Goal: Task Accomplishment & Management: Use online tool/utility

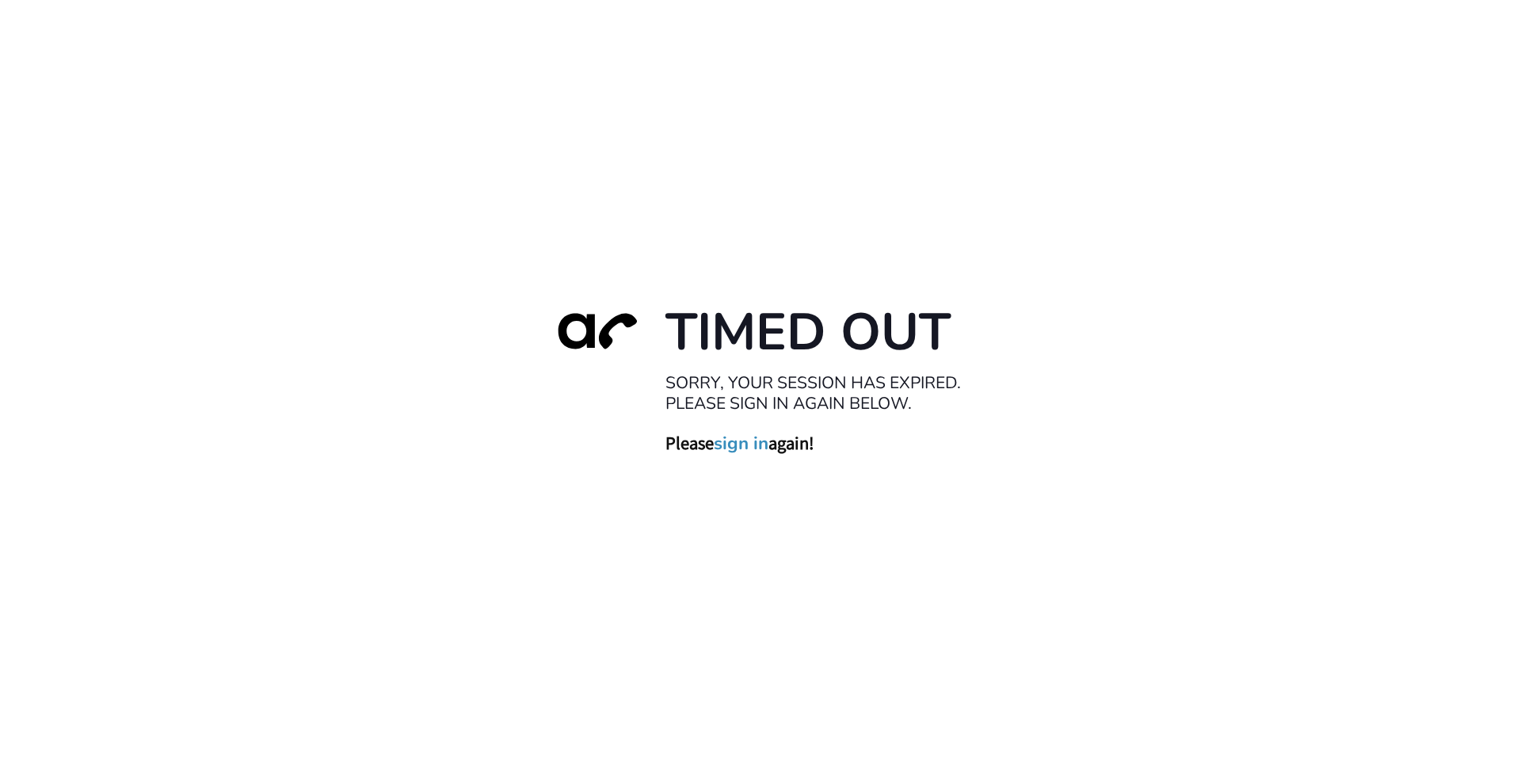
click at [741, 441] on link "sign in" at bounding box center [741, 443] width 55 height 22
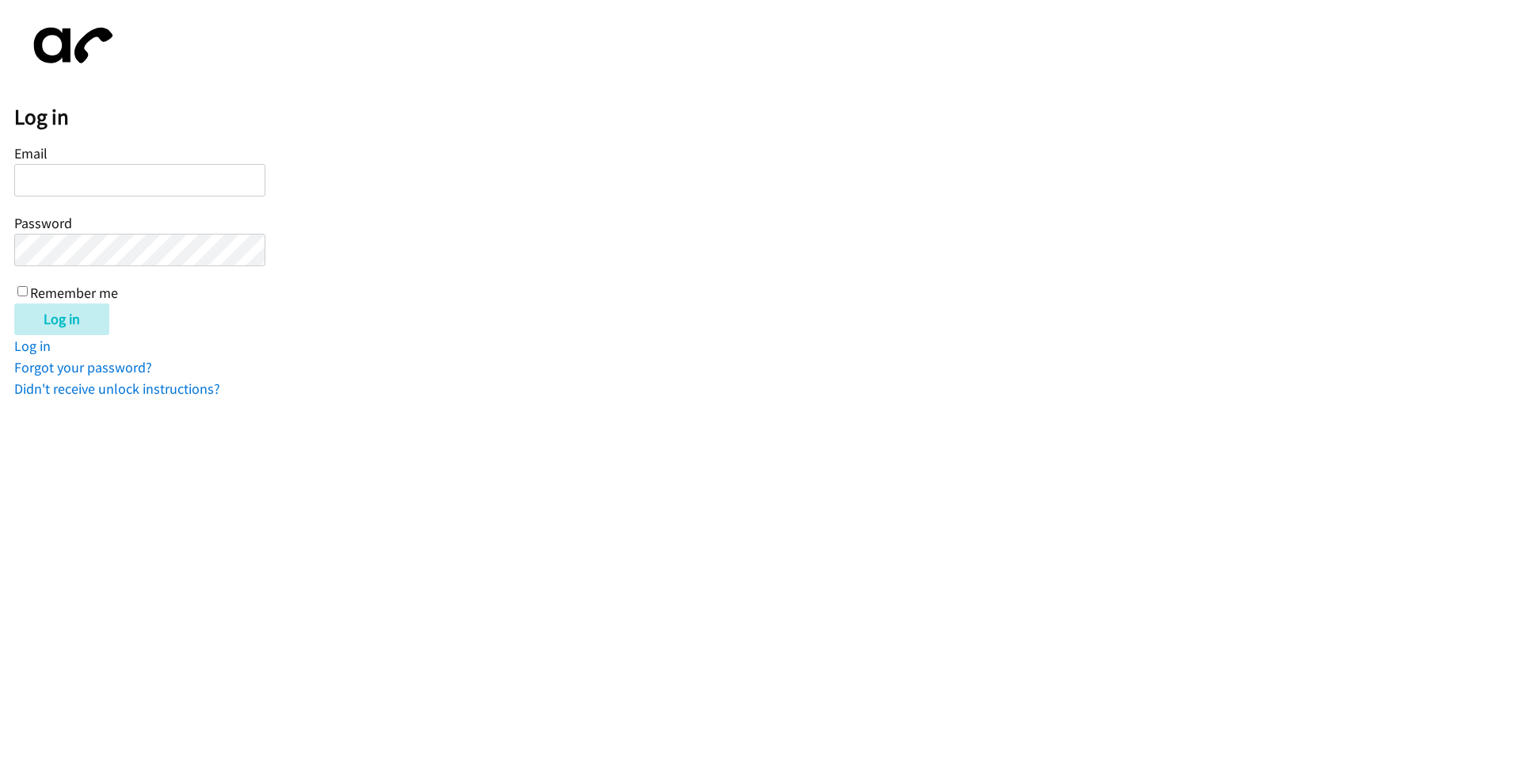
click at [151, 181] on input "Email" at bounding box center [139, 180] width 251 height 32
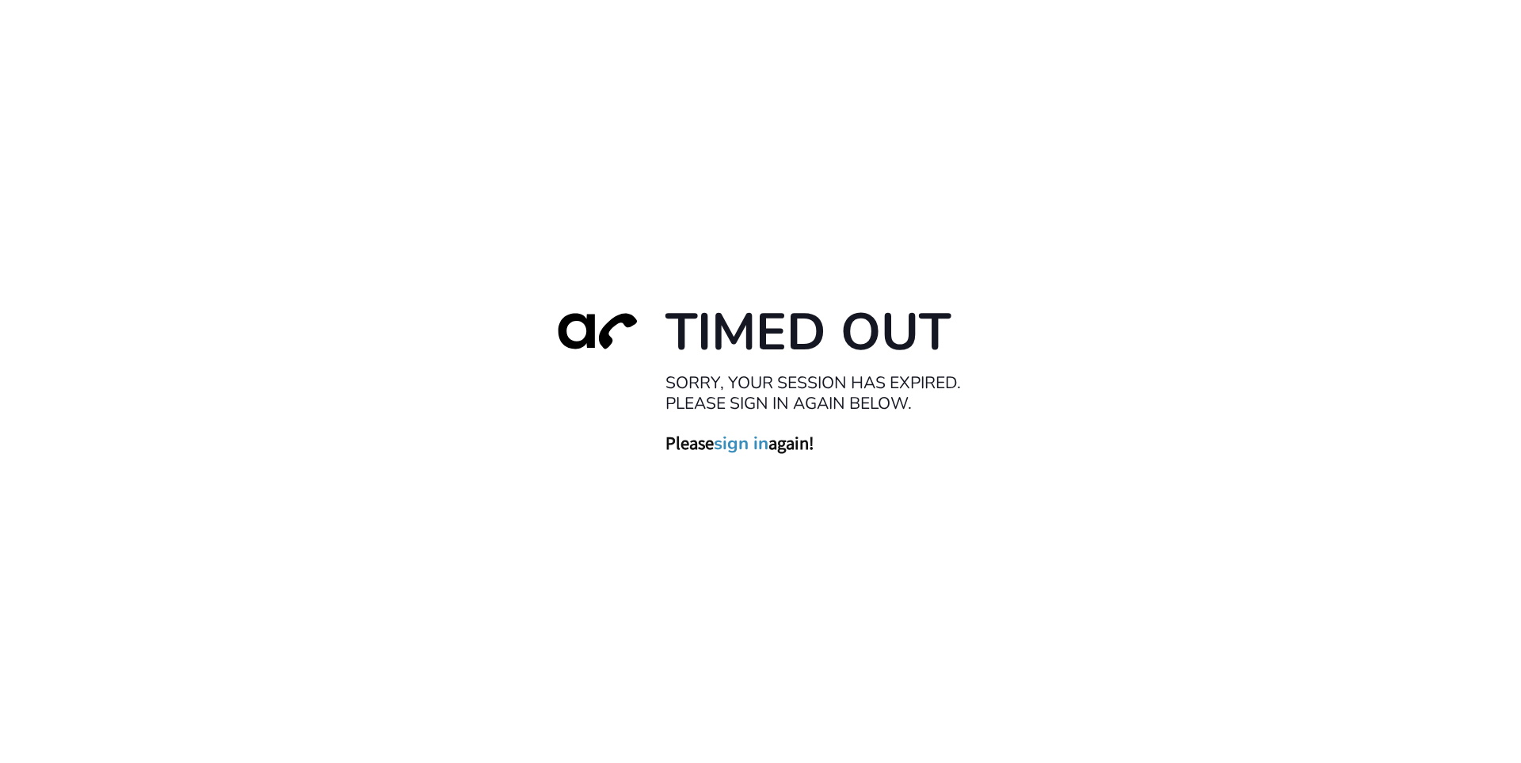
click at [750, 446] on link "sign in" at bounding box center [741, 443] width 55 height 22
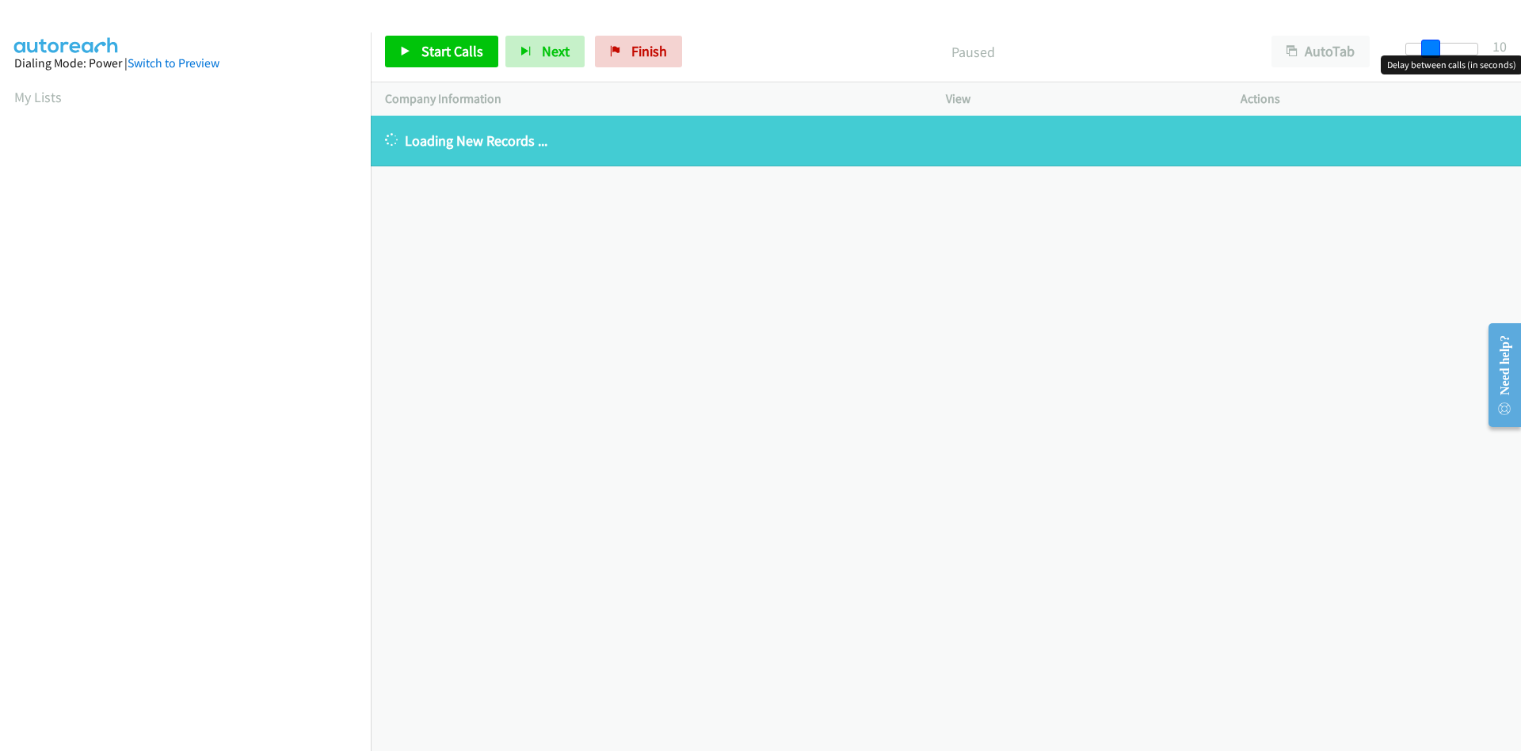
drag, startPoint x: 1418, startPoint y: 49, endPoint x: 1443, endPoint y: 47, distance: 24.7
click at [1443, 47] on div at bounding box center [1441, 49] width 73 height 13
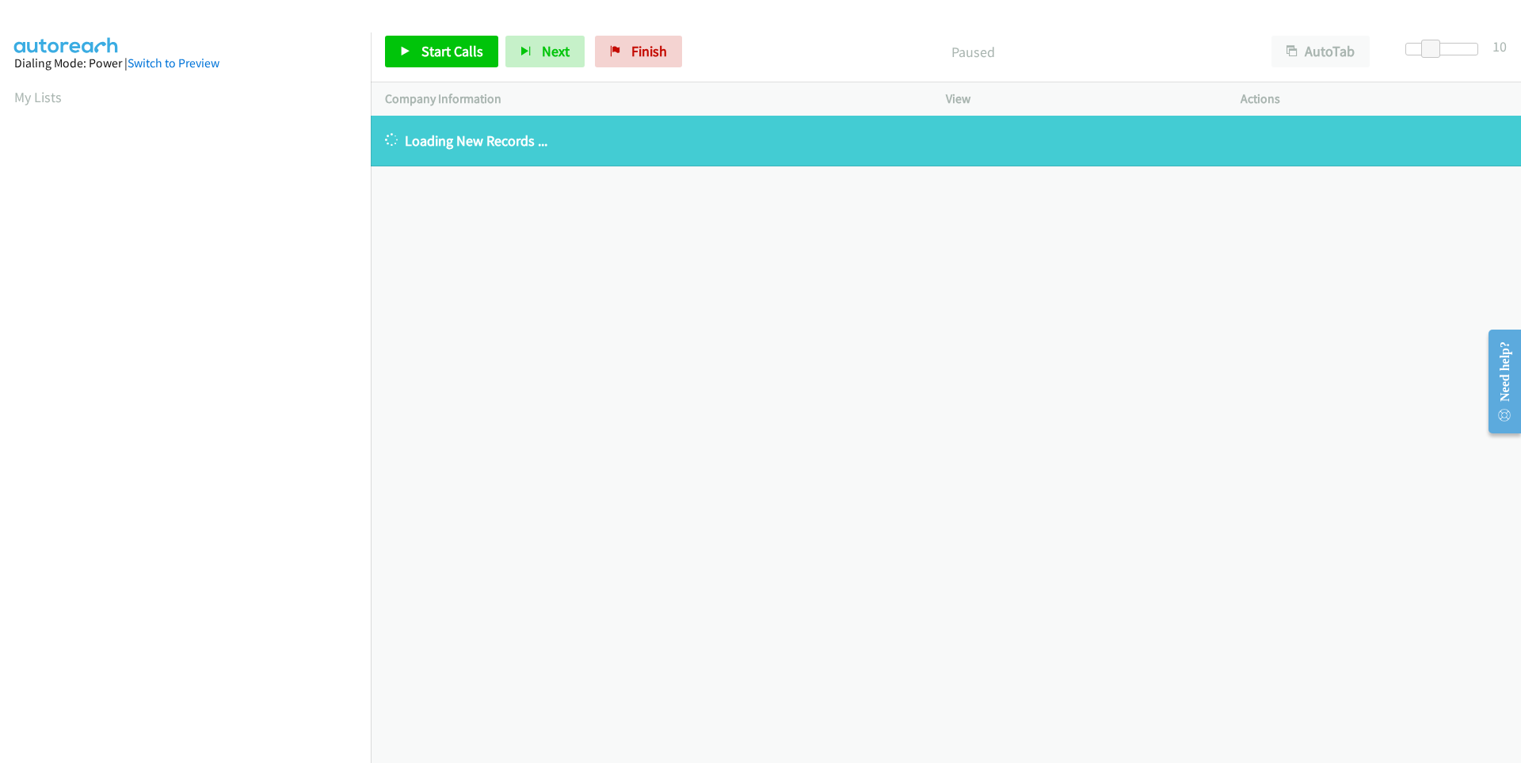
click at [535, 295] on div "[PHONE_NUMBER] Call failed - Please reload the list and try again The Callbar F…" at bounding box center [946, 439] width 1150 height 647
click at [451, 59] on span "Start Calls" at bounding box center [452, 51] width 62 height 18
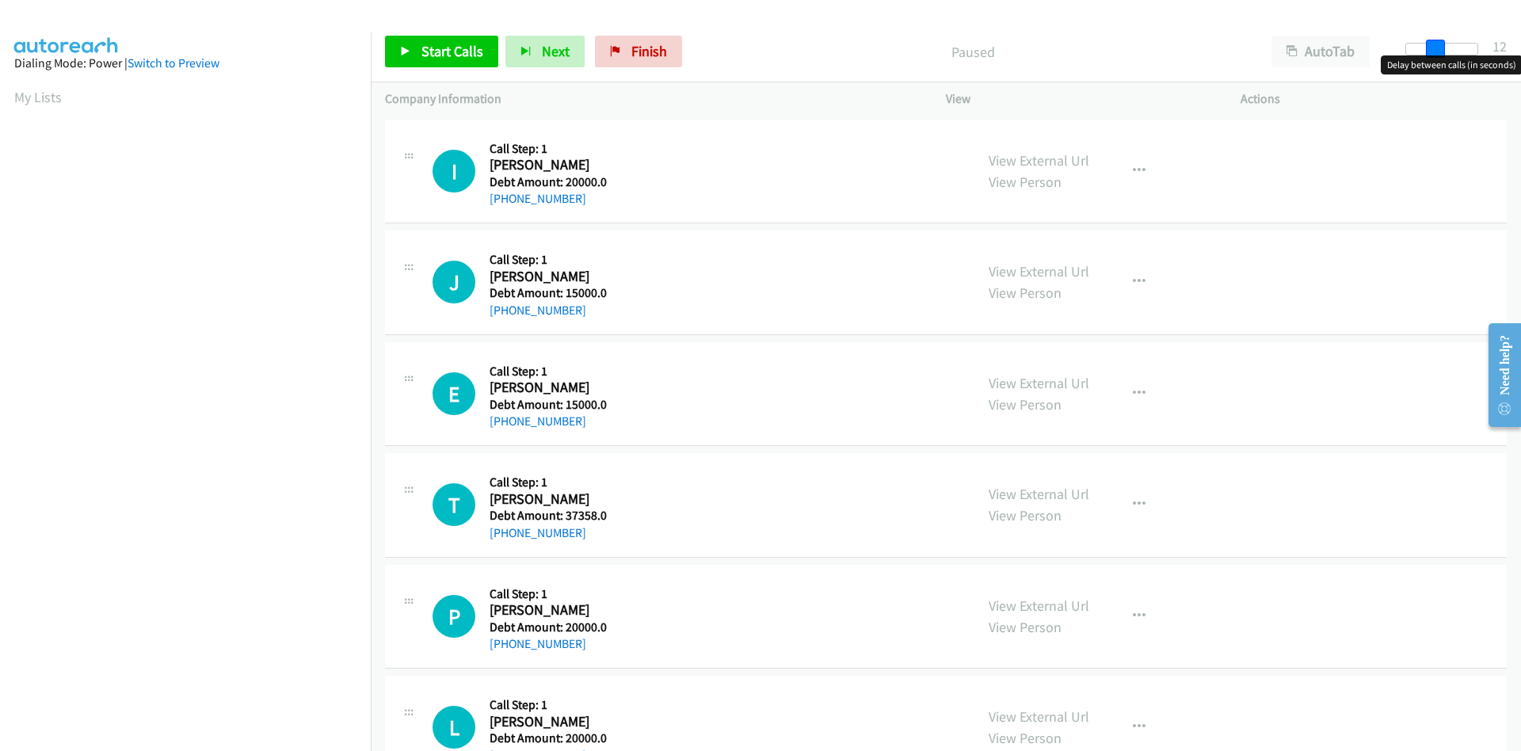
drag, startPoint x: 1412, startPoint y: 53, endPoint x: 1440, endPoint y: 51, distance: 27.8
click at [1440, 51] on span at bounding box center [1435, 49] width 19 height 19
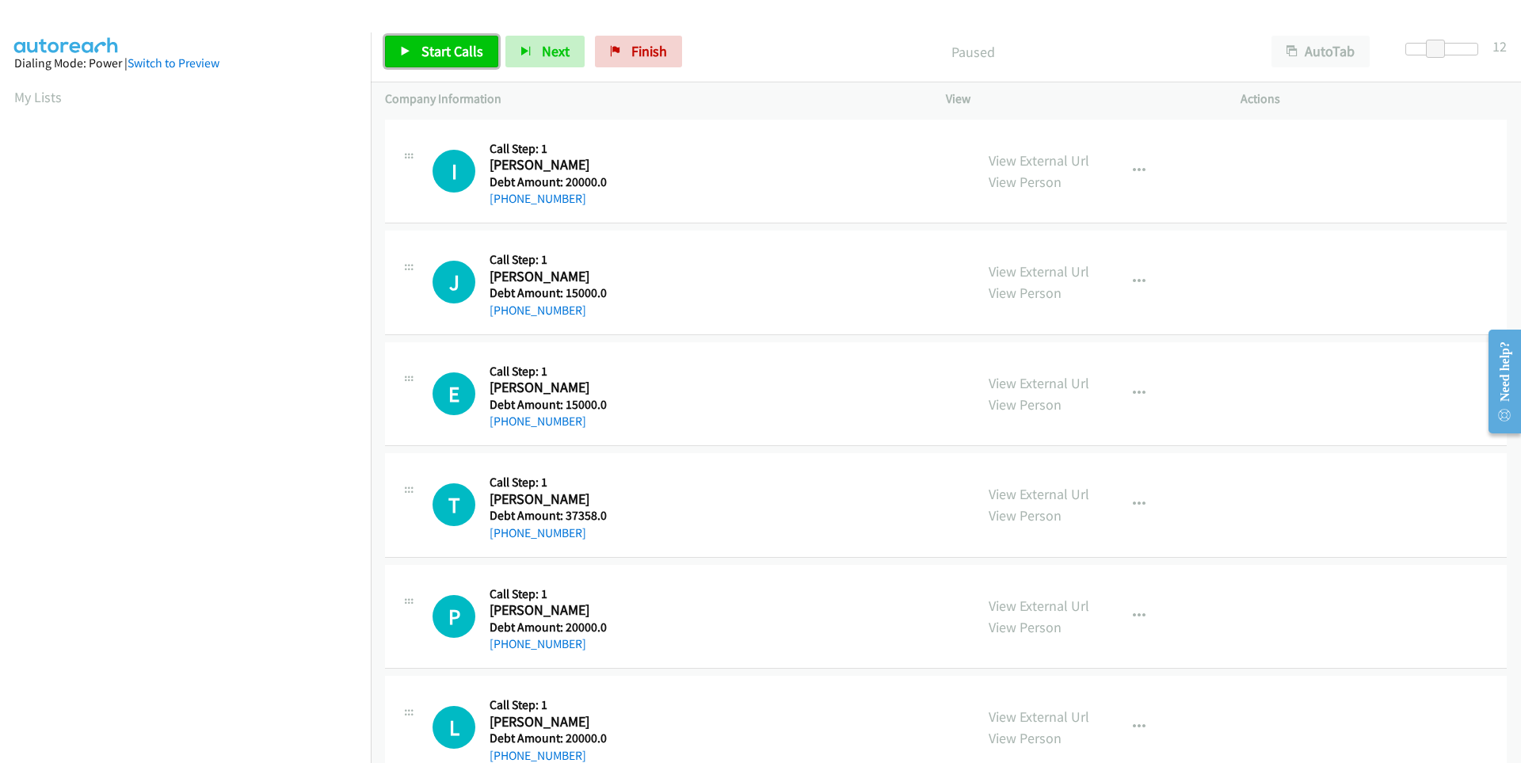
click at [457, 53] on span "Start Calls" at bounding box center [452, 51] width 62 height 18
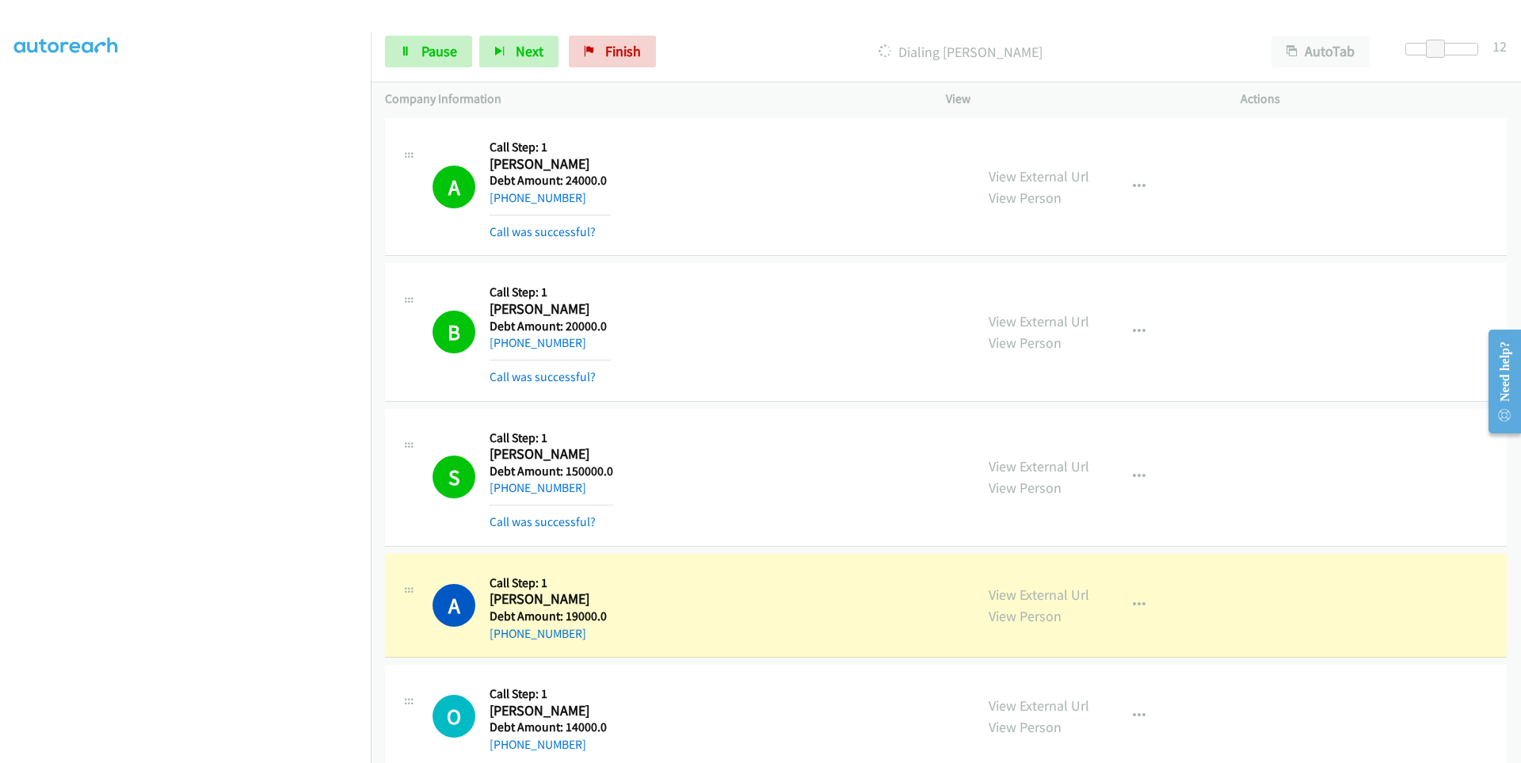
scroll to position [125, 0]
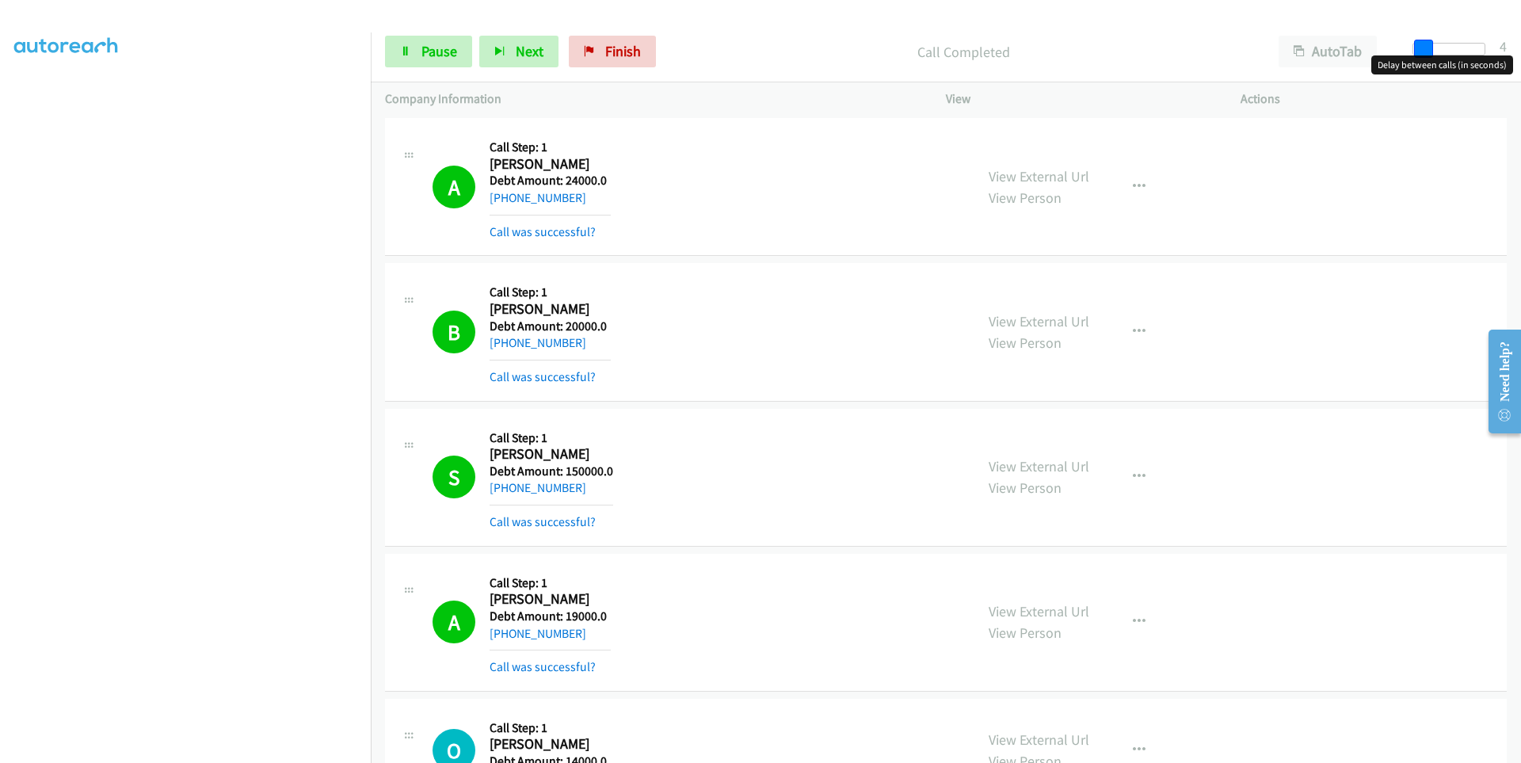
drag, startPoint x: 1433, startPoint y: 48, endPoint x: 1413, endPoint y: 48, distance: 19.8
click at [1413, 48] on div at bounding box center [1449, 49] width 73 height 13
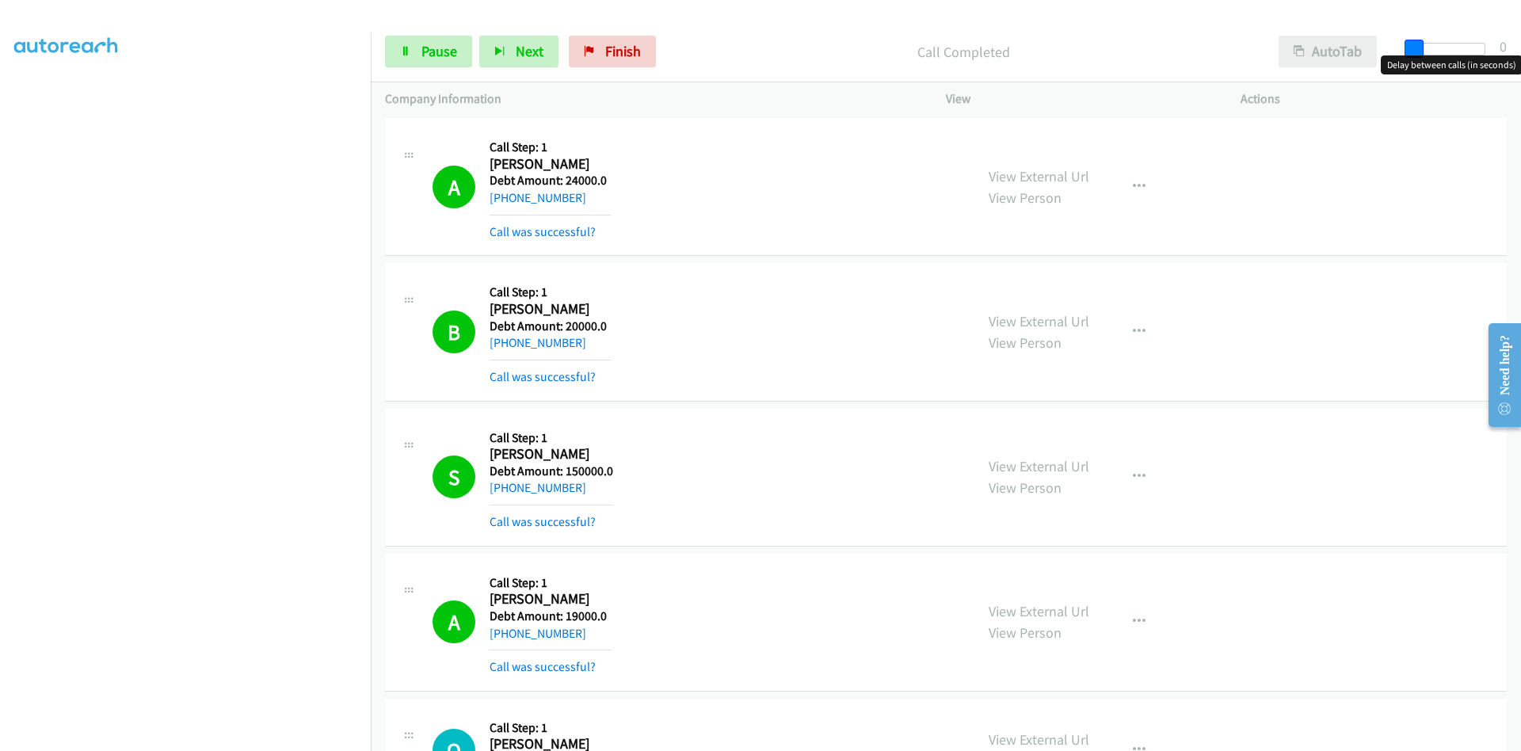
drag, startPoint x: 1419, startPoint y: 50, endPoint x: 1377, endPoint y: 48, distance: 42.1
click at [1377, 48] on div "Start Calls Pause Next Finish Call Completed AutoTab AutoTab 0" at bounding box center [946, 51] width 1150 height 61
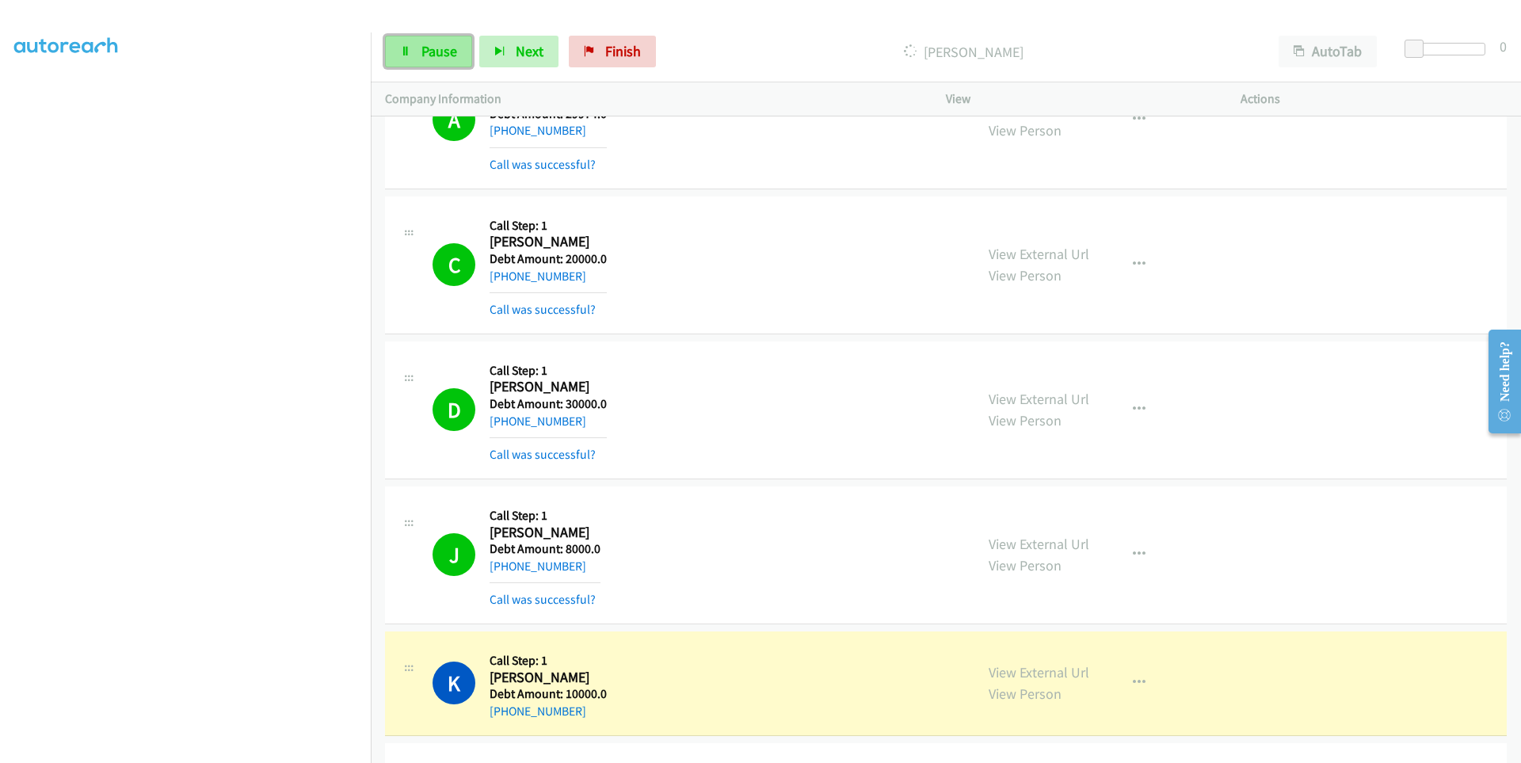
click at [410, 57] on link "Pause" at bounding box center [428, 52] width 87 height 32
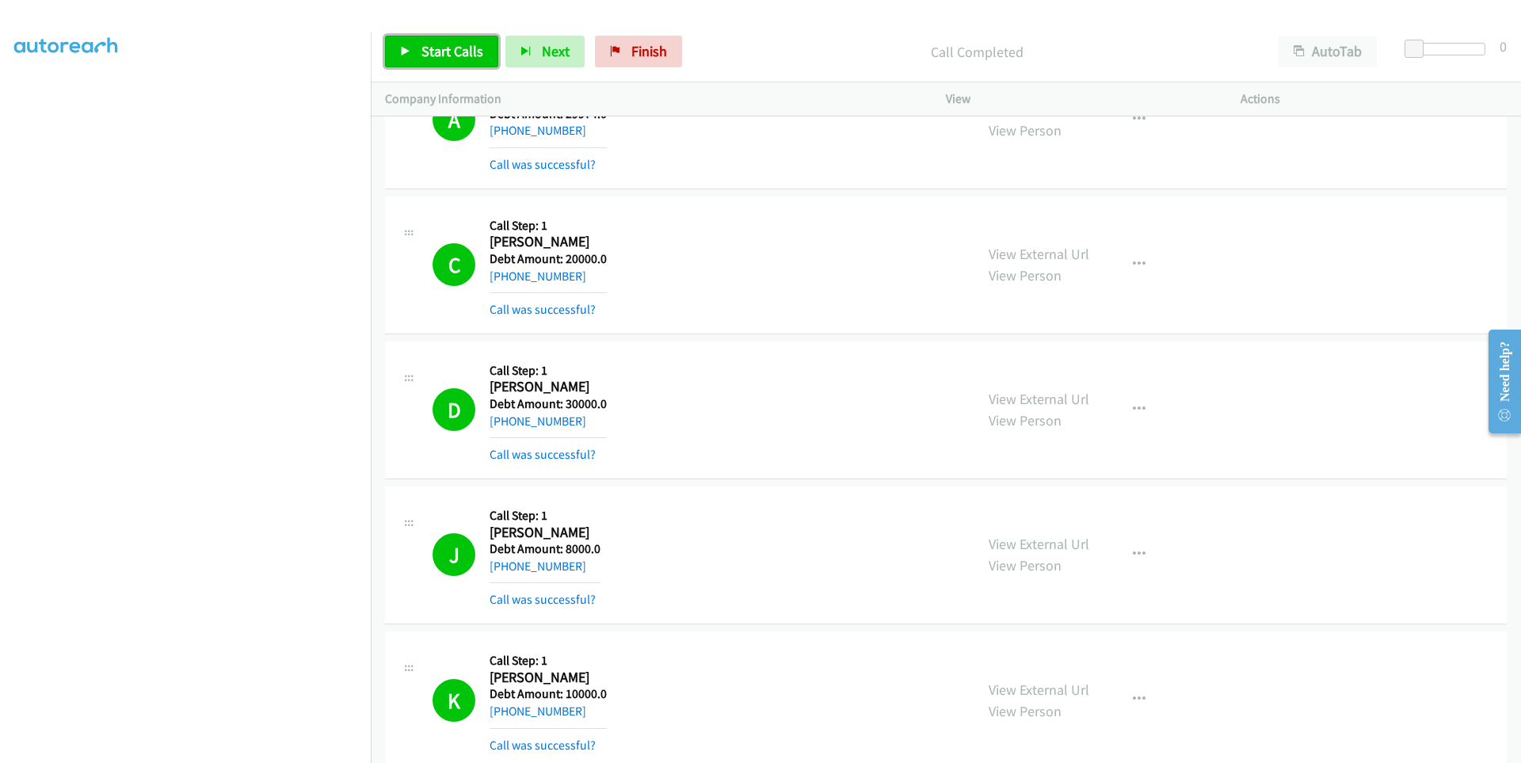
click at [406, 51] on icon at bounding box center [405, 52] width 11 height 11
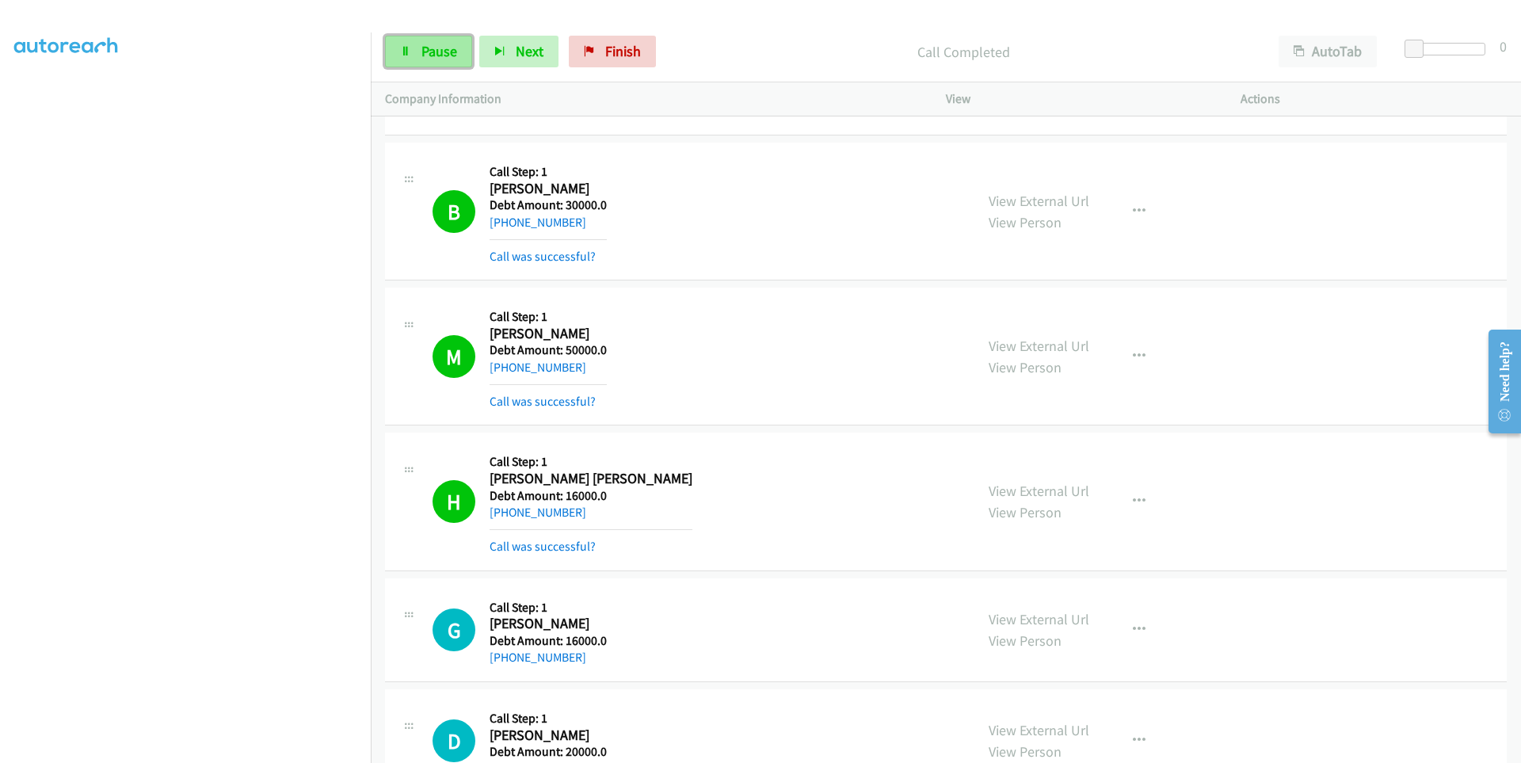
click at [420, 51] on link "Pause" at bounding box center [428, 52] width 87 height 32
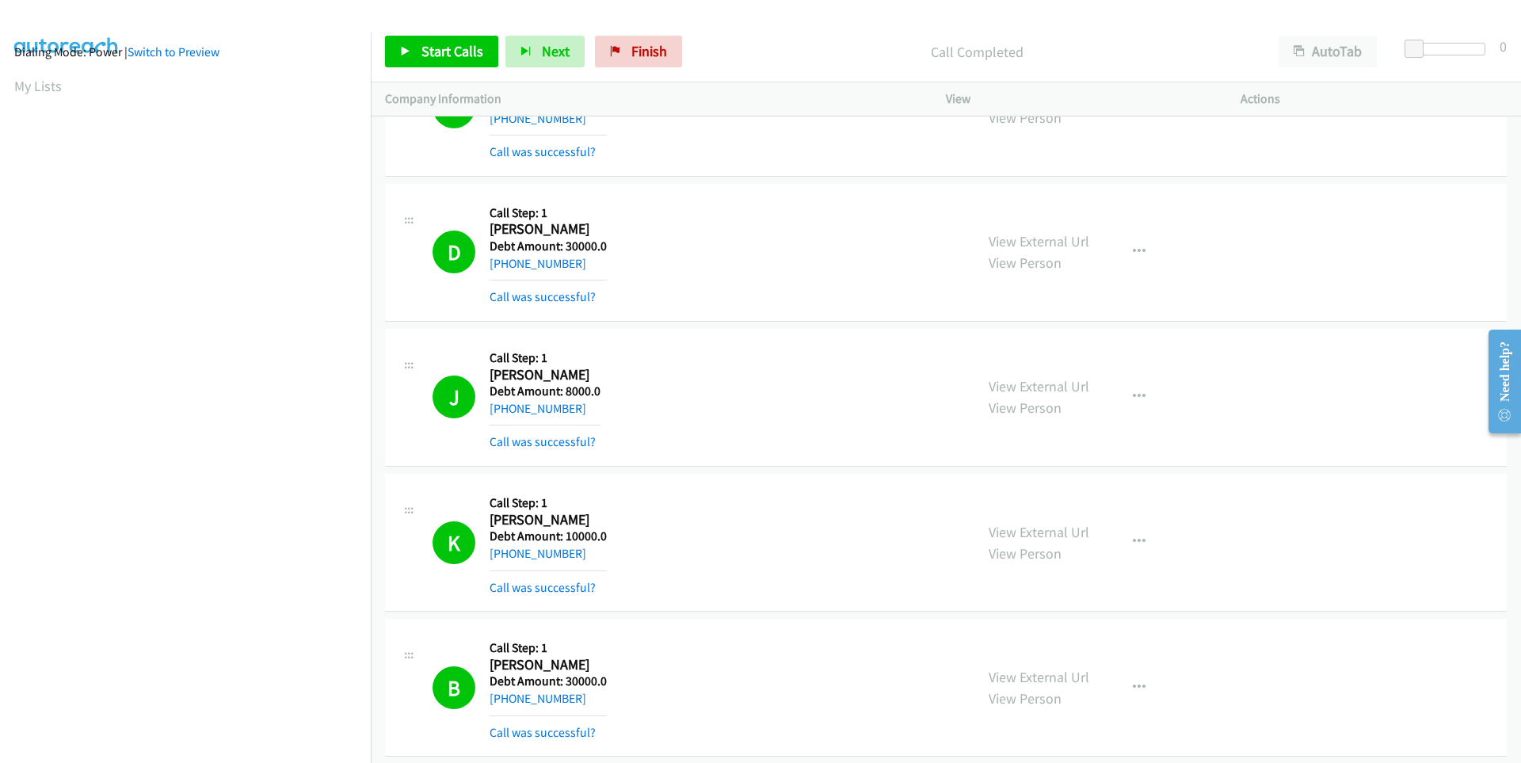
scroll to position [2694, 0]
drag, startPoint x: 585, startPoint y: 262, endPoint x: 501, endPoint y: 269, distance: 84.3
click at [501, 269] on div "+1 512-304-8863" at bounding box center [548, 263] width 117 height 19
copy link "512-304-8863"
click at [395, 54] on link "Start Calls" at bounding box center [441, 52] width 113 height 32
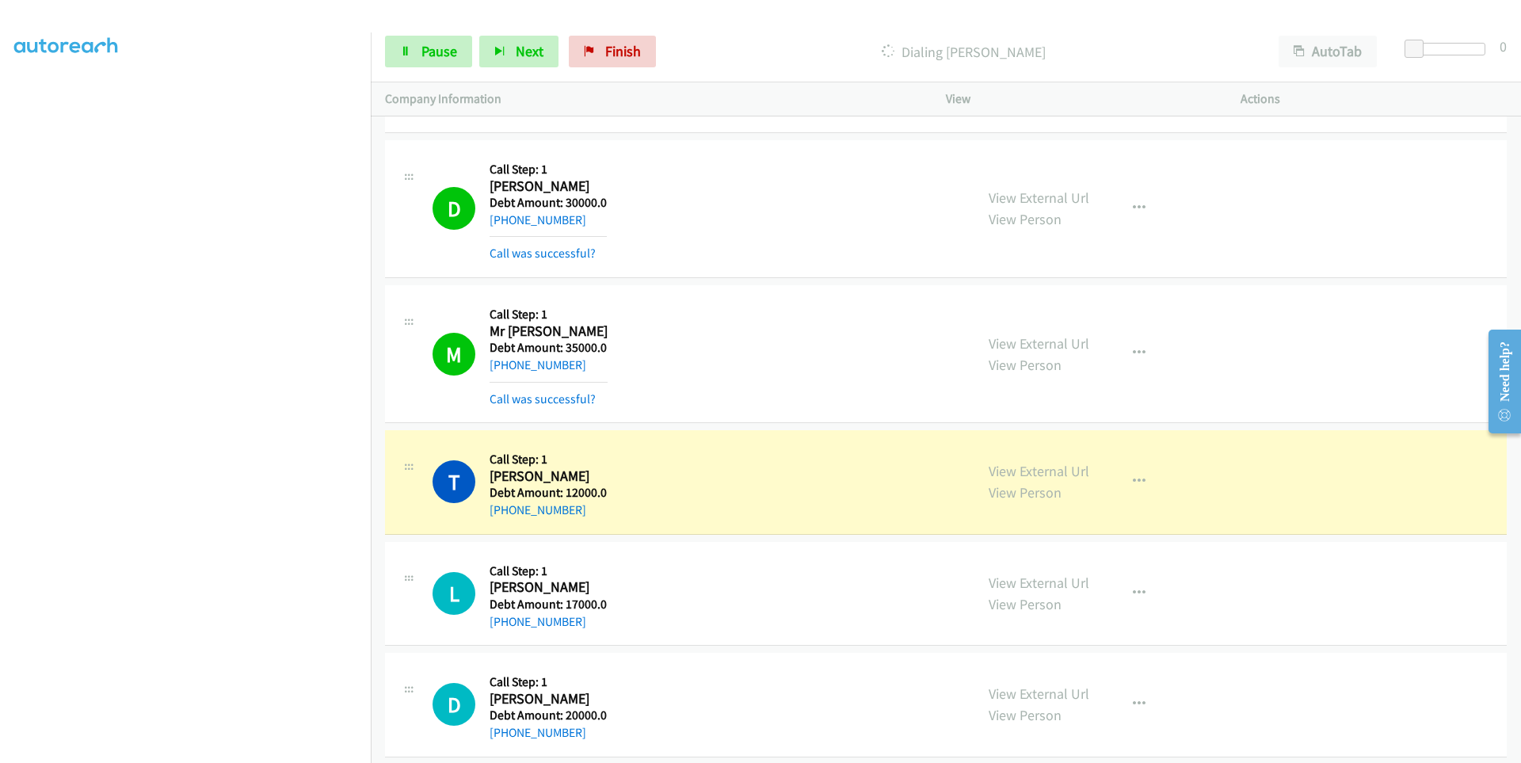
scroll to position [125, 0]
drag, startPoint x: 585, startPoint y: 509, endPoint x: 498, endPoint y: 519, distance: 87.8
click at [496, 519] on div "+1 857-202-8312" at bounding box center [548, 510] width 117 height 19
click at [498, 519] on div "+1 857-202-8312" at bounding box center [548, 510] width 117 height 19
drag, startPoint x: 582, startPoint y: 511, endPoint x: 502, endPoint y: 517, distance: 80.2
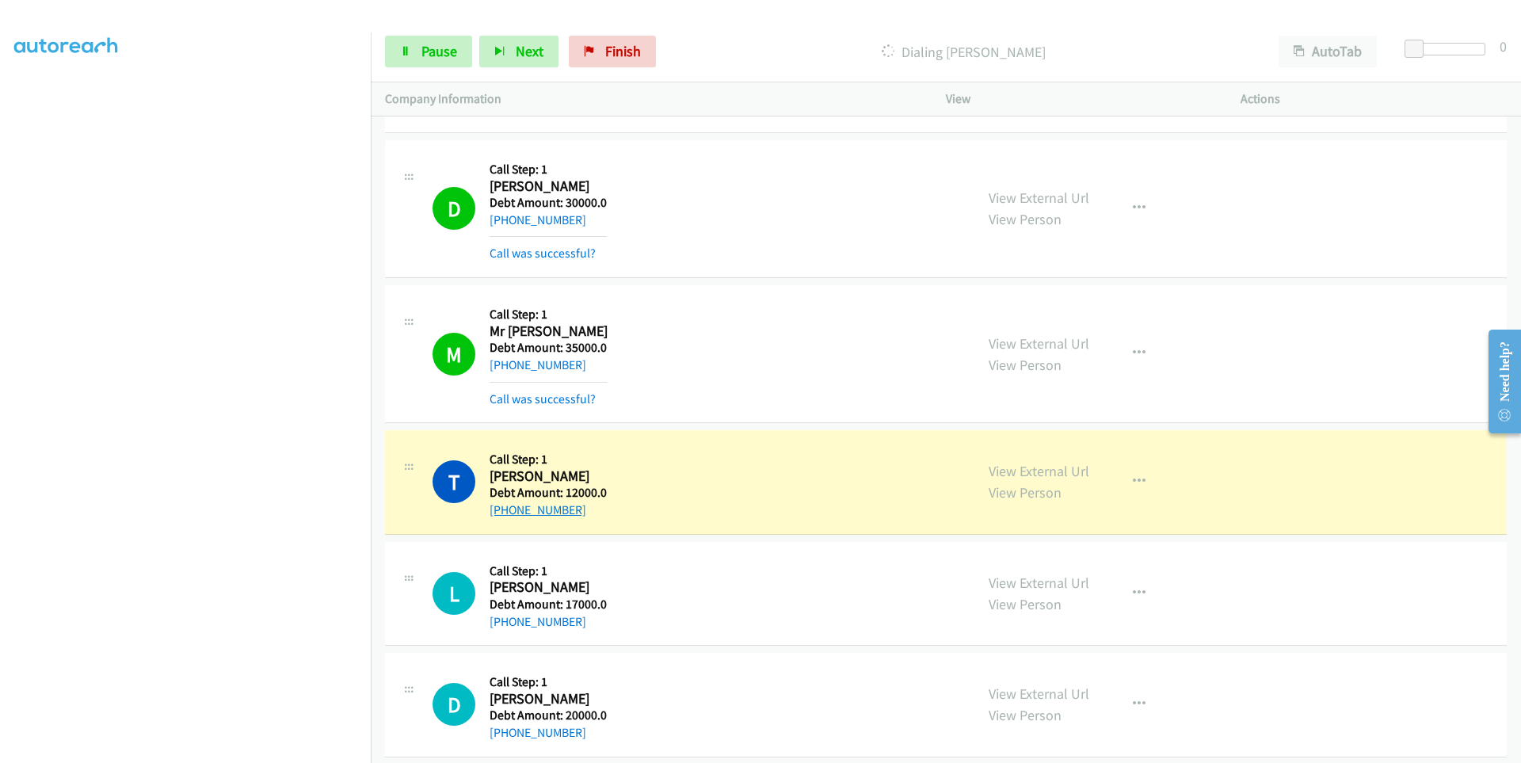
click at [502, 517] on div "+1 857-202-8312" at bounding box center [548, 510] width 117 height 19
copy link "857-202-8312"
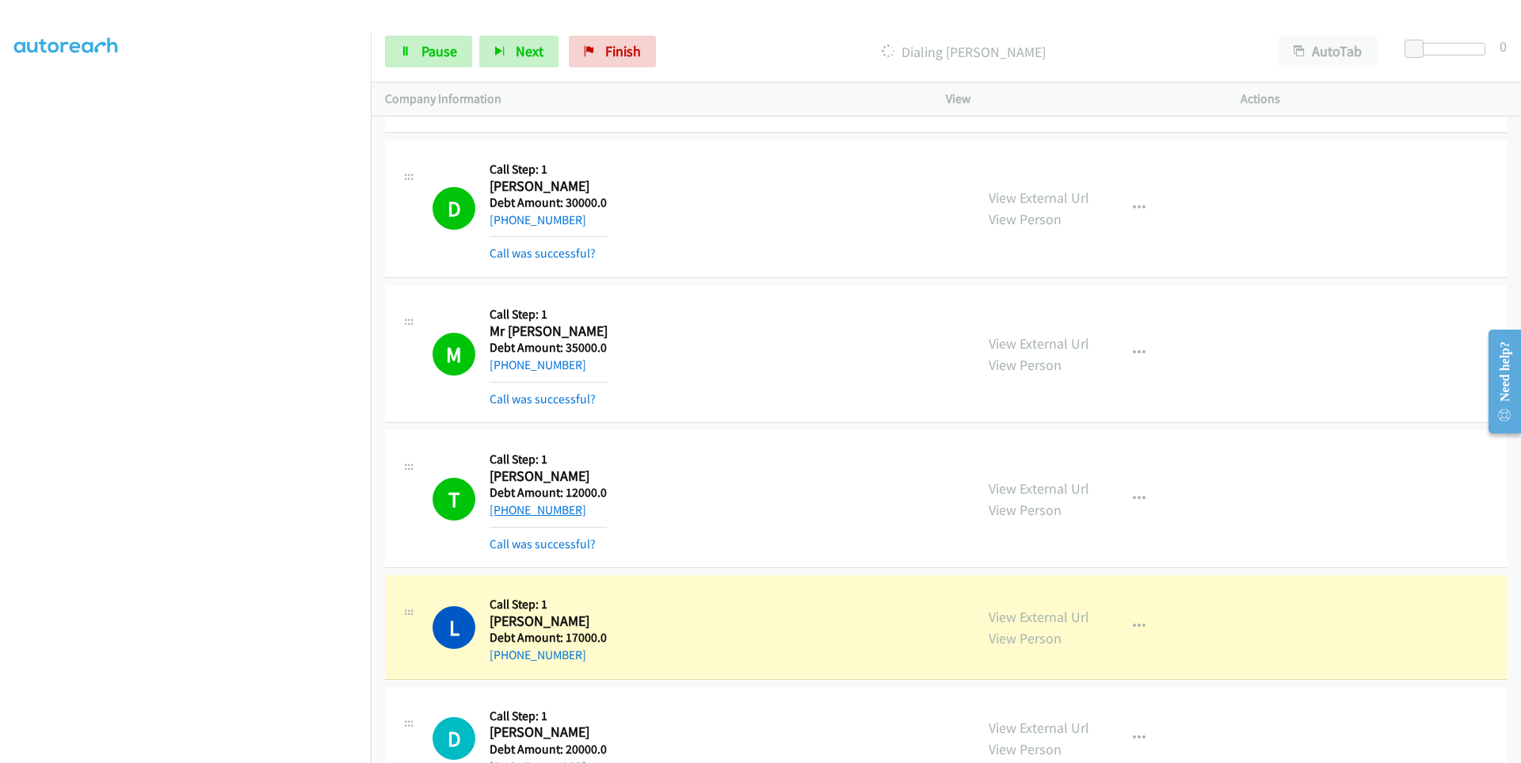
copy link "857-202-8312"
click at [402, 51] on icon at bounding box center [405, 52] width 11 height 11
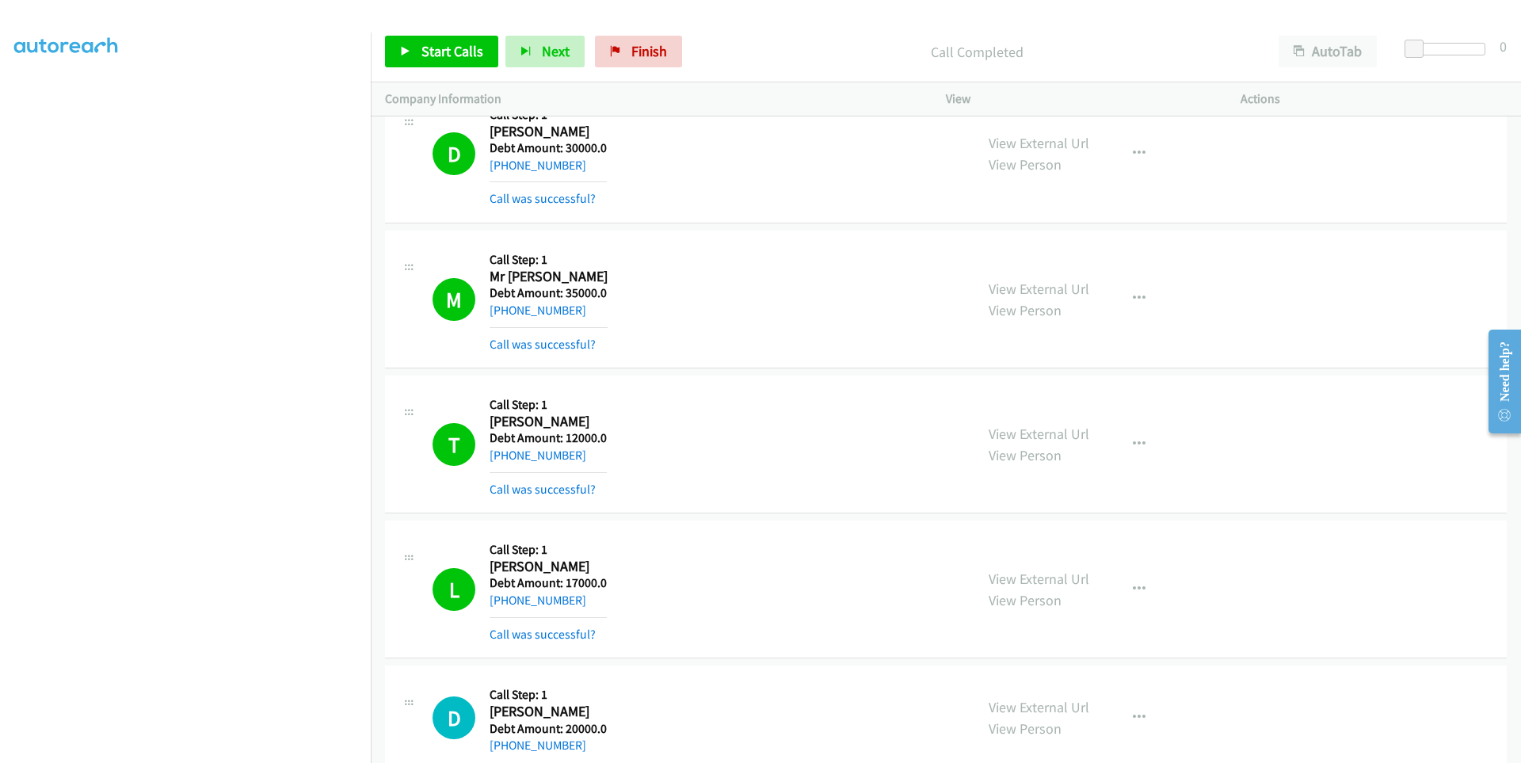
scroll to position [6443, 0]
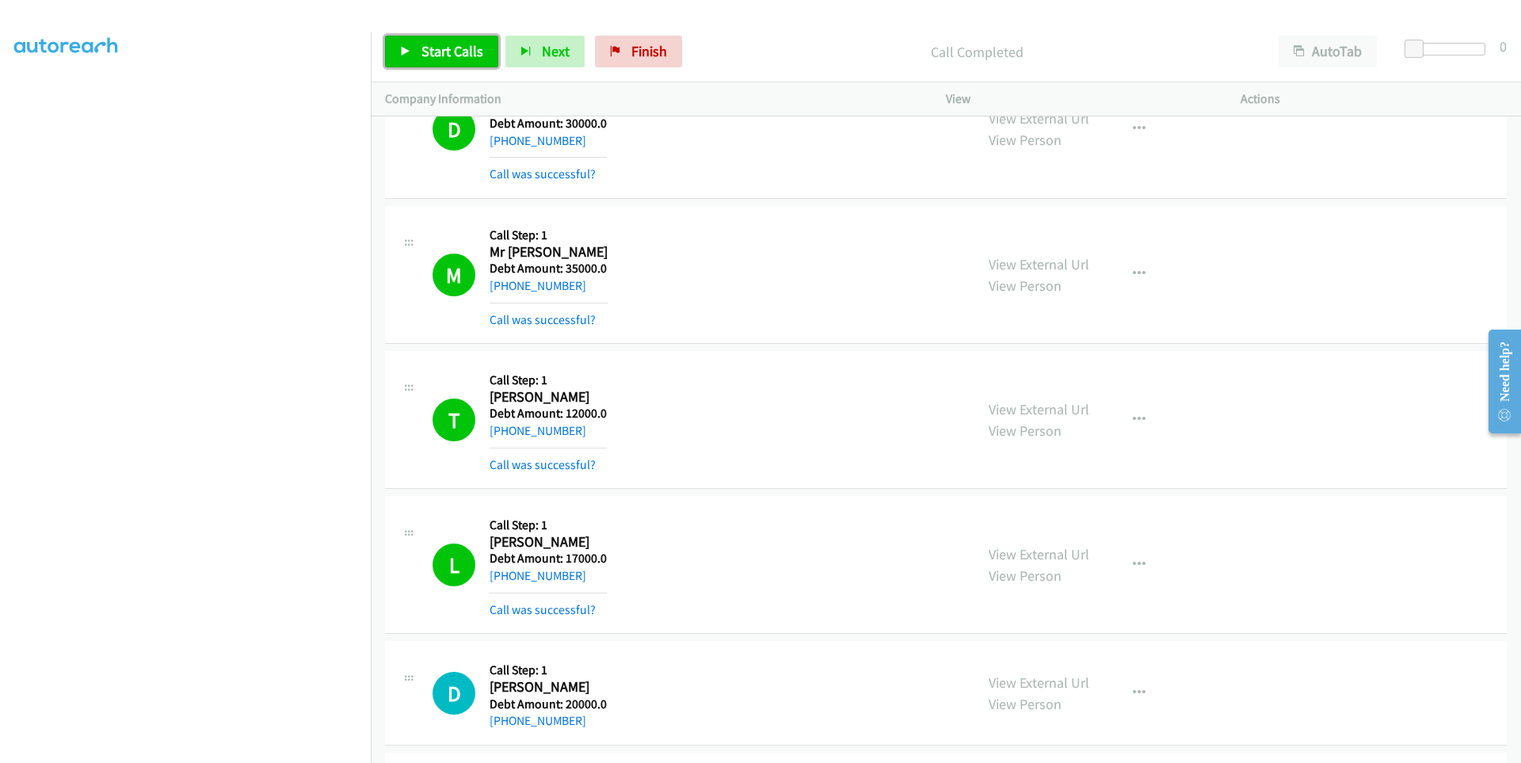
click at [405, 54] on icon at bounding box center [405, 52] width 11 height 11
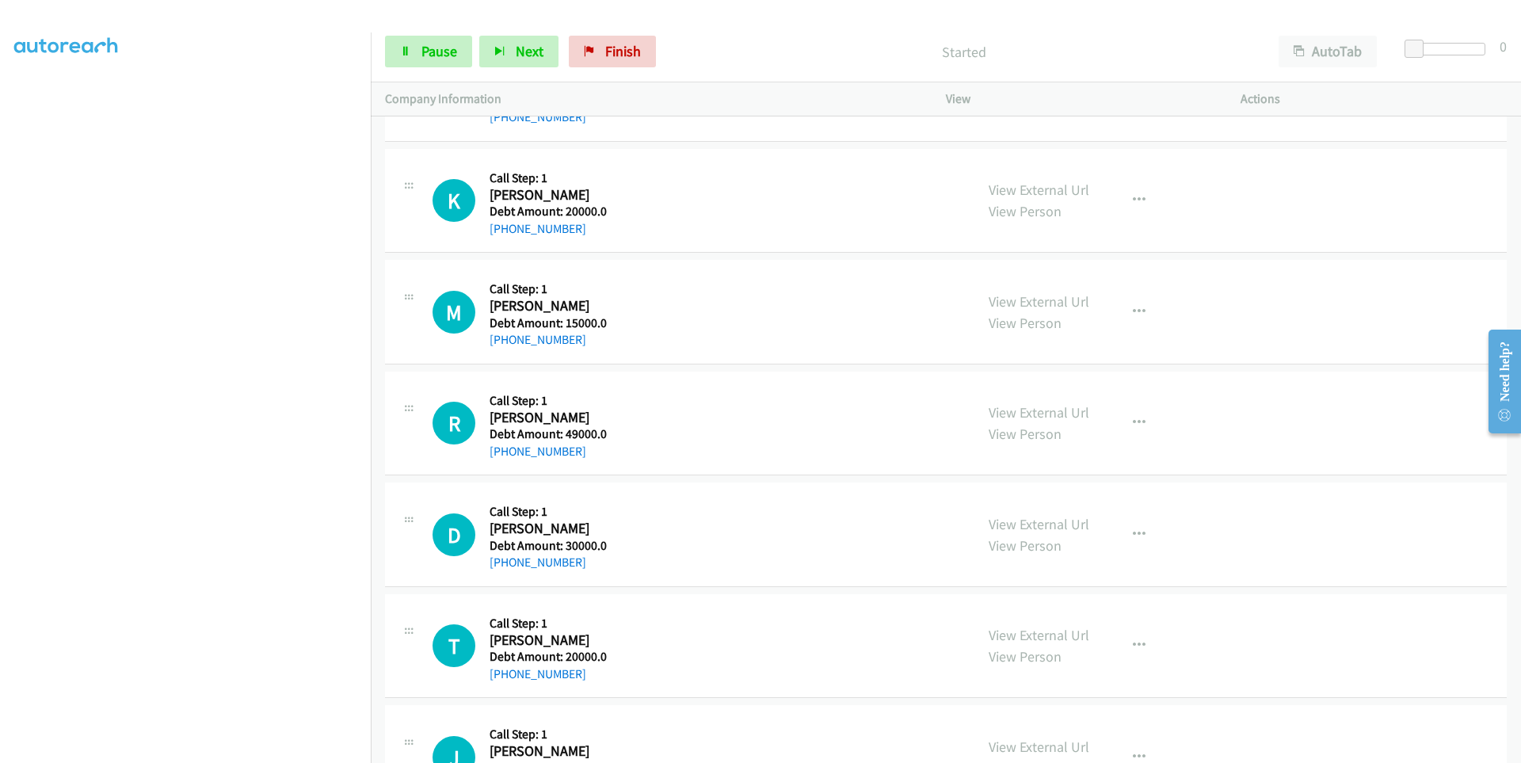
scroll to position [7314, 0]
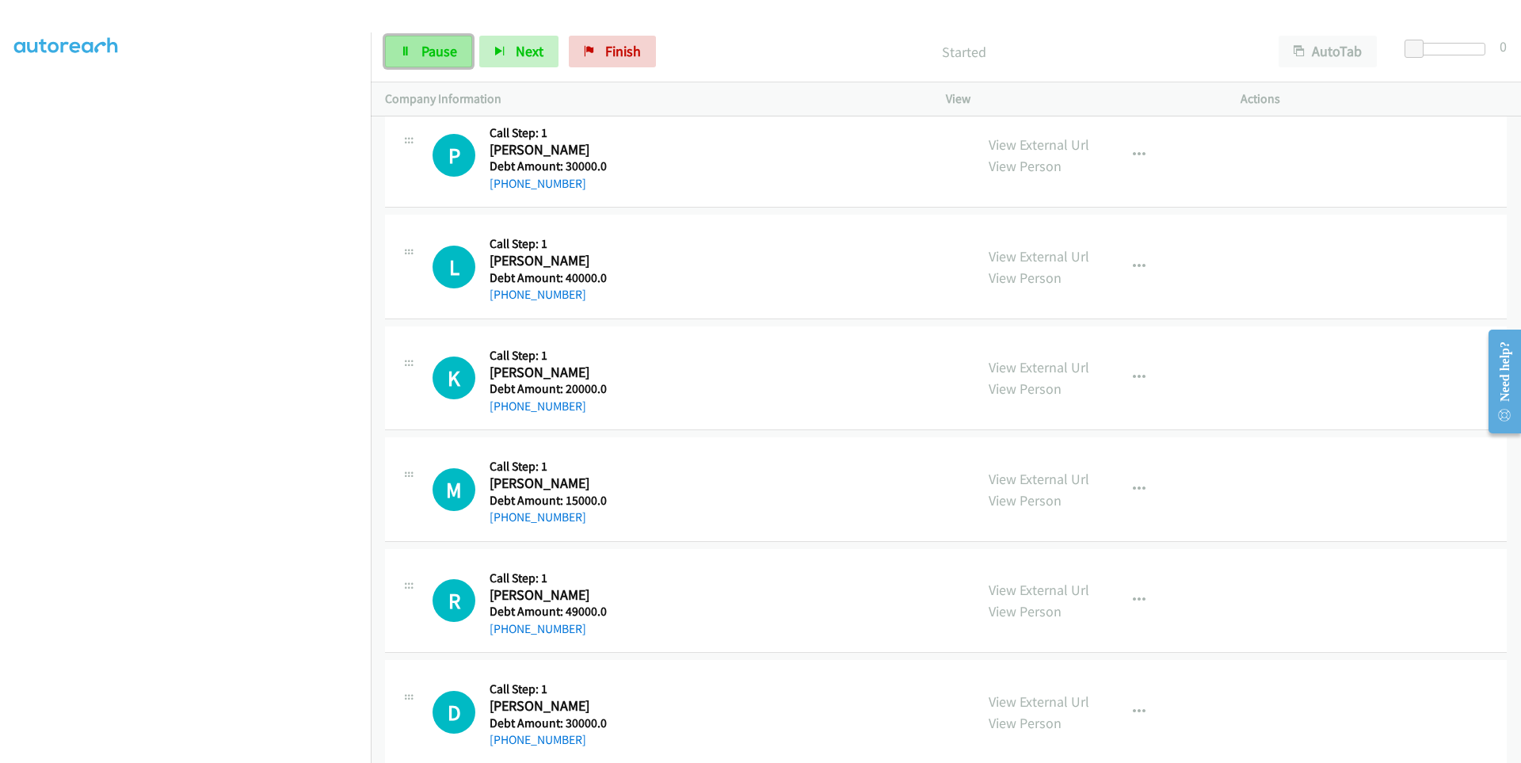
click at [402, 63] on link "Pause" at bounding box center [428, 52] width 87 height 32
click at [402, 63] on link "Start Calls" at bounding box center [441, 52] width 113 height 32
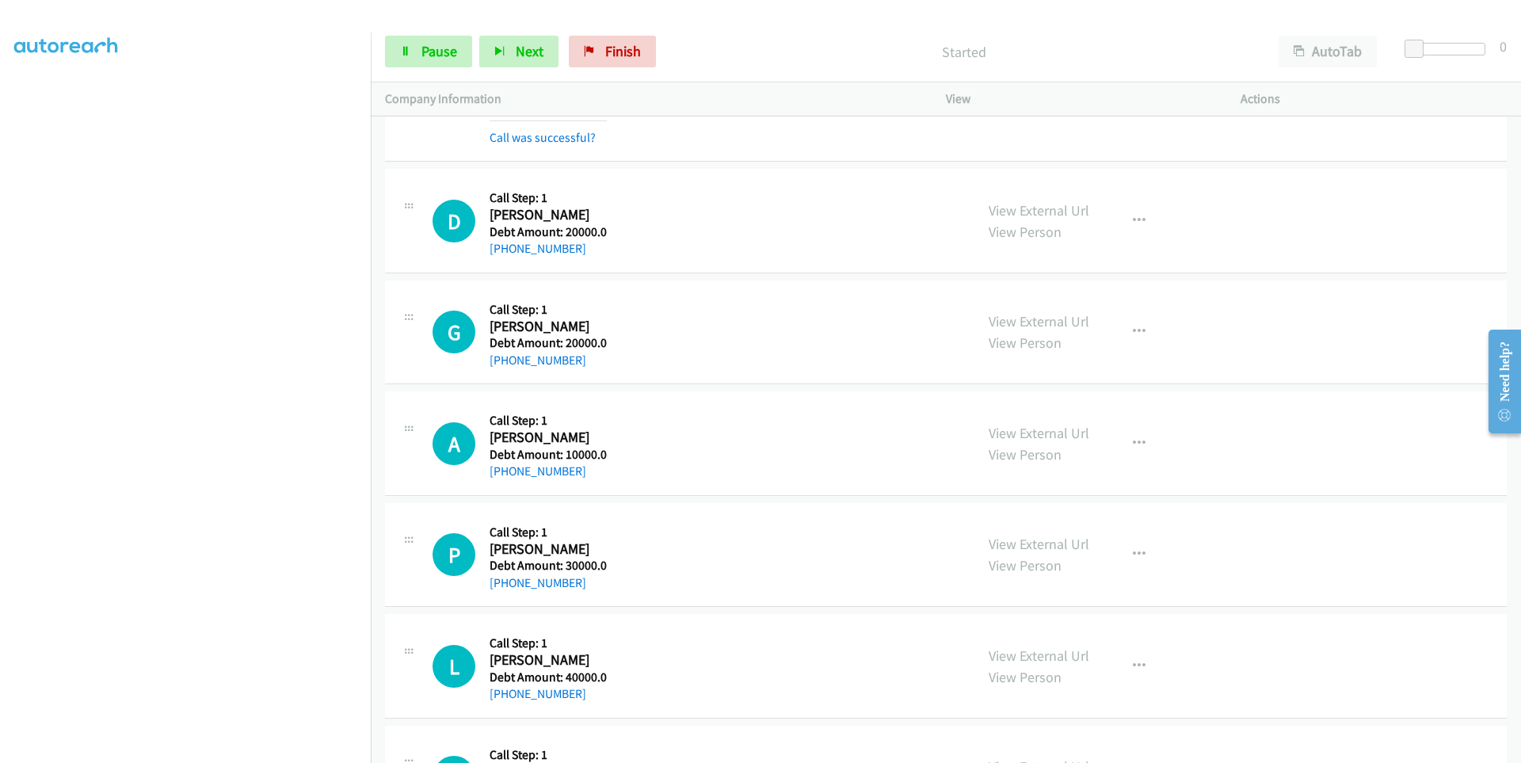
scroll to position [6839, 0]
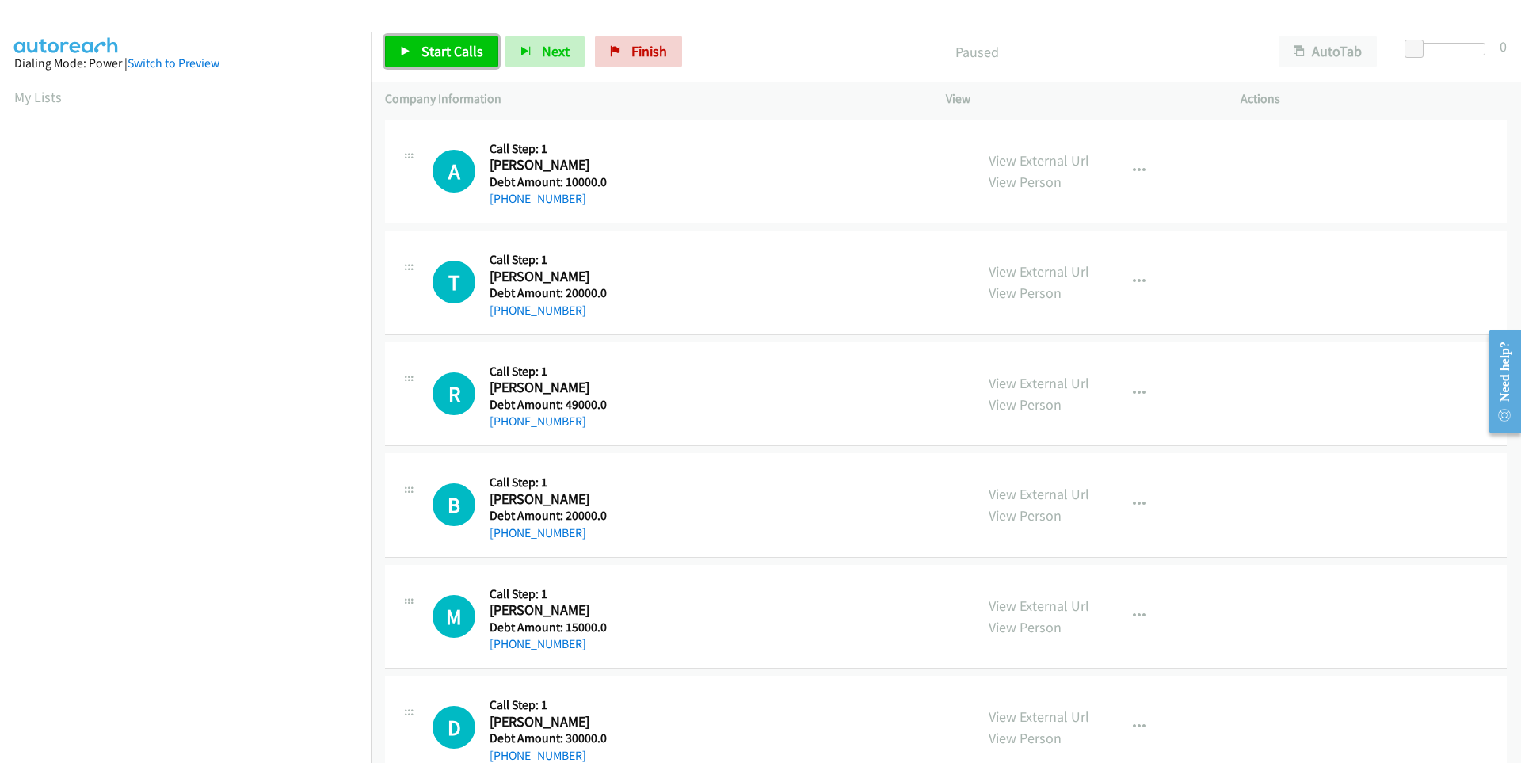
click at [418, 59] on link "Start Calls" at bounding box center [441, 52] width 113 height 32
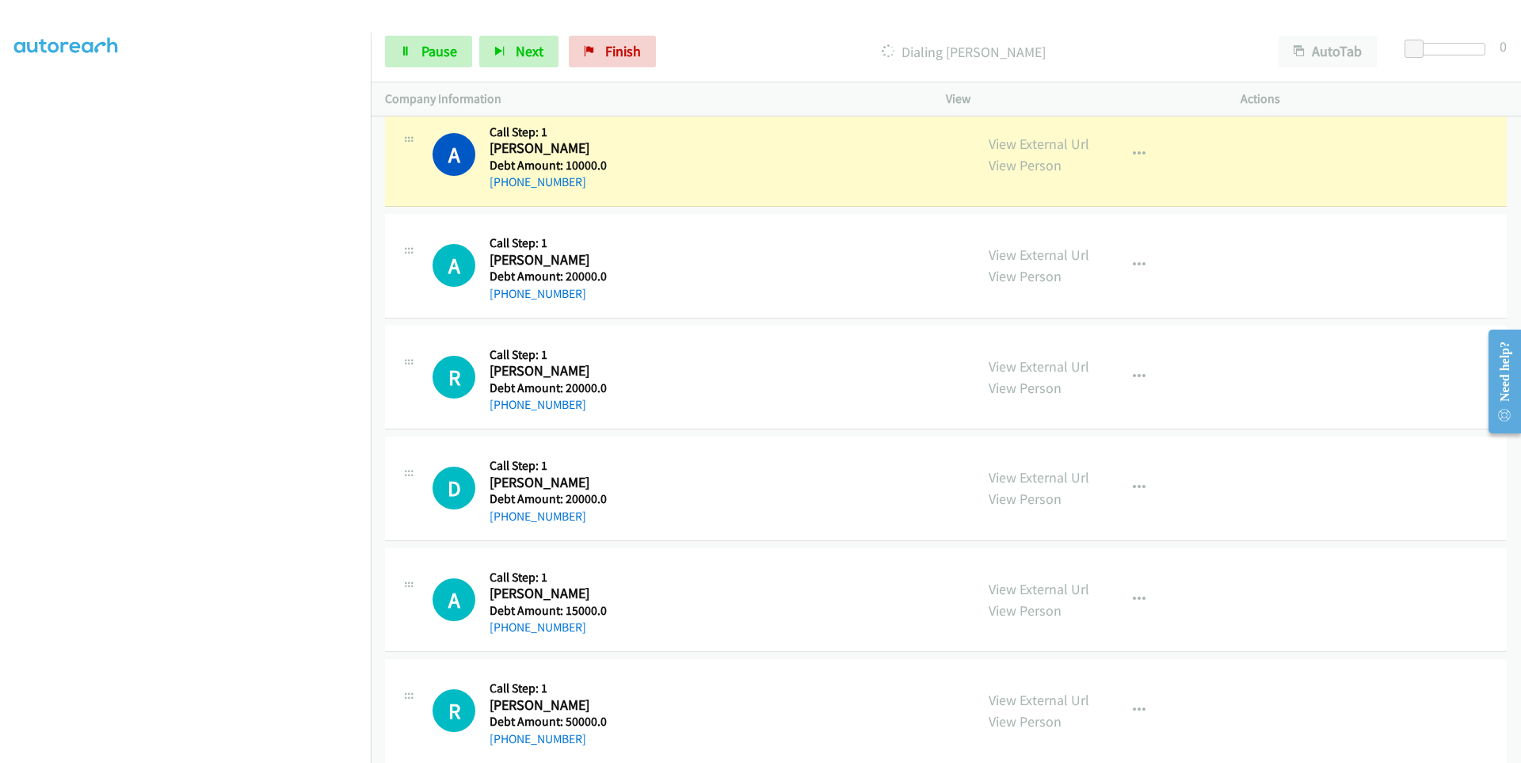
scroll to position [110, 0]
drag, startPoint x: 588, startPoint y: 179, endPoint x: 503, endPoint y: 188, distance: 85.2
click at [503, 188] on div "+1 662-820-7469" at bounding box center [548, 182] width 117 height 19
copy link "662-820-7469"
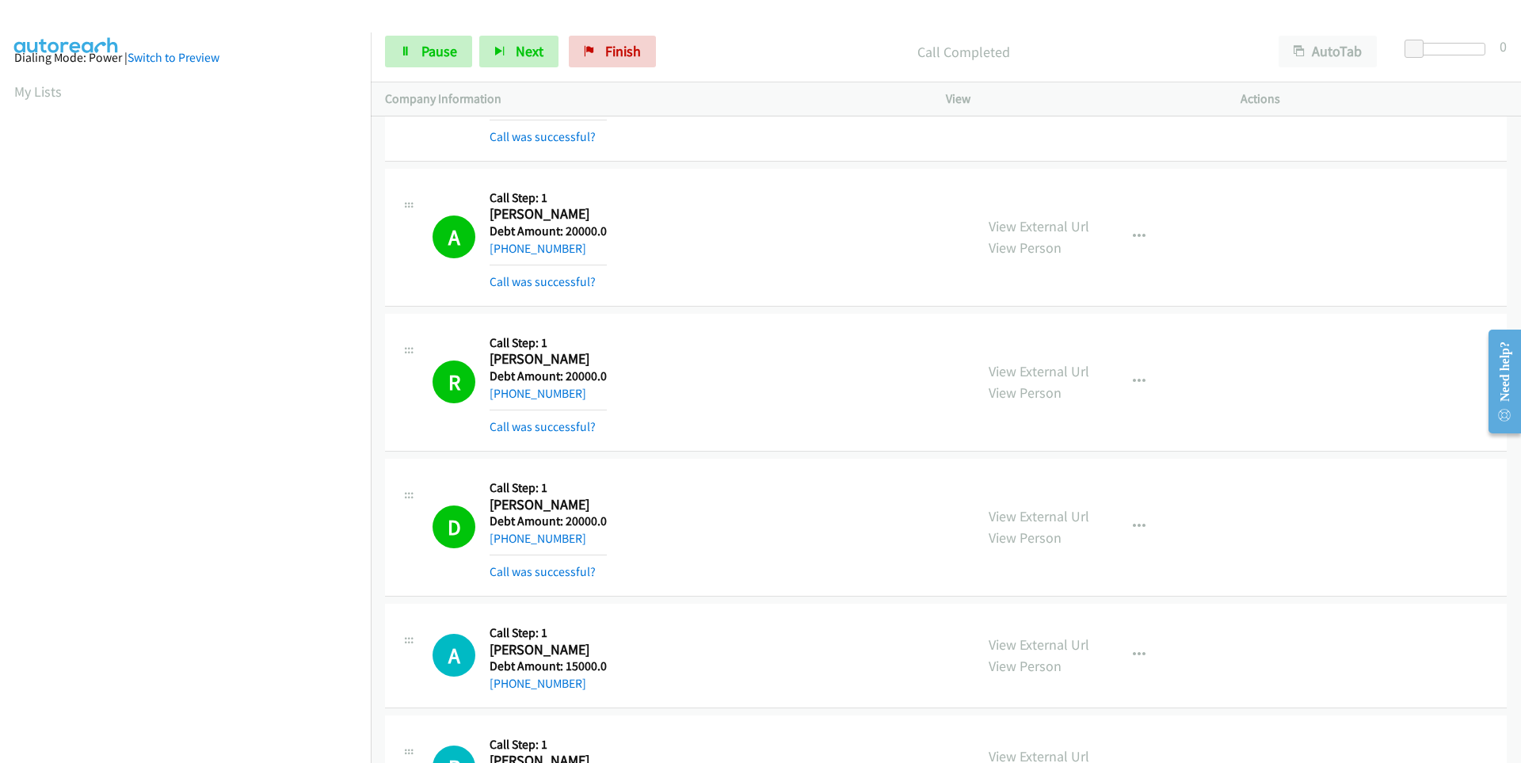
scroll to position [0, 0]
click at [515, 540] on link "+1 913-251-6842" at bounding box center [538, 538] width 97 height 15
click at [410, 58] on link "Pause" at bounding box center [428, 52] width 87 height 32
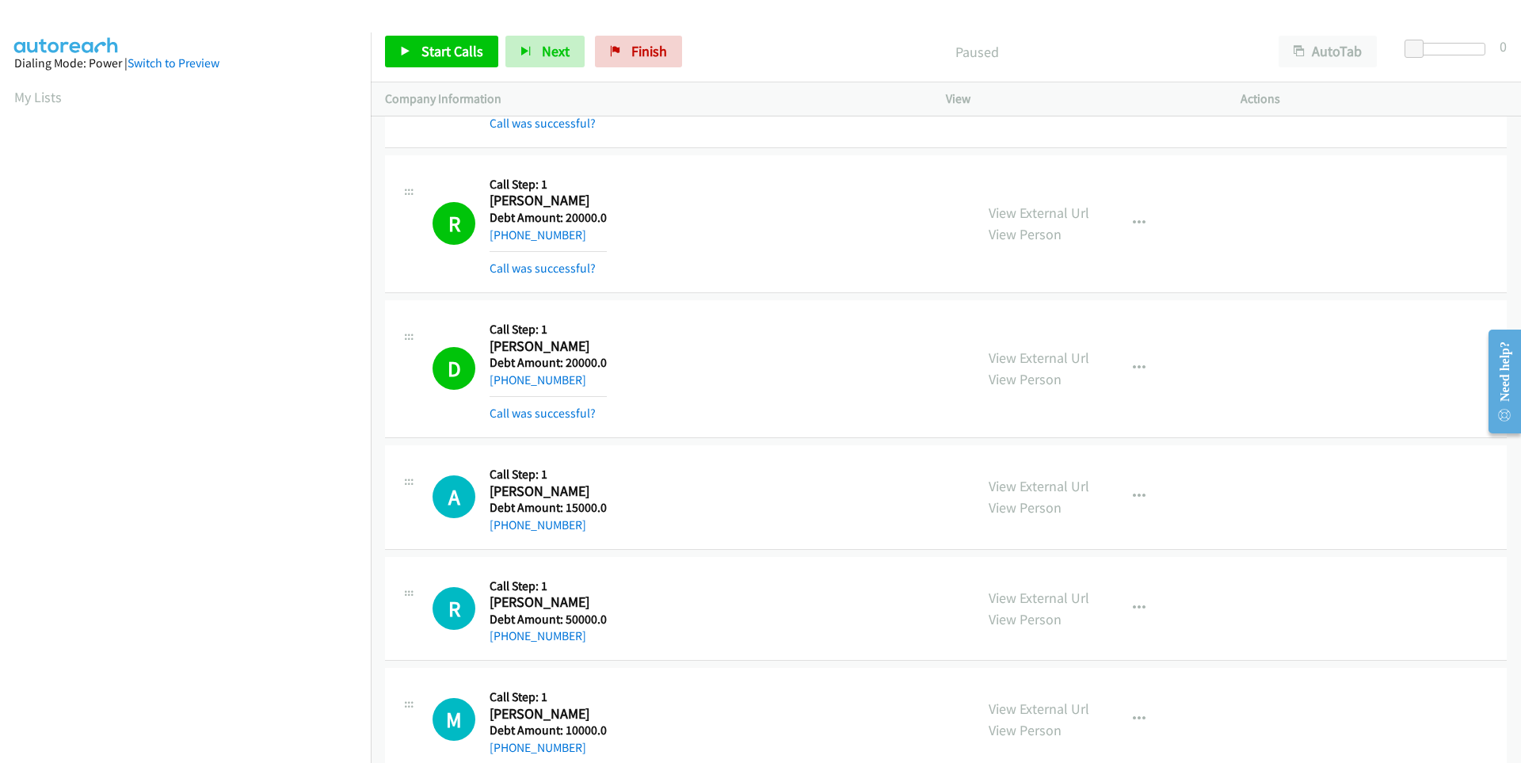
scroll to position [3803, 0]
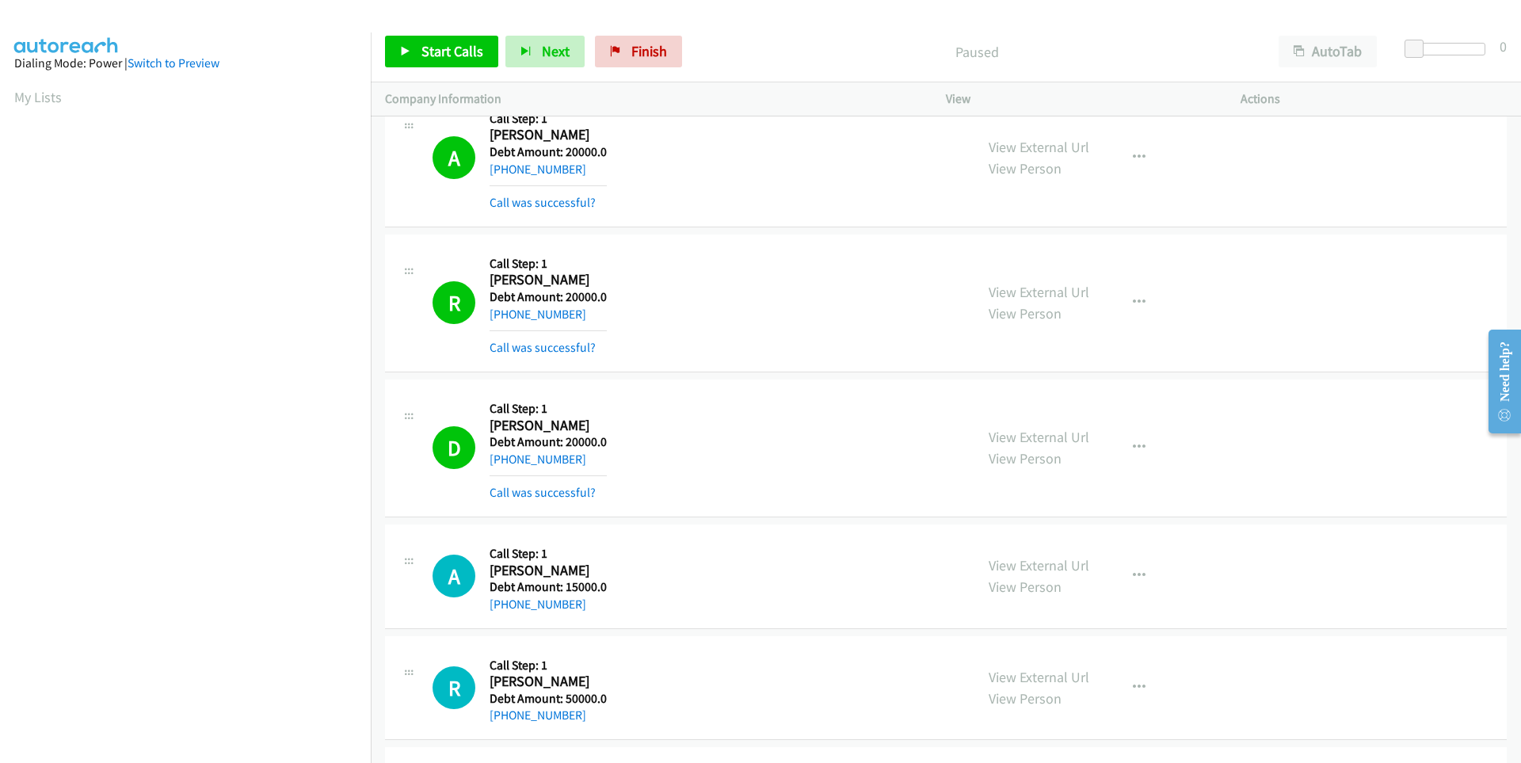
click at [7, 94] on aside "Dialing Mode: Power | Switch to Preview My Lists" at bounding box center [185, 470] width 371 height 877
click at [6, 93] on aside "Dialing Mode: Power | Switch to Preview My Lists" at bounding box center [185, 470] width 371 height 877
click at [549, 459] on link "+1 913-251-6842" at bounding box center [538, 459] width 97 height 15
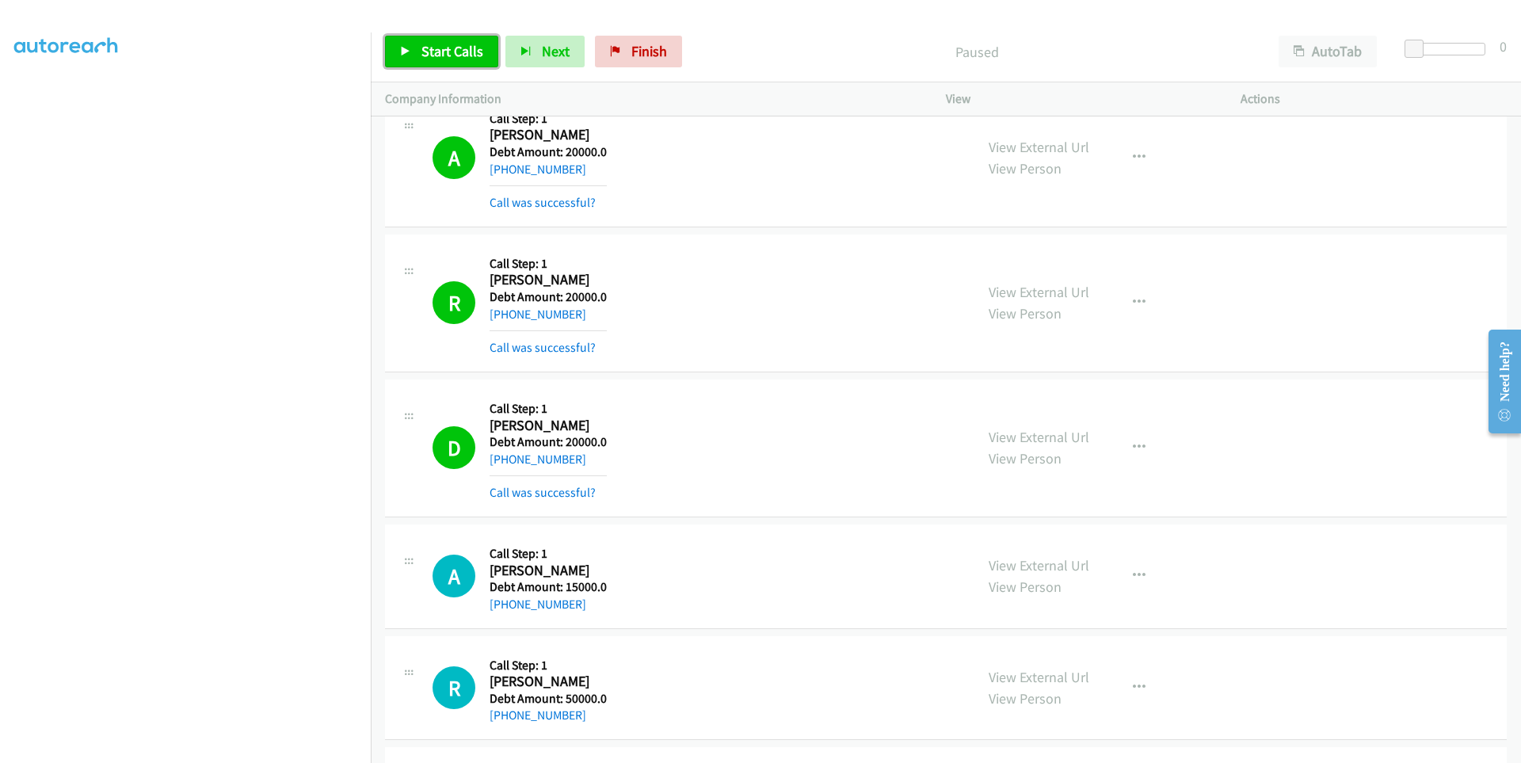
click at [400, 63] on link "Start Calls" at bounding box center [441, 52] width 113 height 32
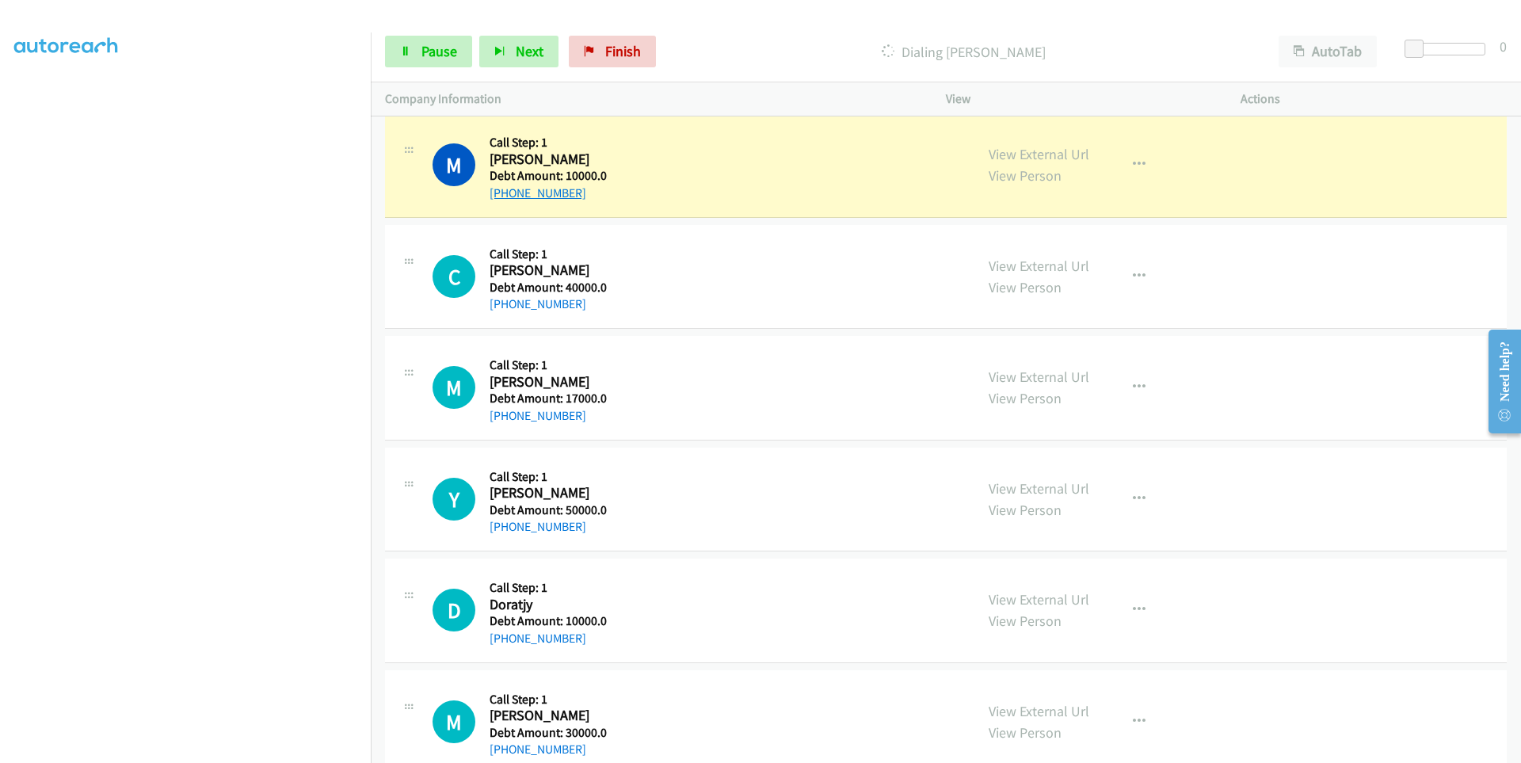
drag, startPoint x: 599, startPoint y: 198, endPoint x: 505, endPoint y: 192, distance: 94.5
click at [505, 192] on div "+1 267-439-7960" at bounding box center [548, 193] width 117 height 19
copy link "267-439-7960"
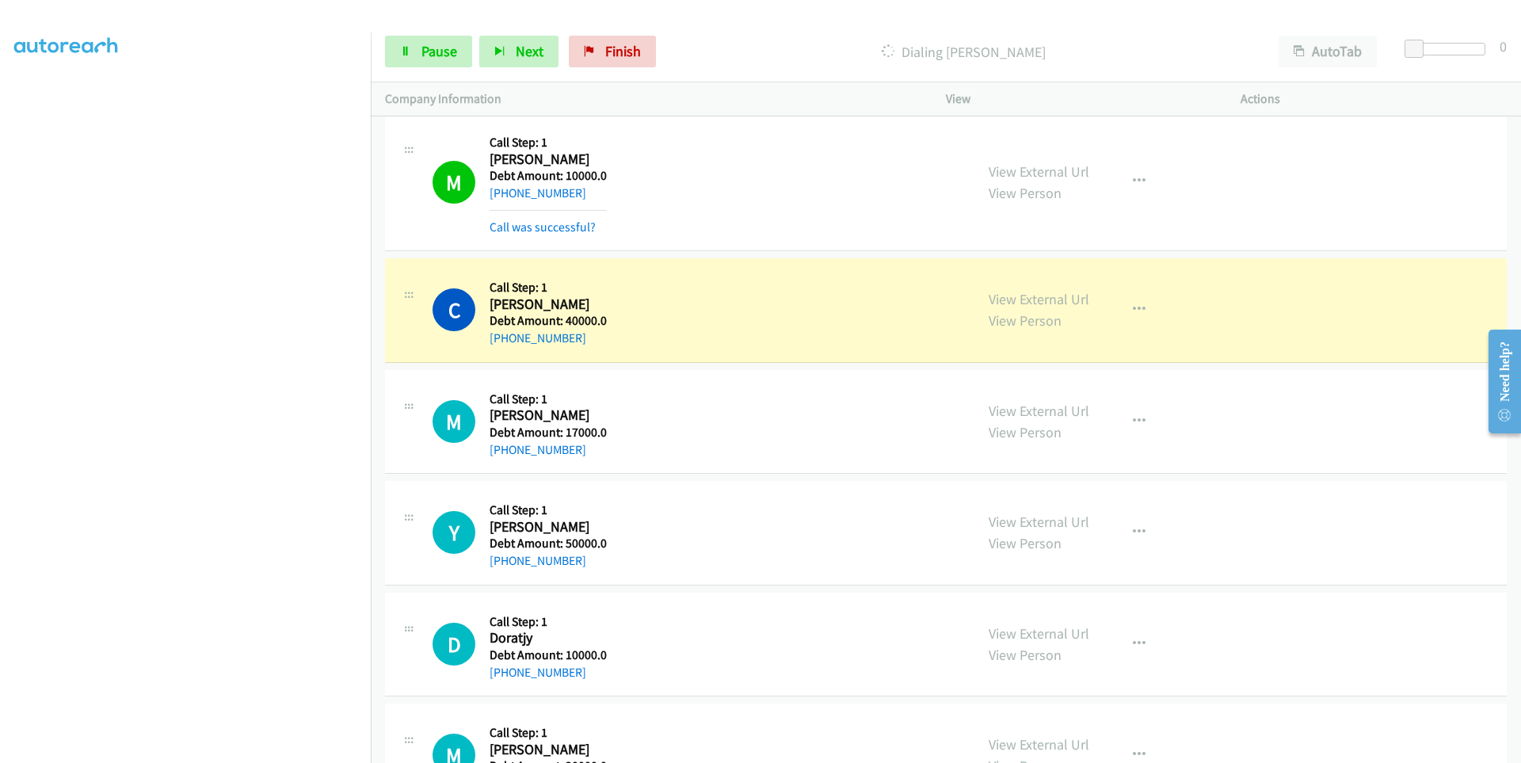
scroll to position [80, 0]
drag, startPoint x: 589, startPoint y: 336, endPoint x: 505, endPoint y: 338, distance: 84.8
click at [505, 338] on div "+1 570-716-0743" at bounding box center [548, 338] width 117 height 19
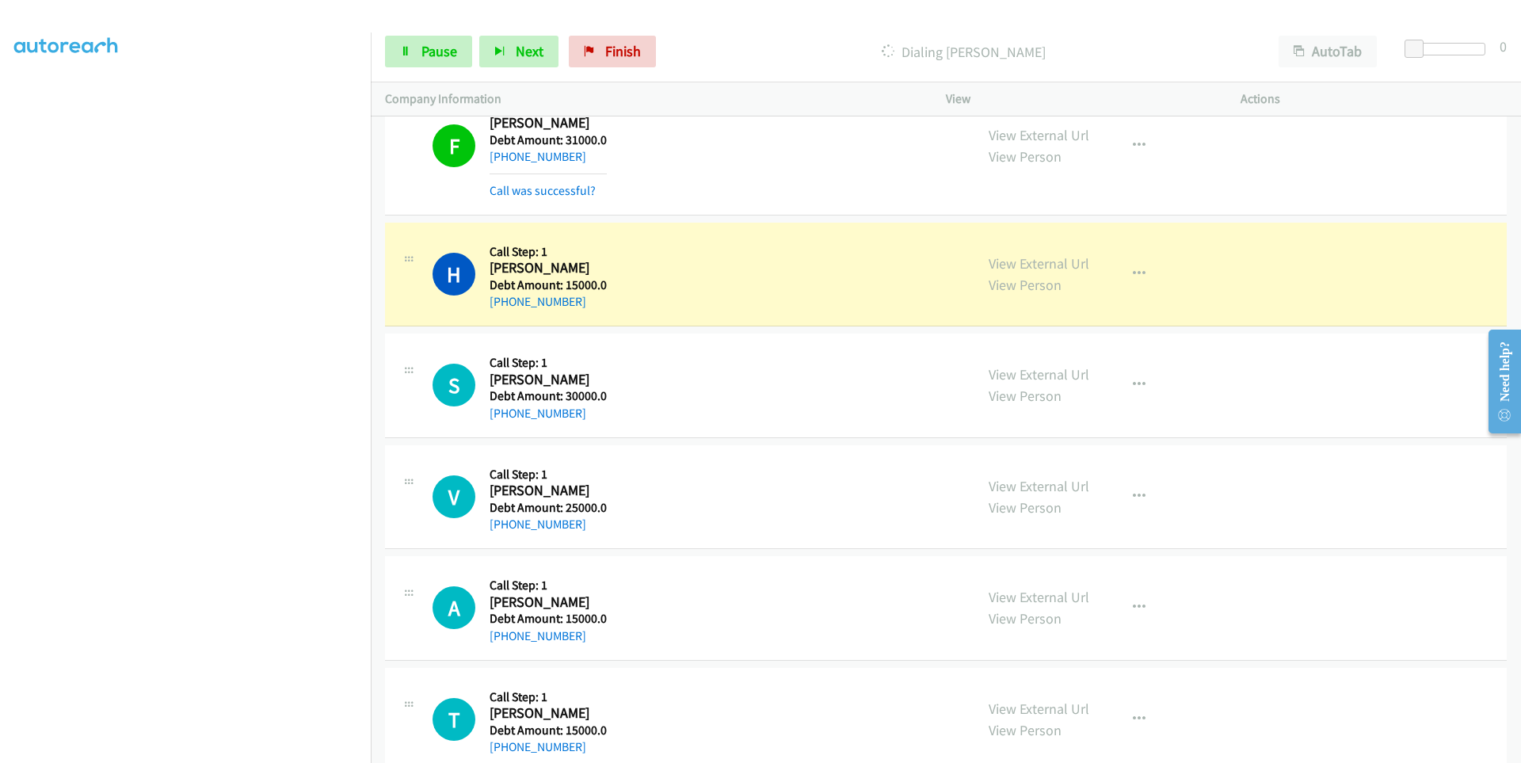
scroll to position [92, 0]
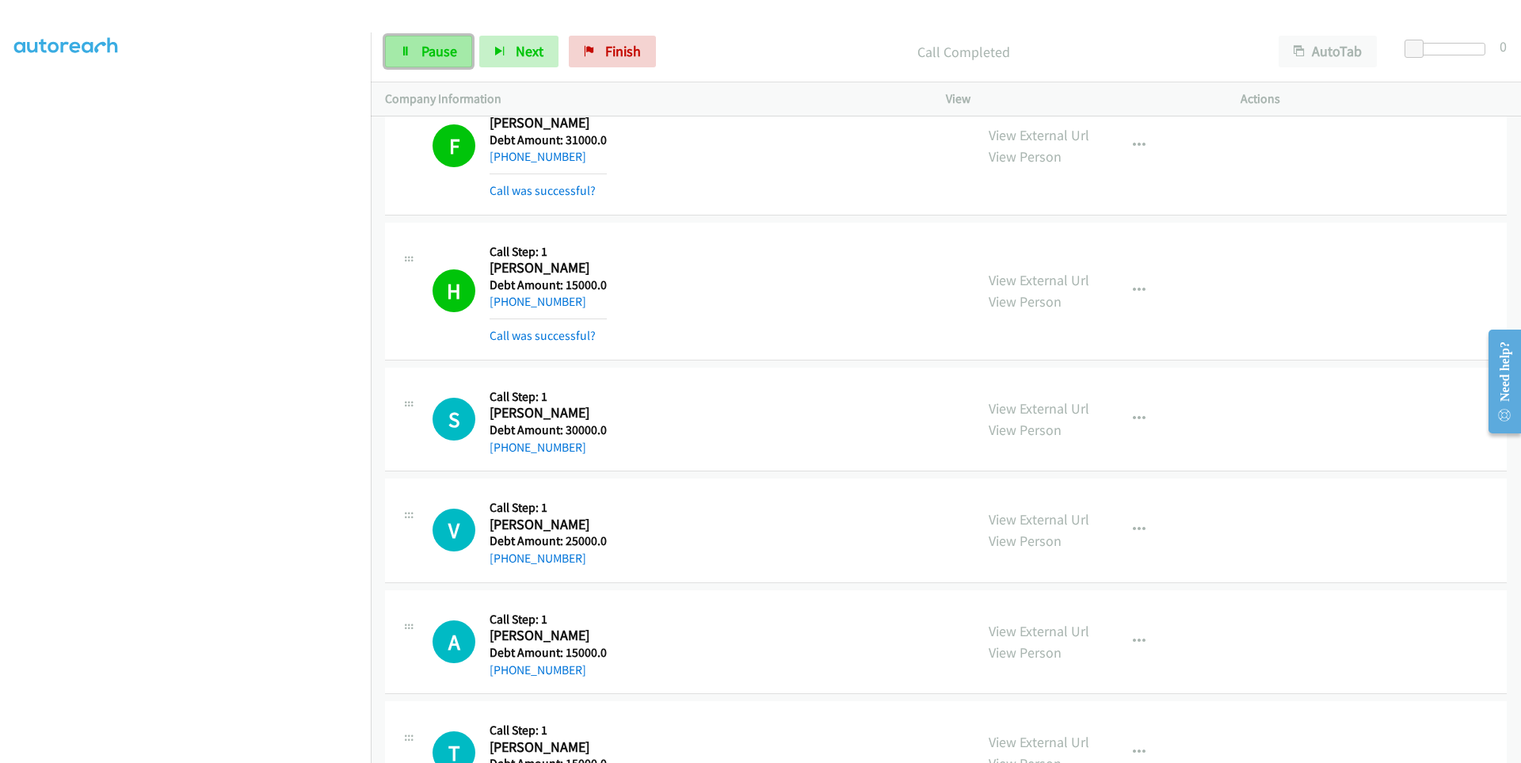
click at [402, 67] on link "Pause" at bounding box center [428, 52] width 87 height 32
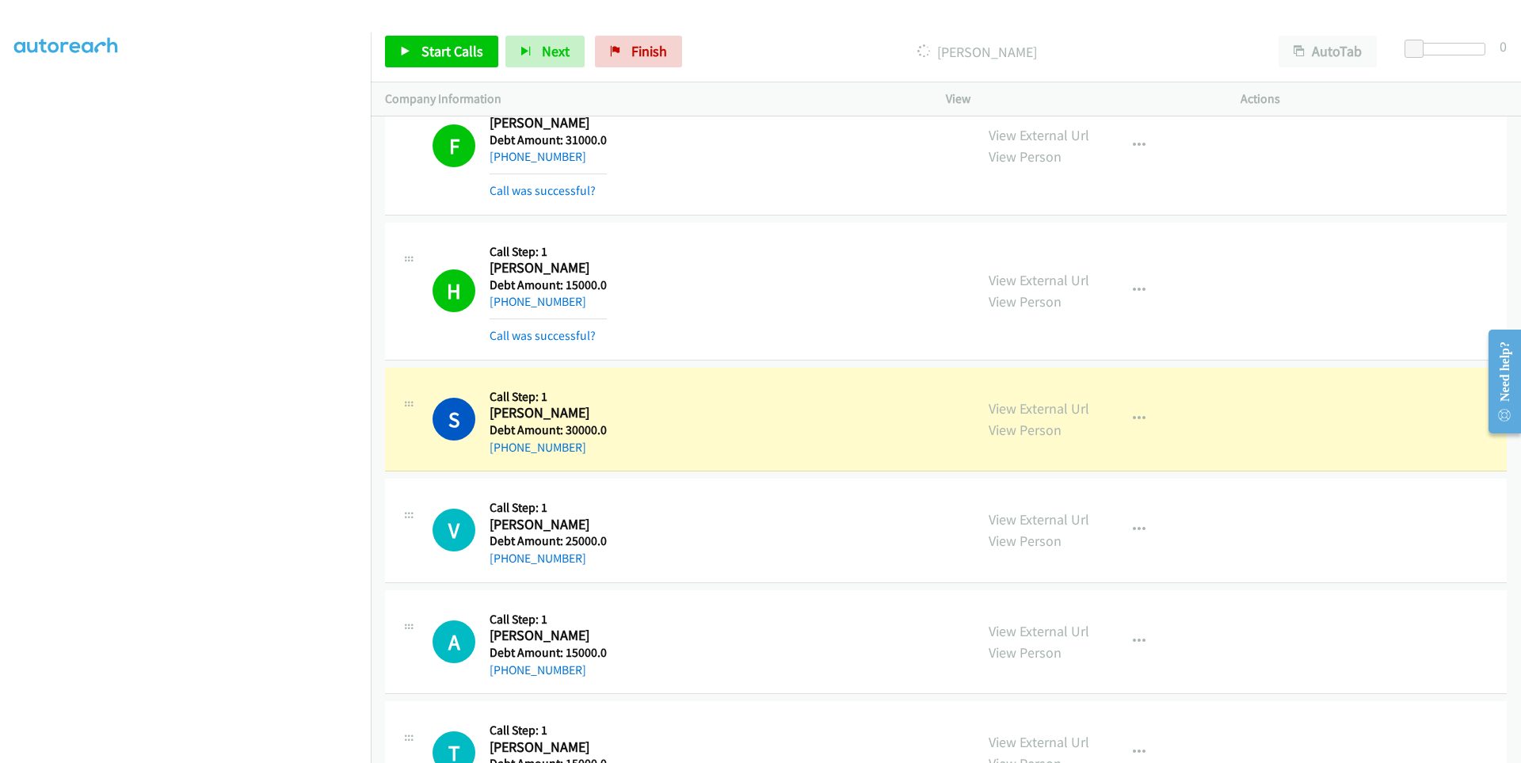
scroll to position [125, 0]
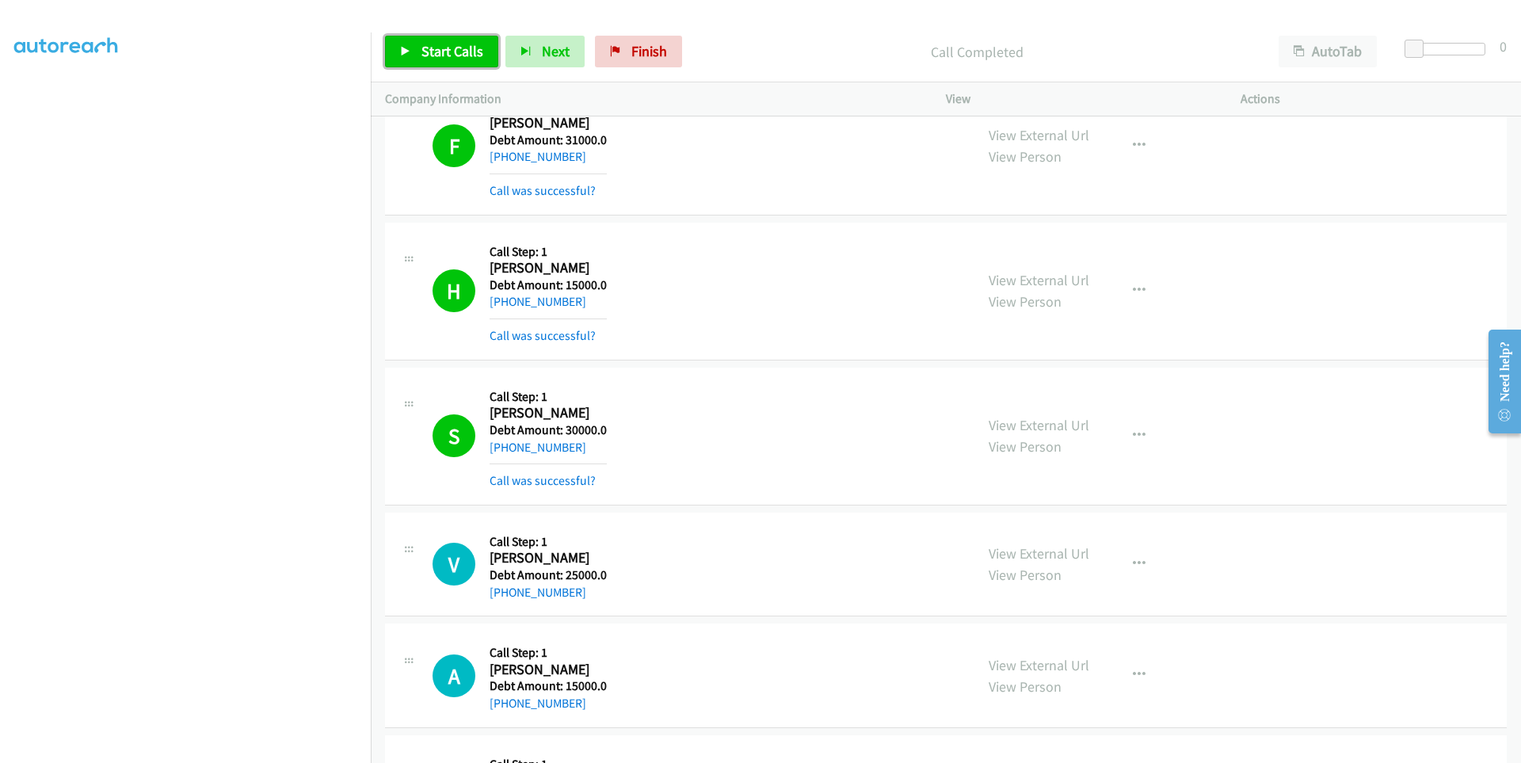
click at [414, 52] on link "Start Calls" at bounding box center [441, 52] width 113 height 32
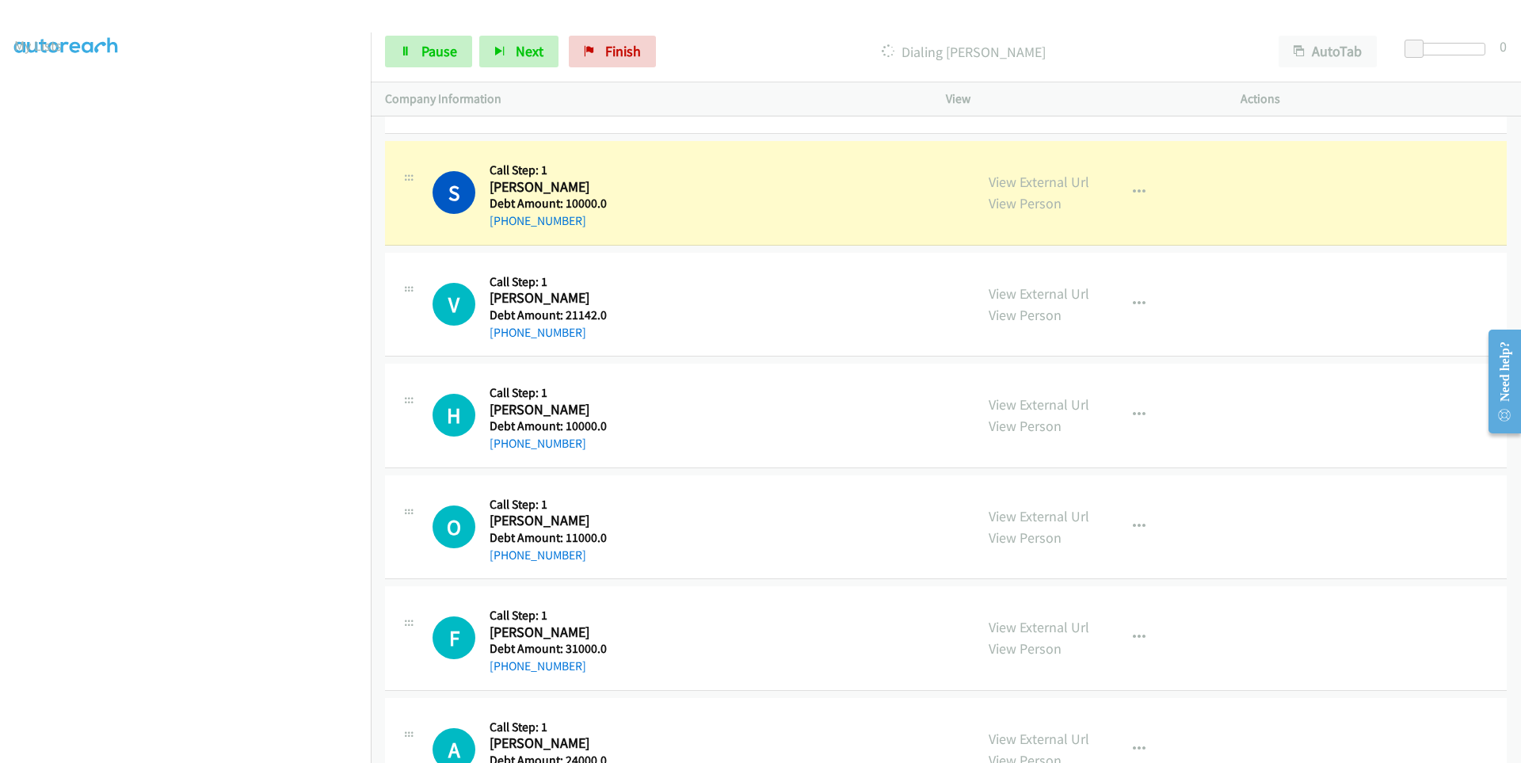
scroll to position [50, 0]
drag, startPoint x: 589, startPoint y: 217, endPoint x: 503, endPoint y: 221, distance: 85.7
click at [503, 221] on div "+1 302-416-2212" at bounding box center [548, 221] width 117 height 19
copy link "302-416-2212"
click at [447, 356] on div "V Callback Scheduled Call Step: 1 Victoria Fabuluje America/New_York Debt Amoun…" at bounding box center [946, 305] width 1122 height 105
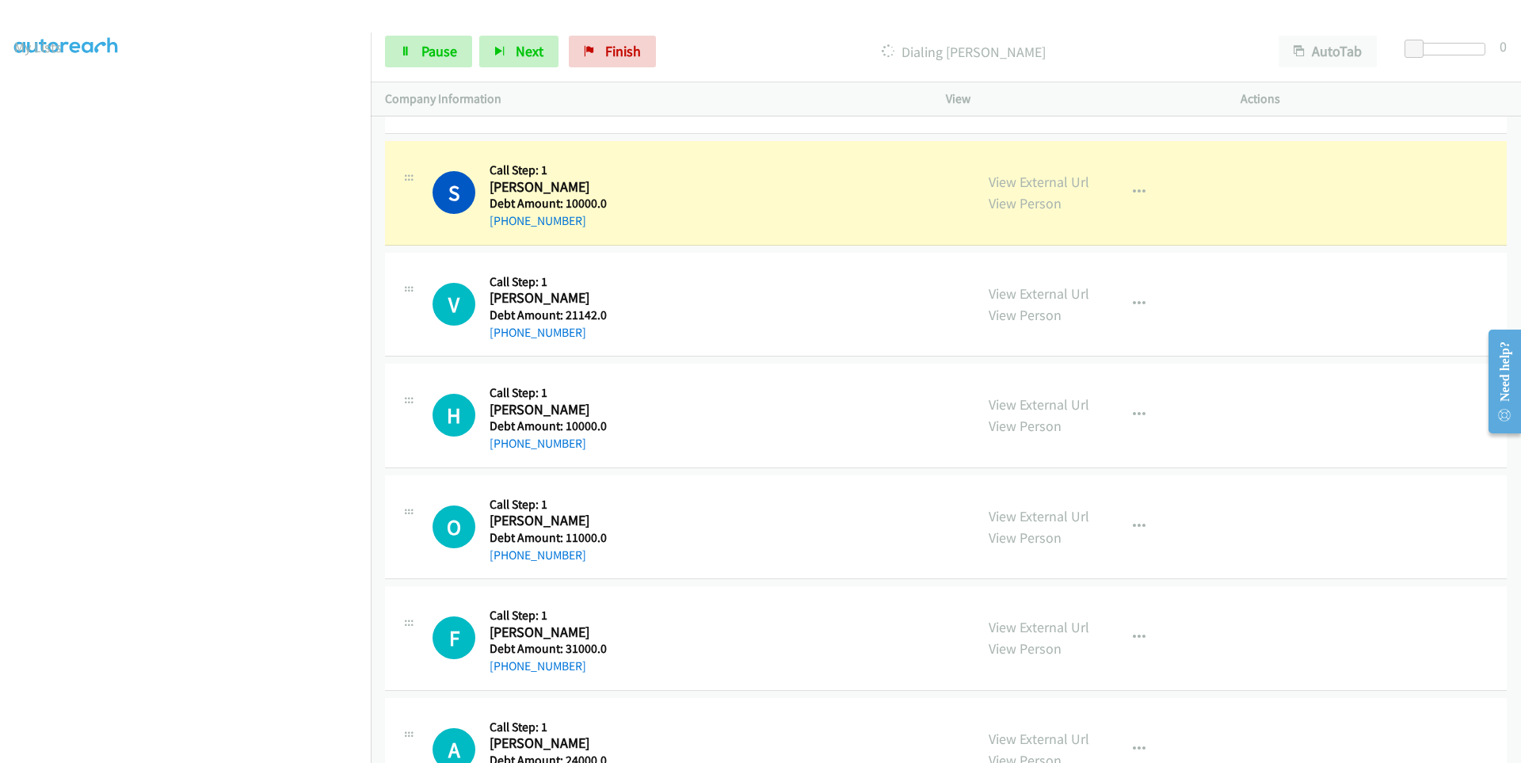
click at [446, 359] on td "V Callback Scheduled Call Step: 1 Victoria Fabuluje America/New_York Debt Amoun…" at bounding box center [946, 305] width 1150 height 112
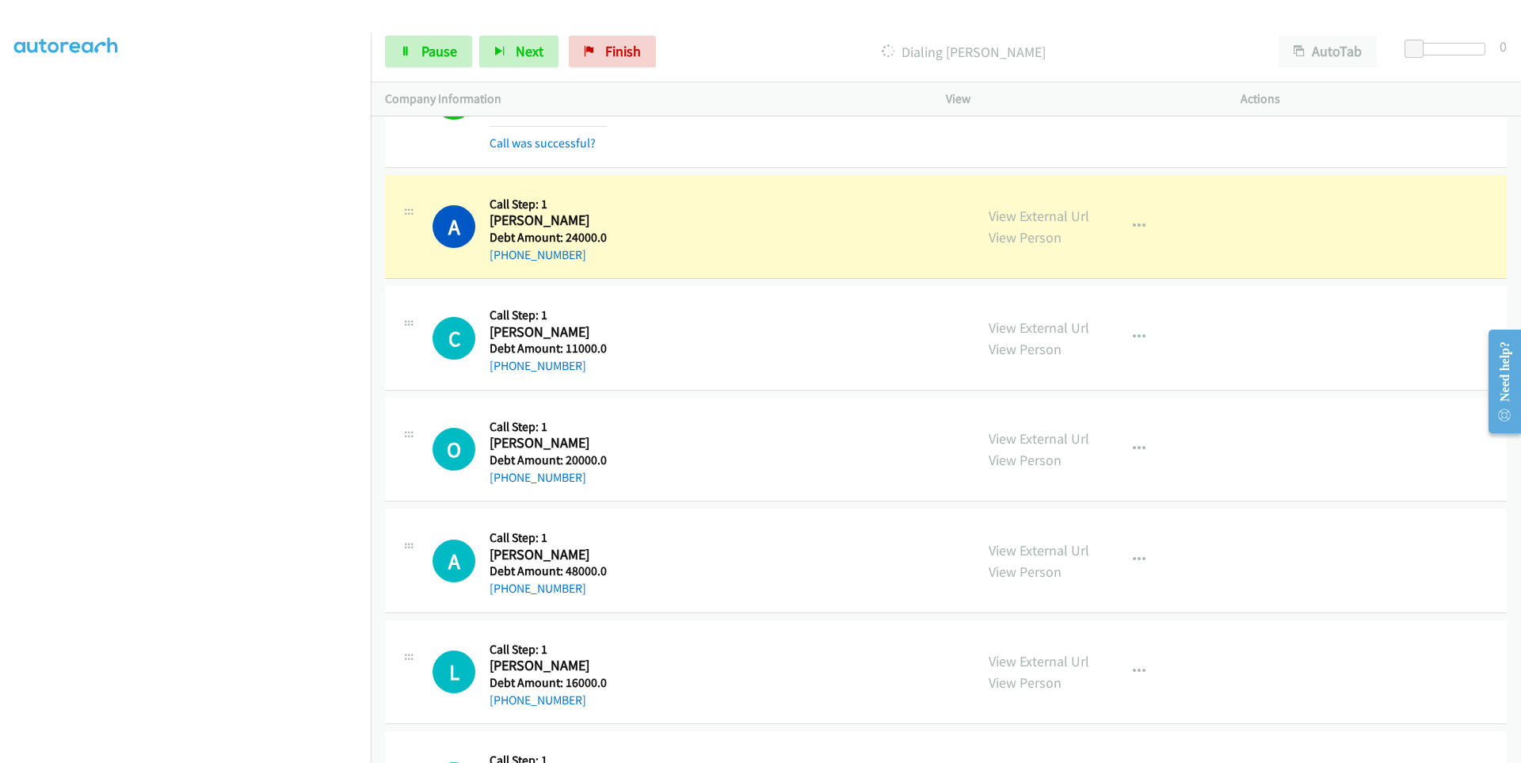
scroll to position [15713, 0]
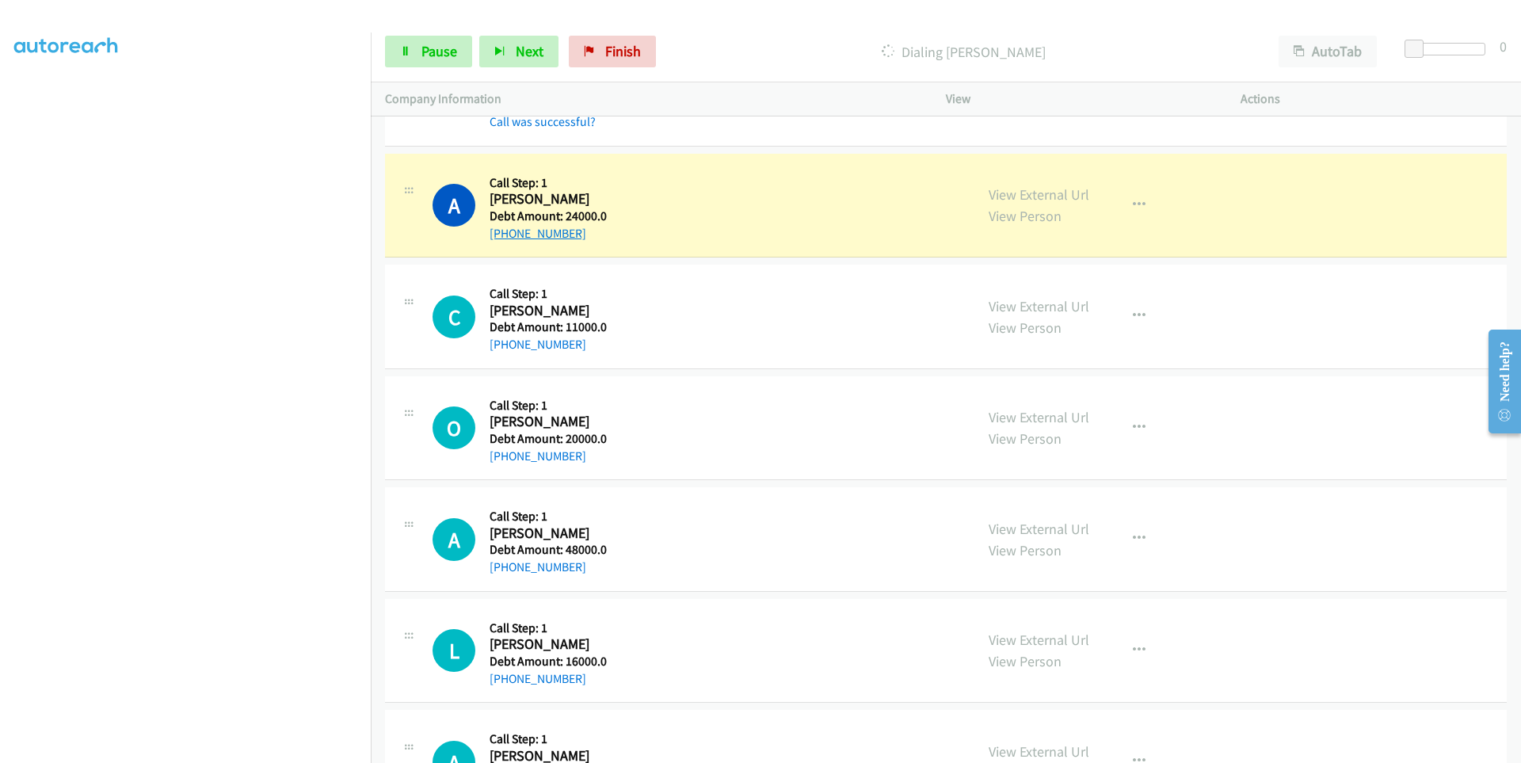
drag, startPoint x: 585, startPoint y: 231, endPoint x: 505, endPoint y: 238, distance: 80.3
click at [505, 238] on div "+1 760-912-8810" at bounding box center [548, 233] width 117 height 19
drag, startPoint x: 520, startPoint y: 234, endPoint x: 413, endPoint y: 260, distance: 110.1
click at [413, 260] on td "A Callback Scheduled Call Step: 1 Adeline Blasingame America/Los_Angeles Debt A…" at bounding box center [946, 206] width 1150 height 112
click at [420, 259] on td "A Callback Scheduled Call Step: 1 Adeline Blasingame America/Los_Angeles Debt A…" at bounding box center [946, 206] width 1150 height 112
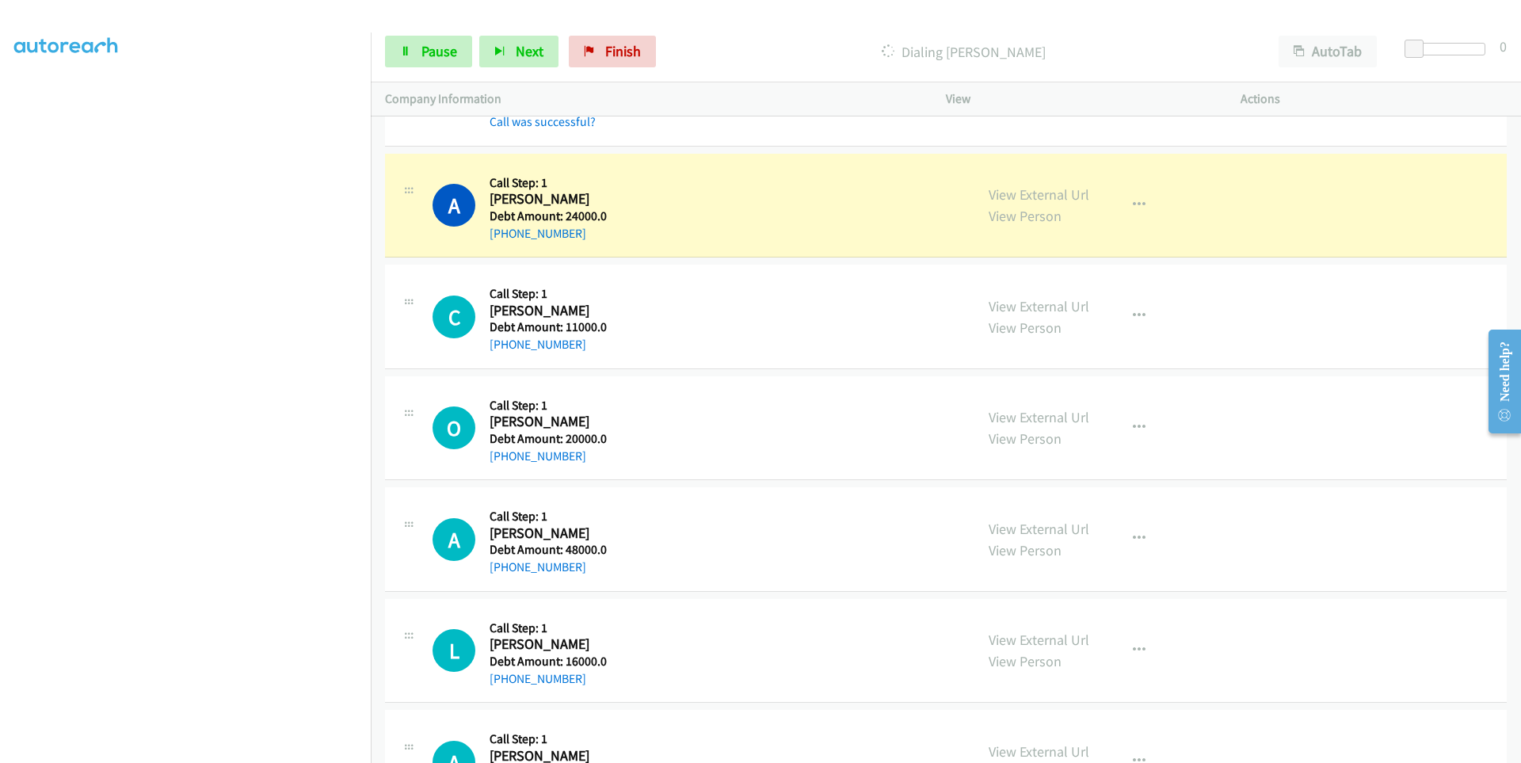
scroll to position [92, 0]
drag, startPoint x: 570, startPoint y: 235, endPoint x: 505, endPoint y: 238, distance: 65.0
click at [505, 238] on div "+1 760-912-8810" at bounding box center [548, 233] width 117 height 19
copy link "760-912-8810"
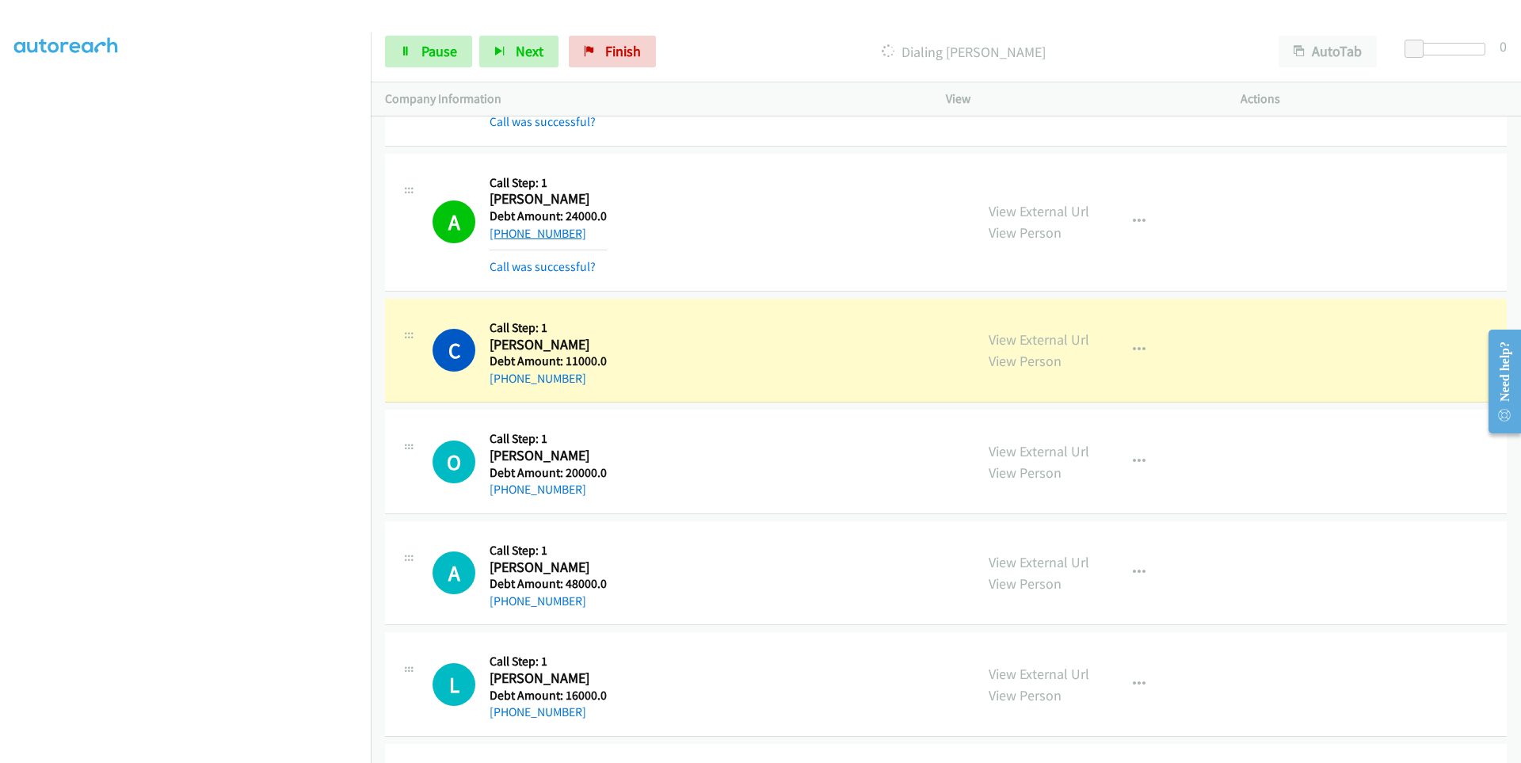
copy link "760-912-8810"
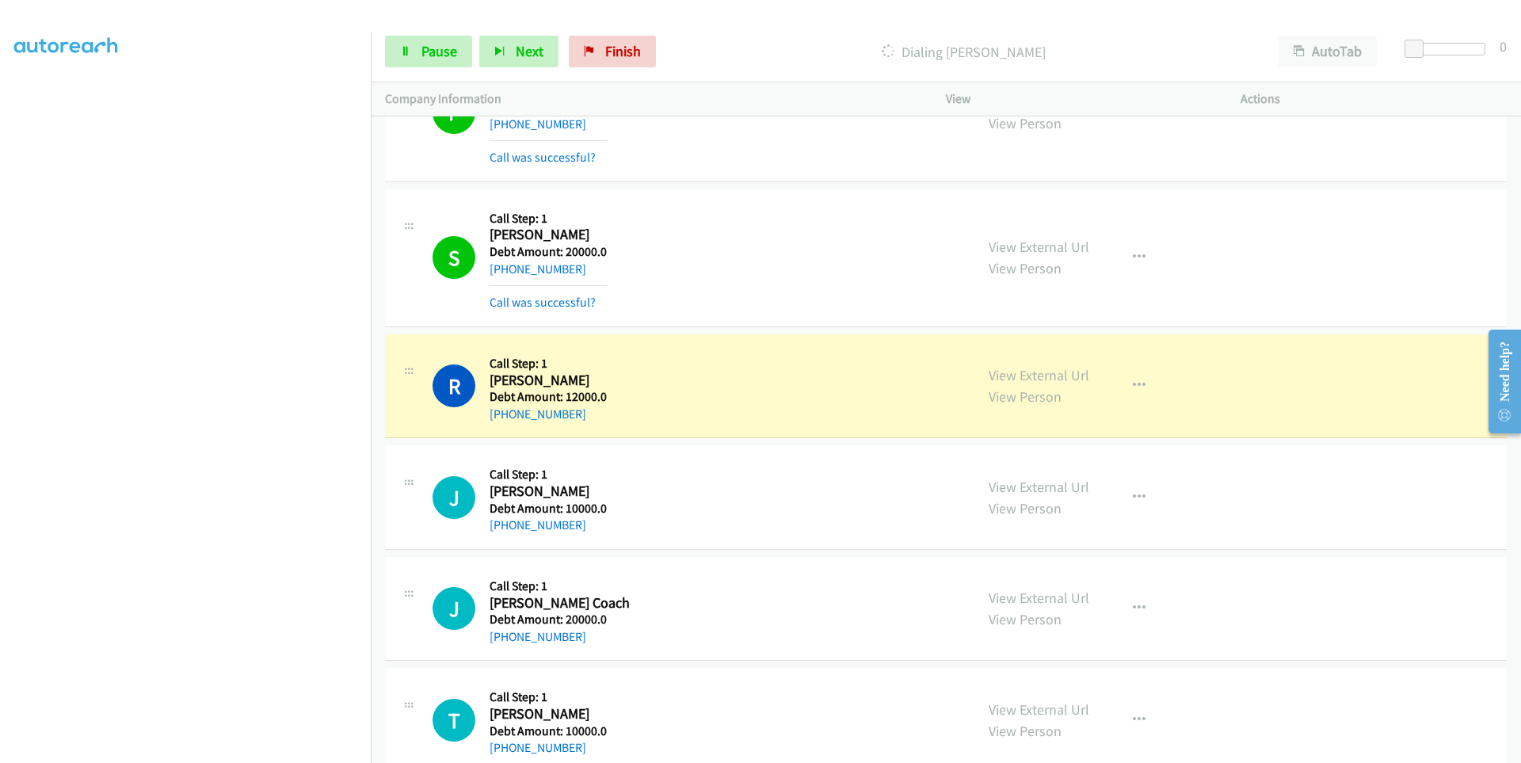
scroll to position [19199, 0]
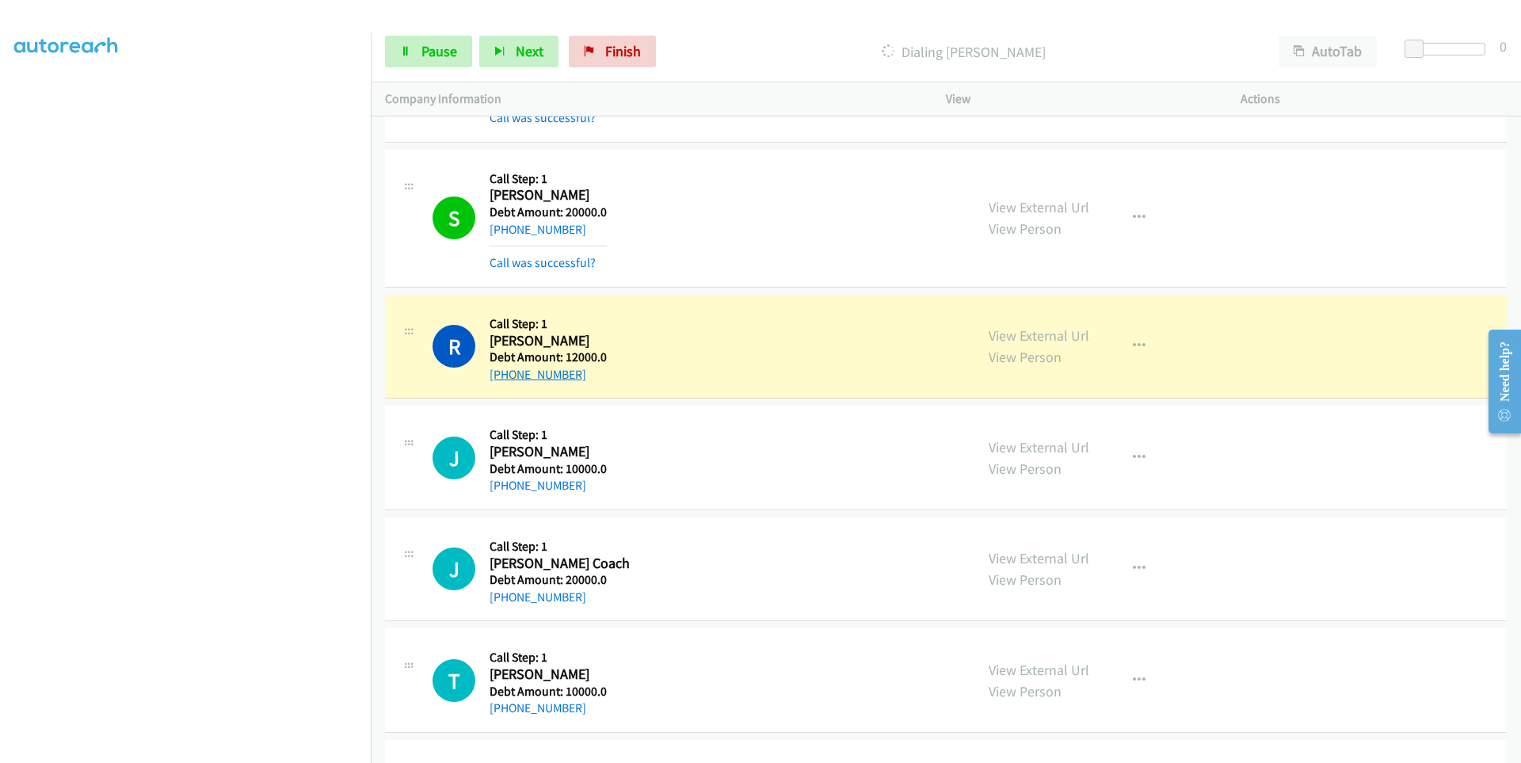
drag, startPoint x: 582, startPoint y: 372, endPoint x: 505, endPoint y: 375, distance: 76.9
click at [505, 375] on div "+1 916-717-6633" at bounding box center [548, 374] width 117 height 19
drag, startPoint x: 559, startPoint y: 368, endPoint x: 610, endPoint y: 528, distance: 168.6
copy link "916-717-6633"
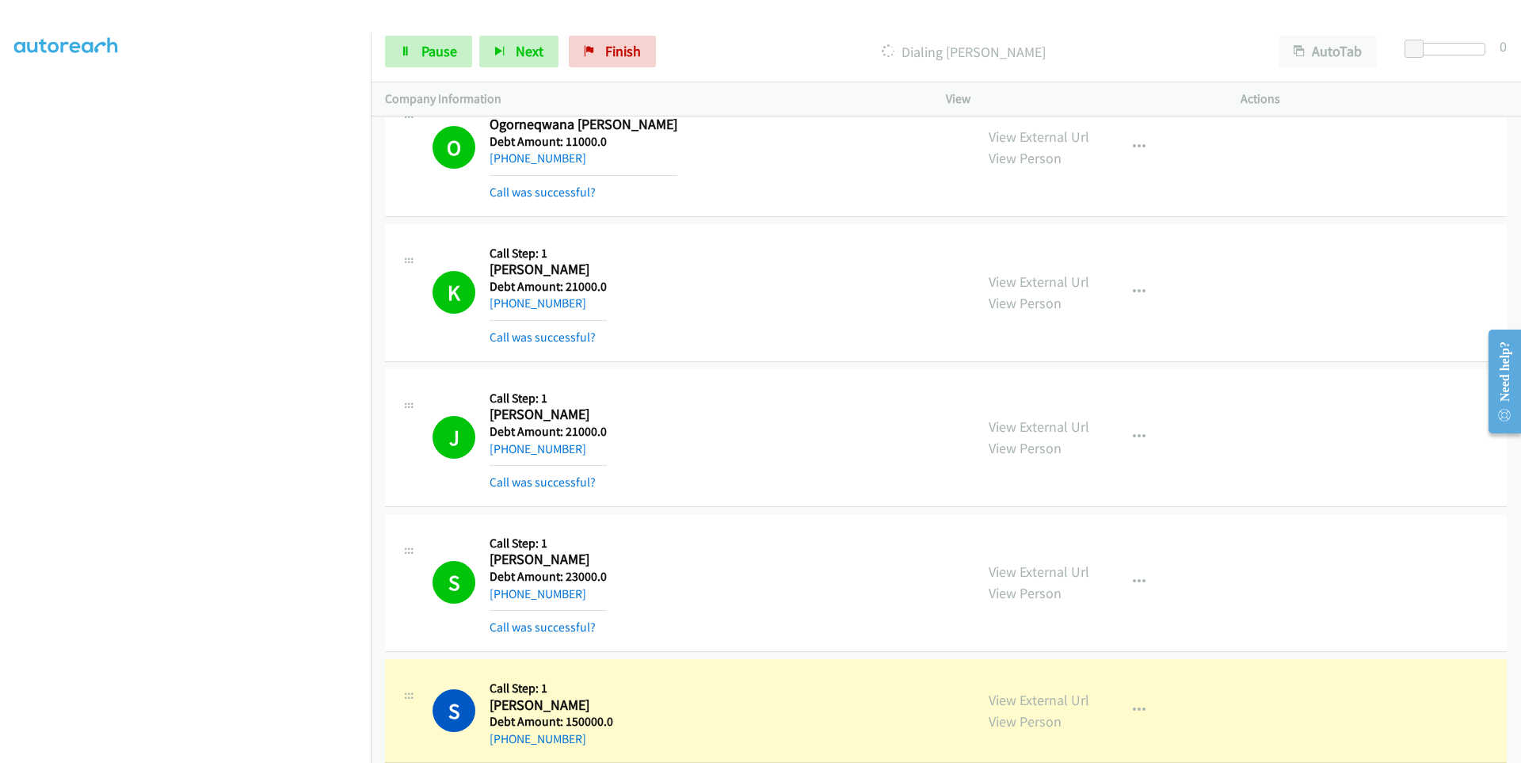
scroll to position [23715, 0]
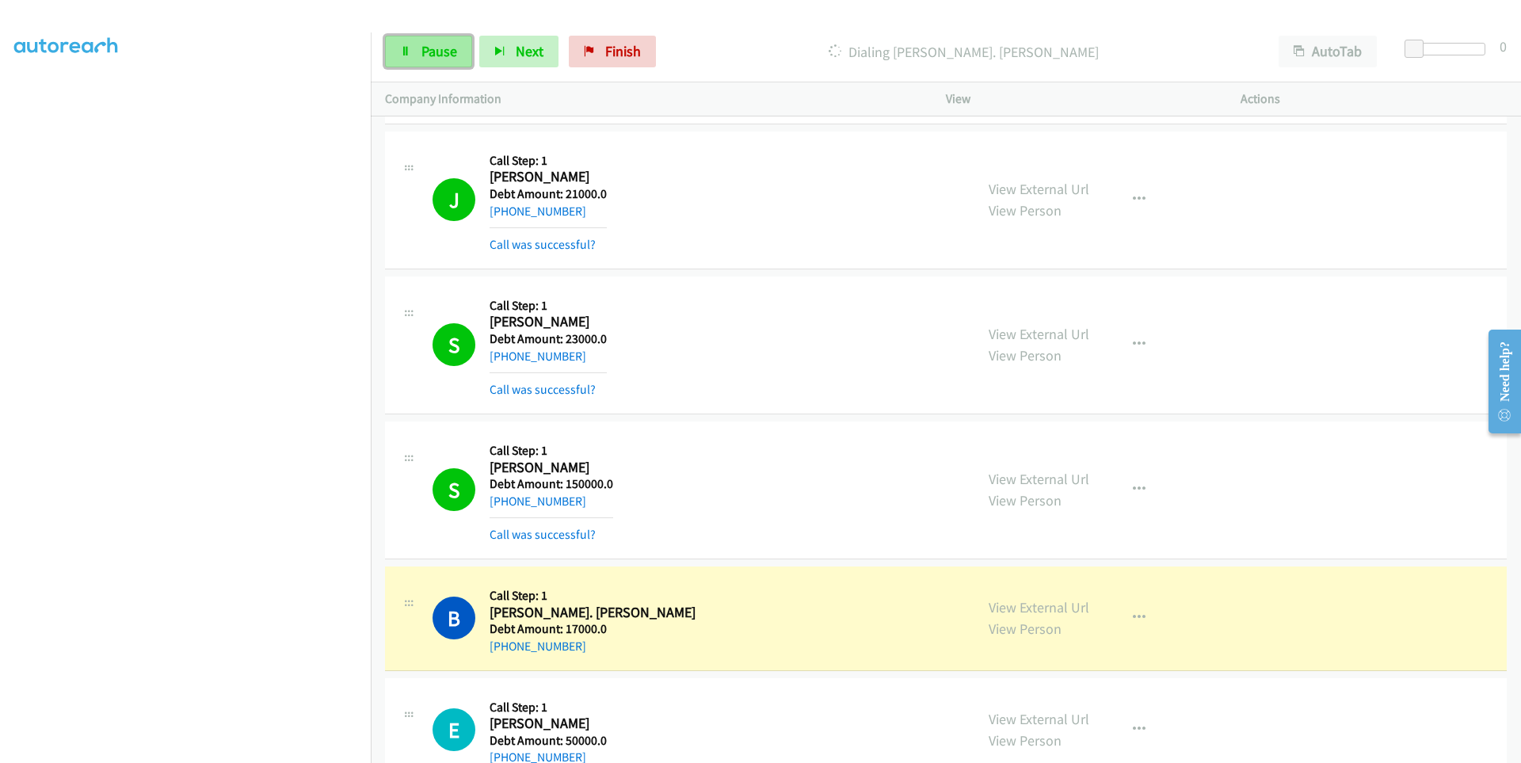
click at [417, 48] on link "Pause" at bounding box center [428, 52] width 87 height 32
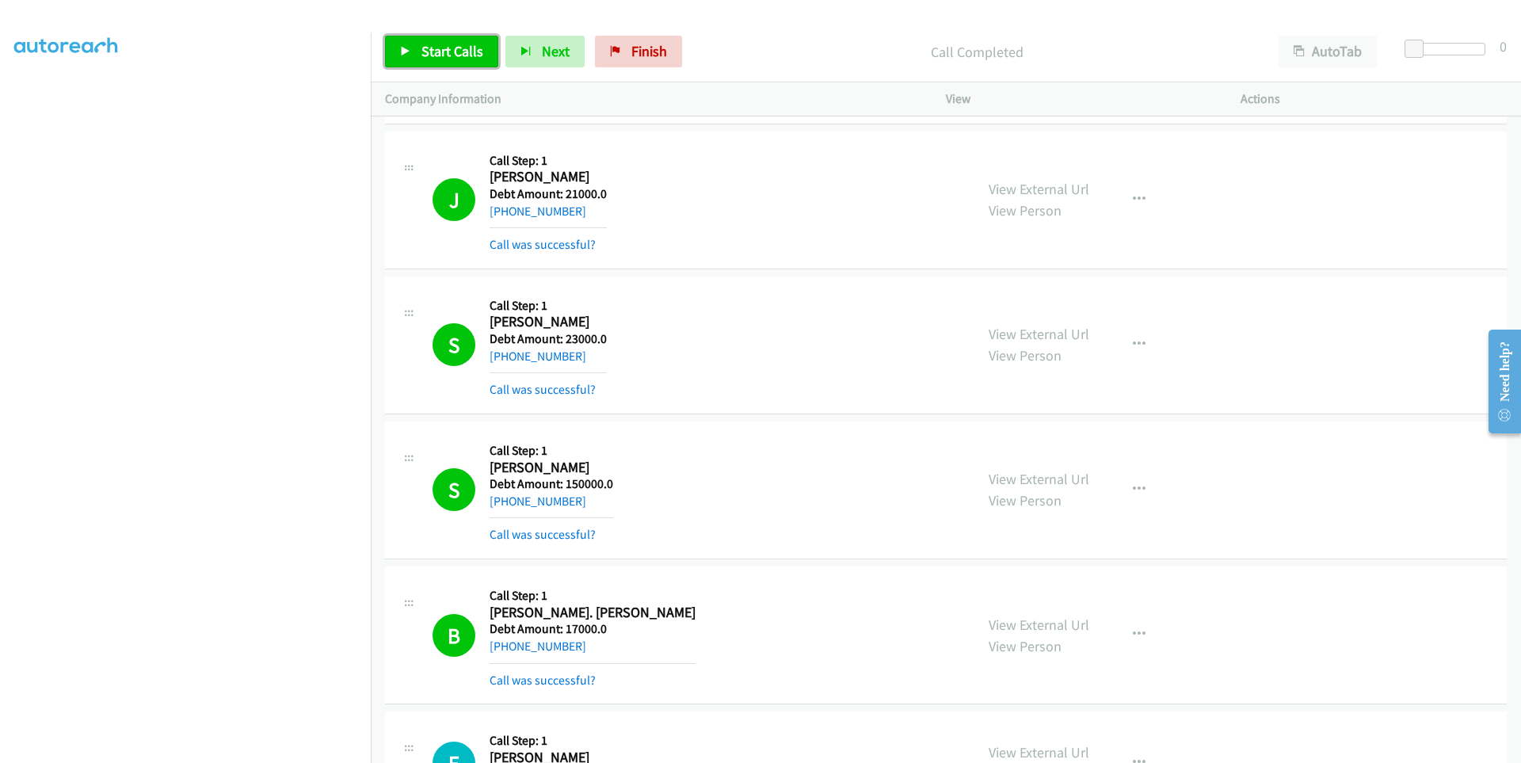
click at [404, 57] on link "Start Calls" at bounding box center [441, 52] width 113 height 32
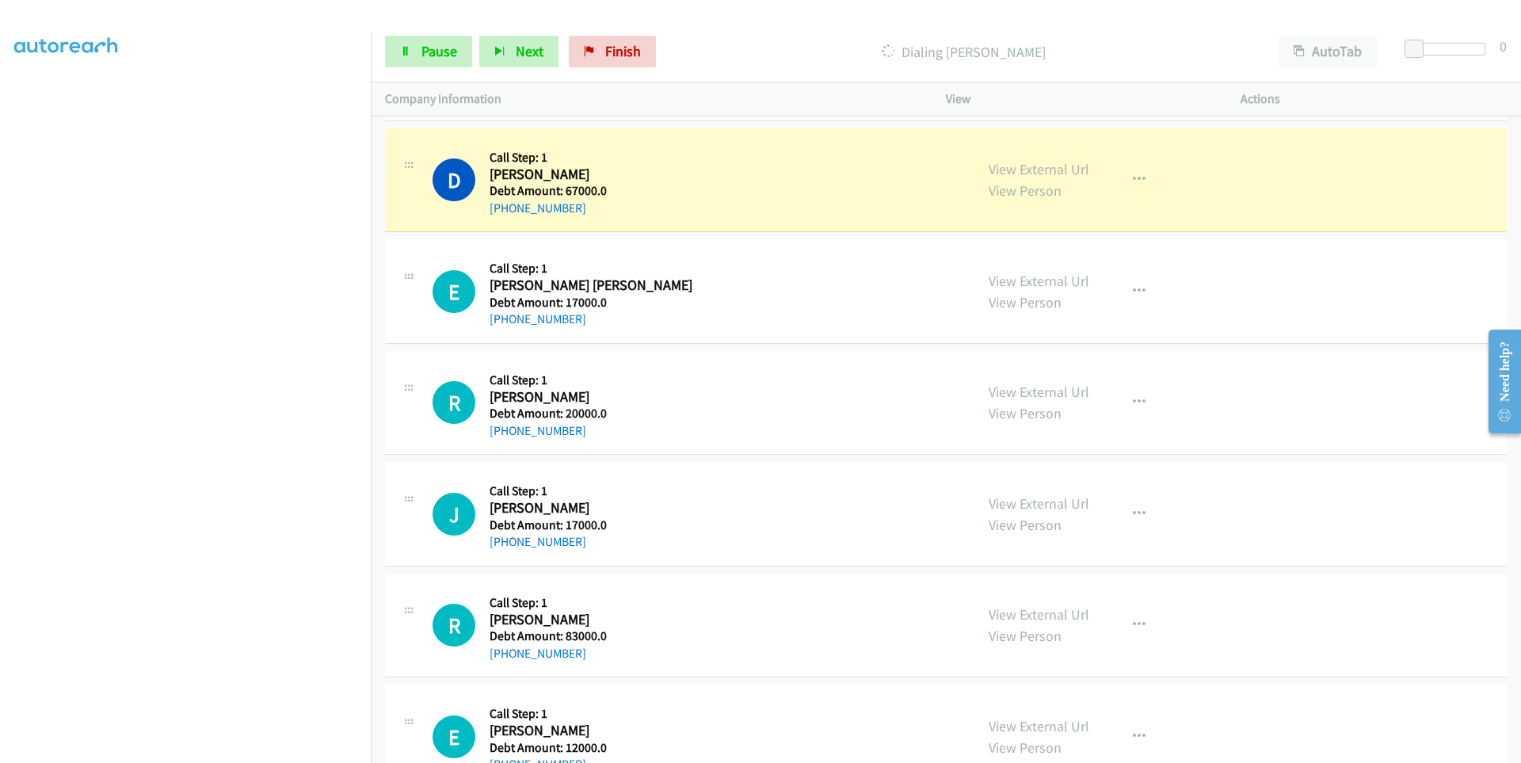
scroll to position [27519, 0]
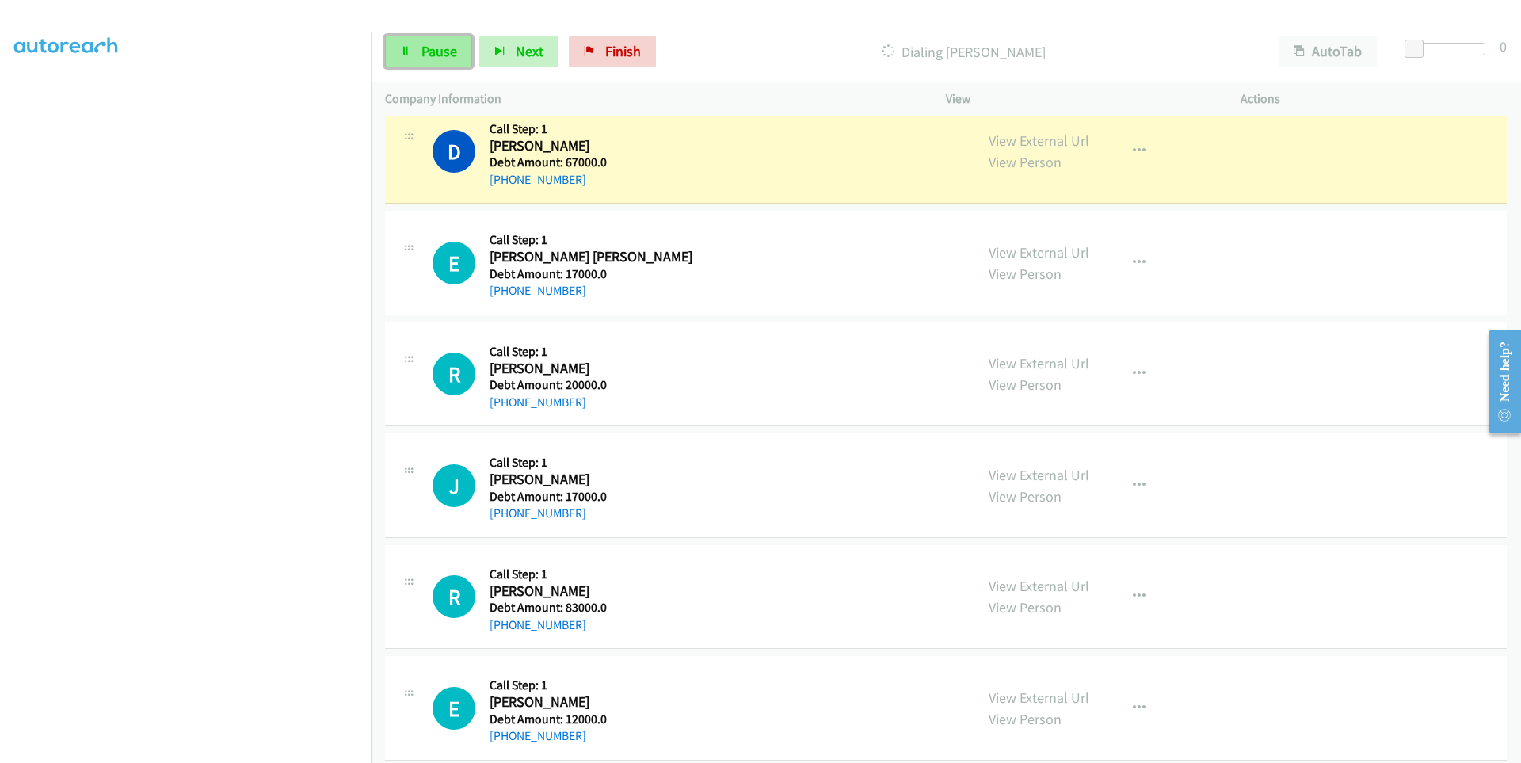
click at [412, 51] on link "Pause" at bounding box center [428, 52] width 87 height 32
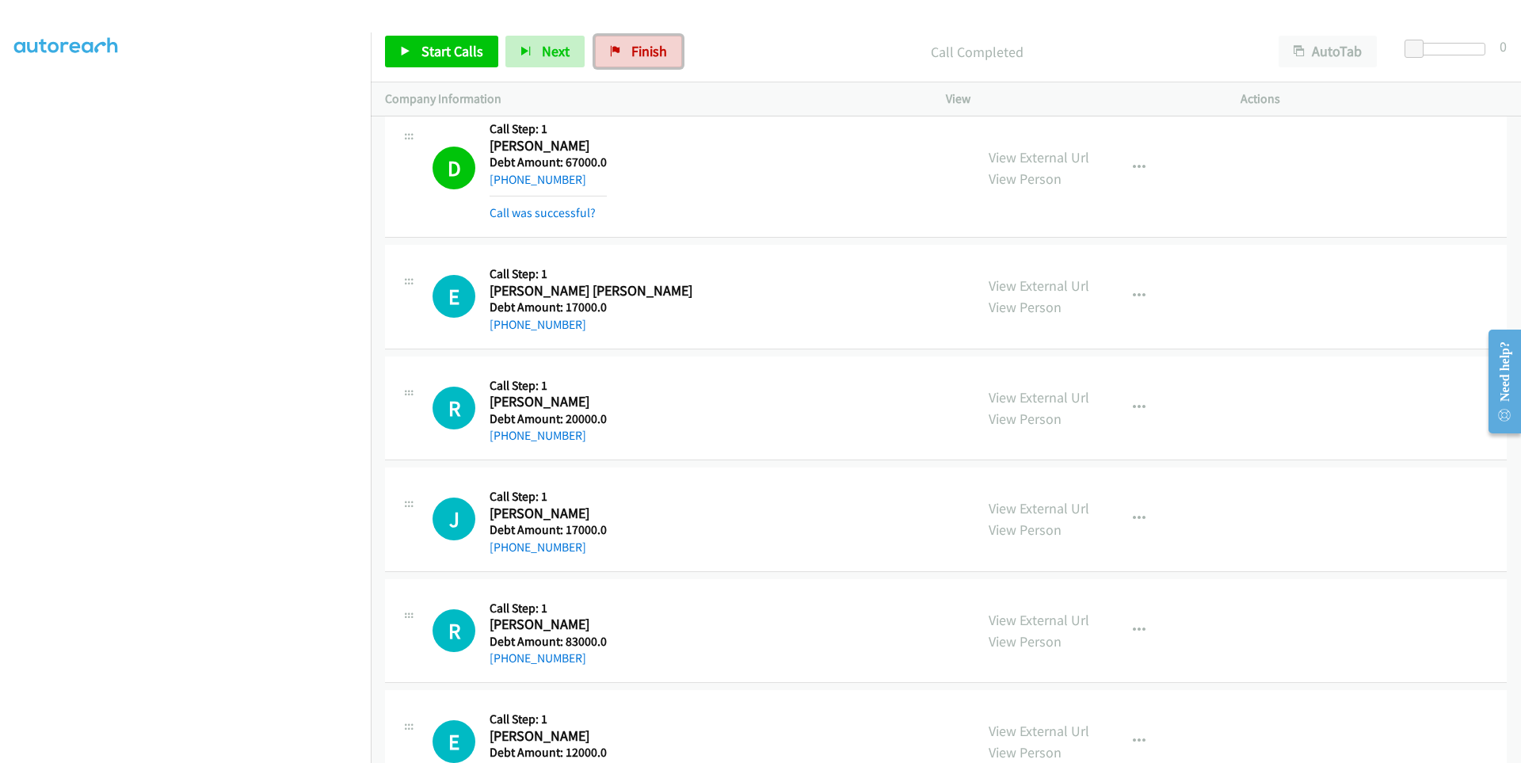
drag, startPoint x: 627, startPoint y: 48, endPoint x: 845, endPoint y: 86, distance: 221.2
click at [631, 48] on span "Finish" at bounding box center [649, 51] width 36 height 18
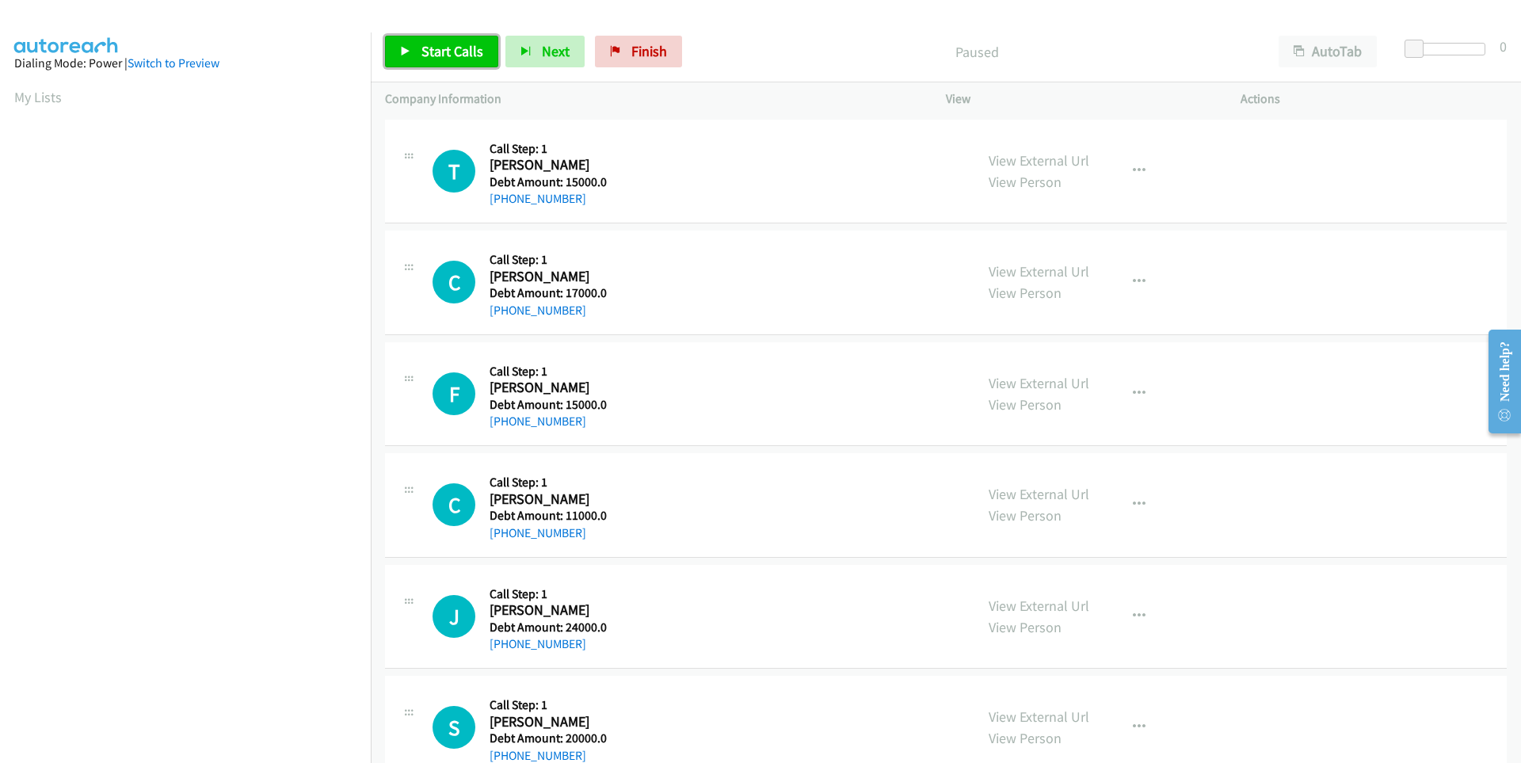
click at [392, 46] on link "Start Calls" at bounding box center [441, 52] width 113 height 32
click at [414, 51] on link "Pause" at bounding box center [428, 52] width 87 height 32
click at [423, 51] on span "Start Calls" at bounding box center [452, 51] width 62 height 18
click at [410, 47] on icon at bounding box center [405, 52] width 11 height 11
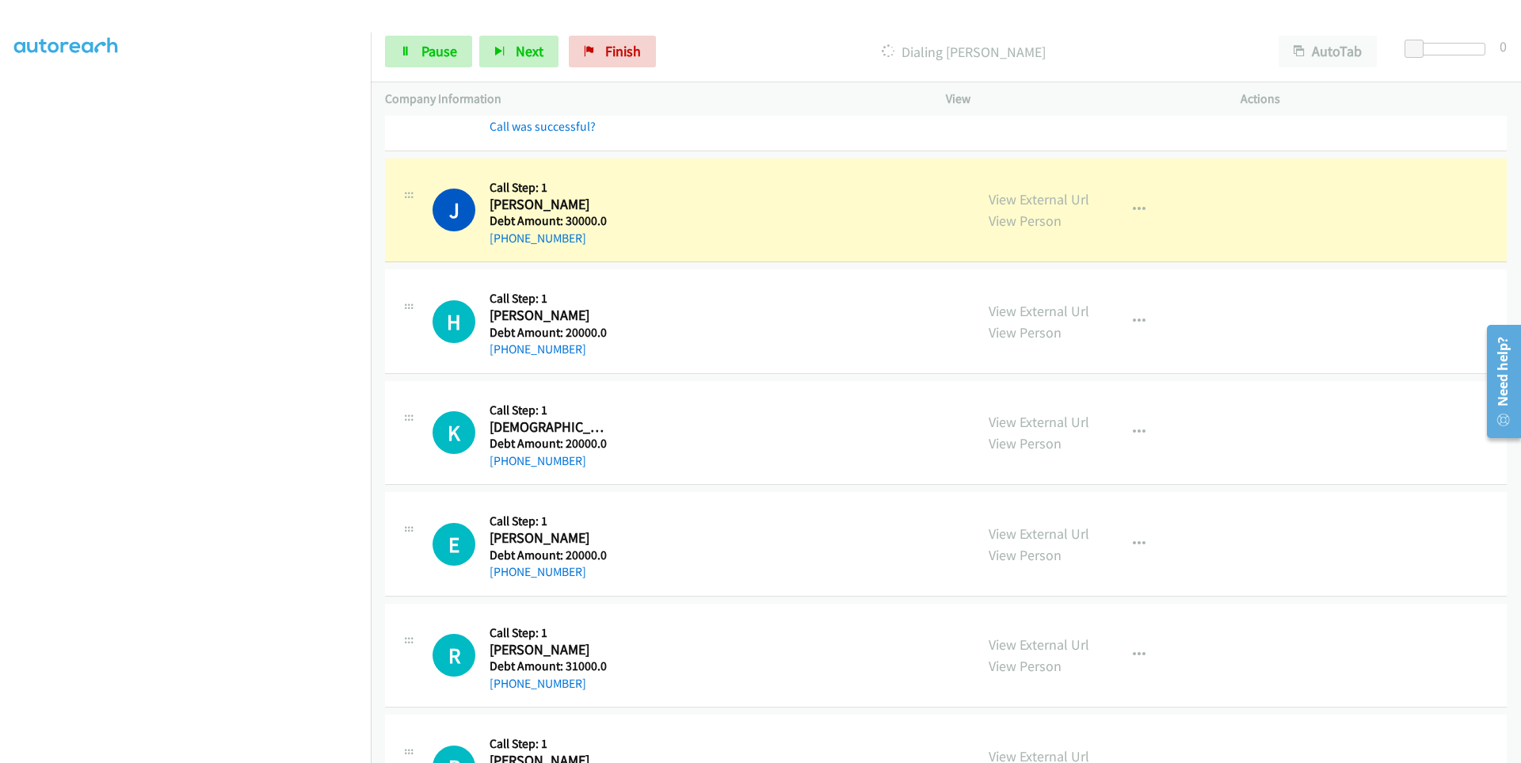
scroll to position [317, 0]
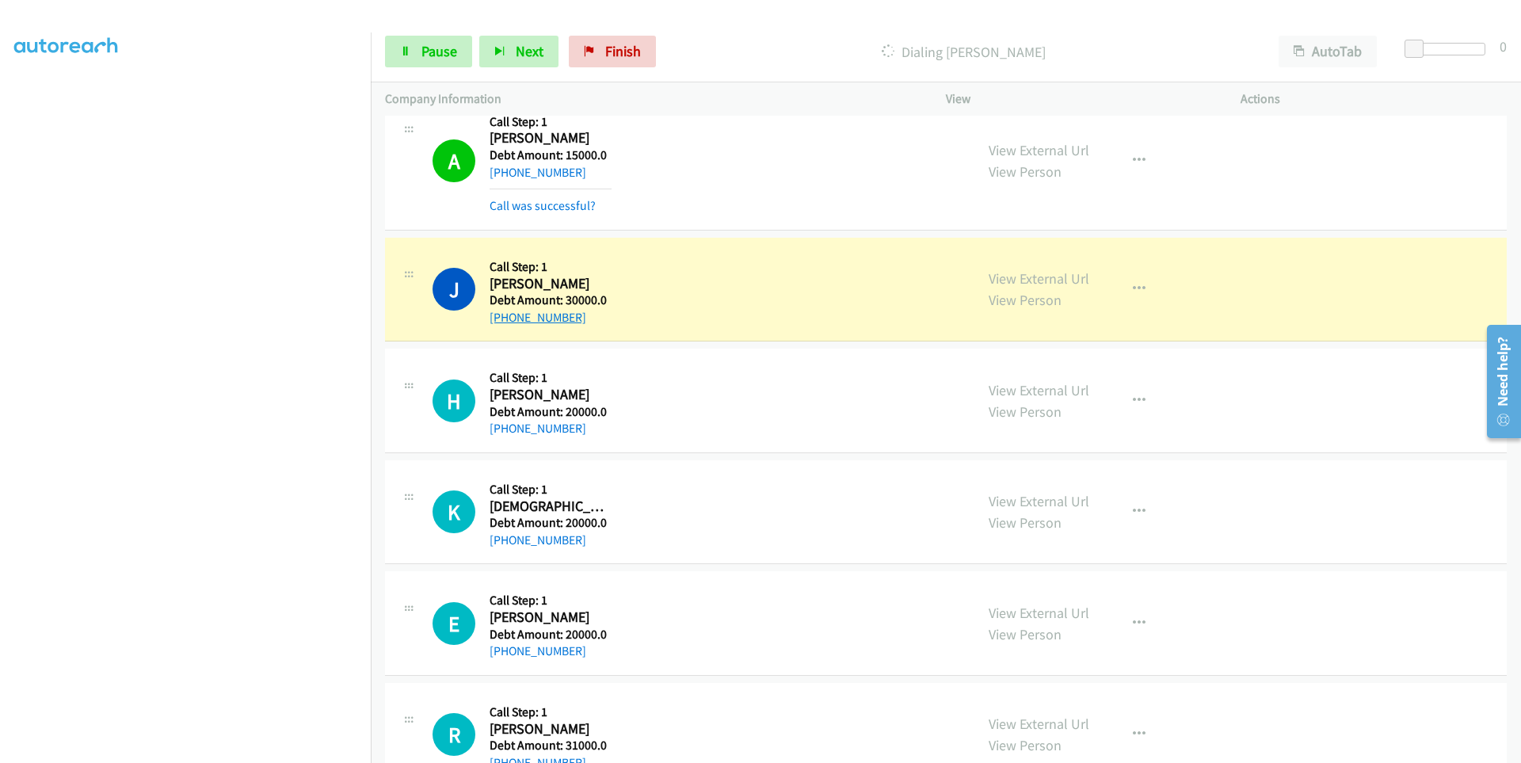
drag, startPoint x: 585, startPoint y: 317, endPoint x: 506, endPoint y: 323, distance: 78.7
click at [506, 323] on div "+1 773-507-0557" at bounding box center [551, 317] width 122 height 19
copy link "773-507-0557"
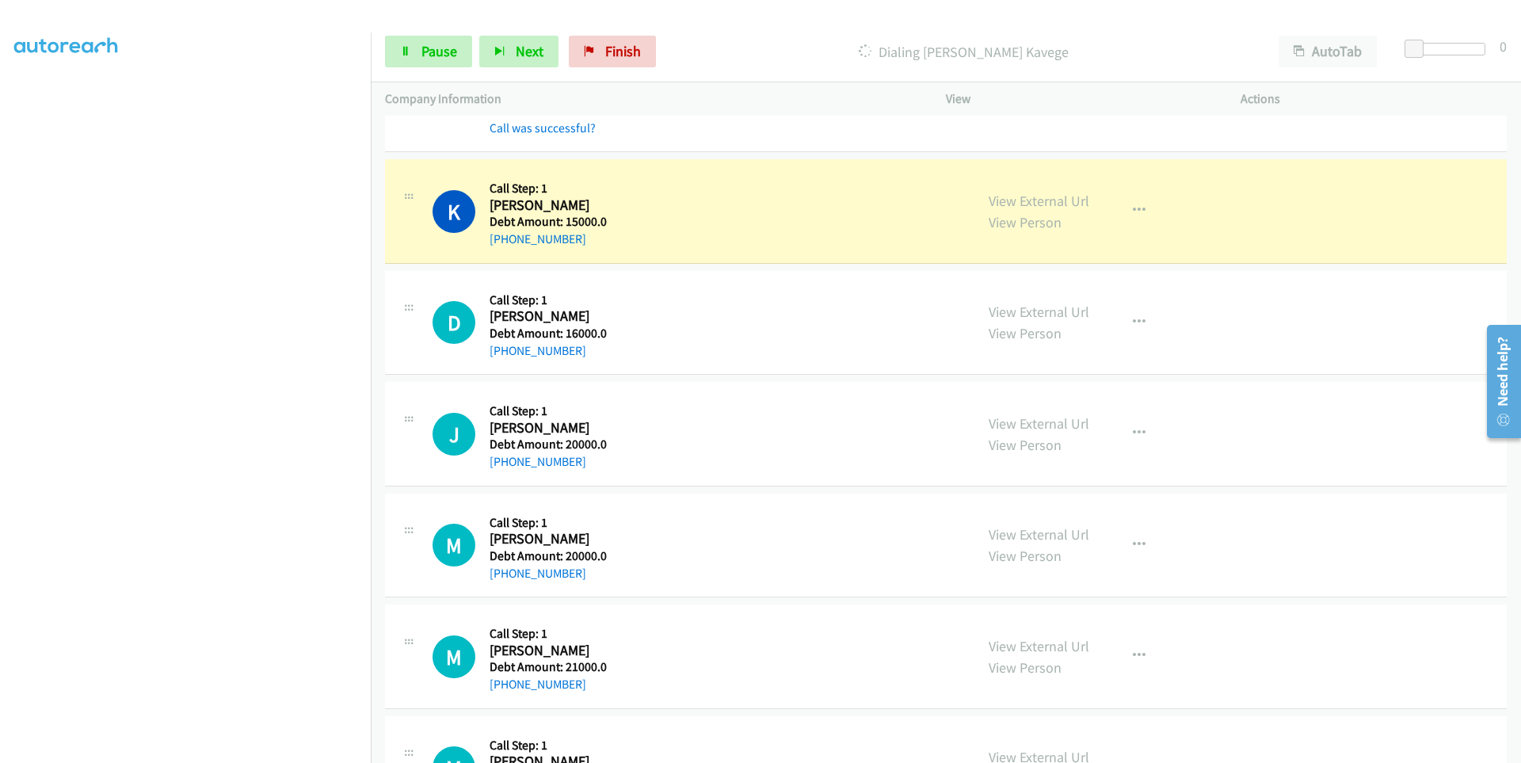
scroll to position [5704, 0]
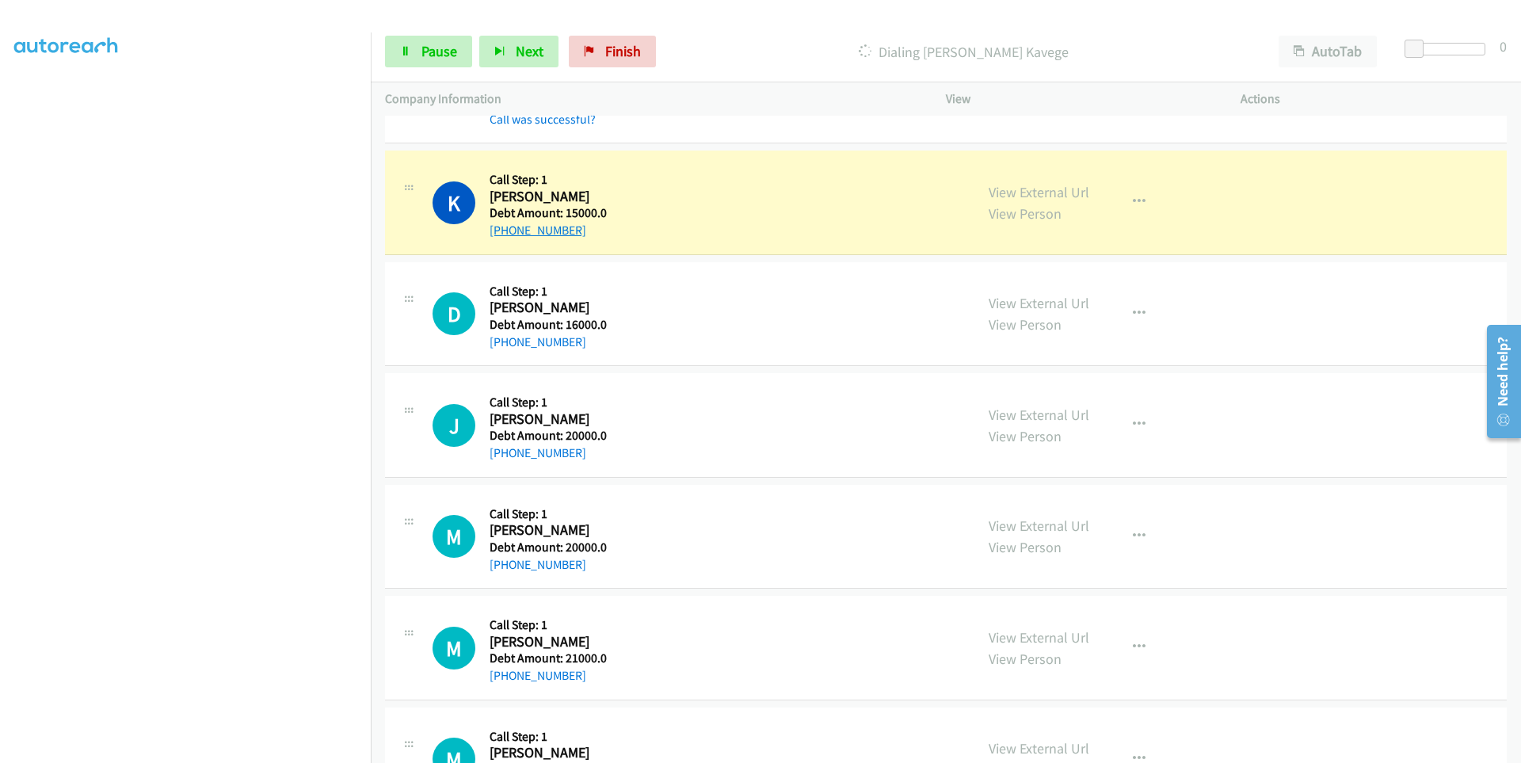
drag, startPoint x: 580, startPoint y: 230, endPoint x: 502, endPoint y: 232, distance: 77.7
click at [502, 232] on div "+1 757-955-9849" at bounding box center [548, 230] width 117 height 19
copy link "757-955-9849"
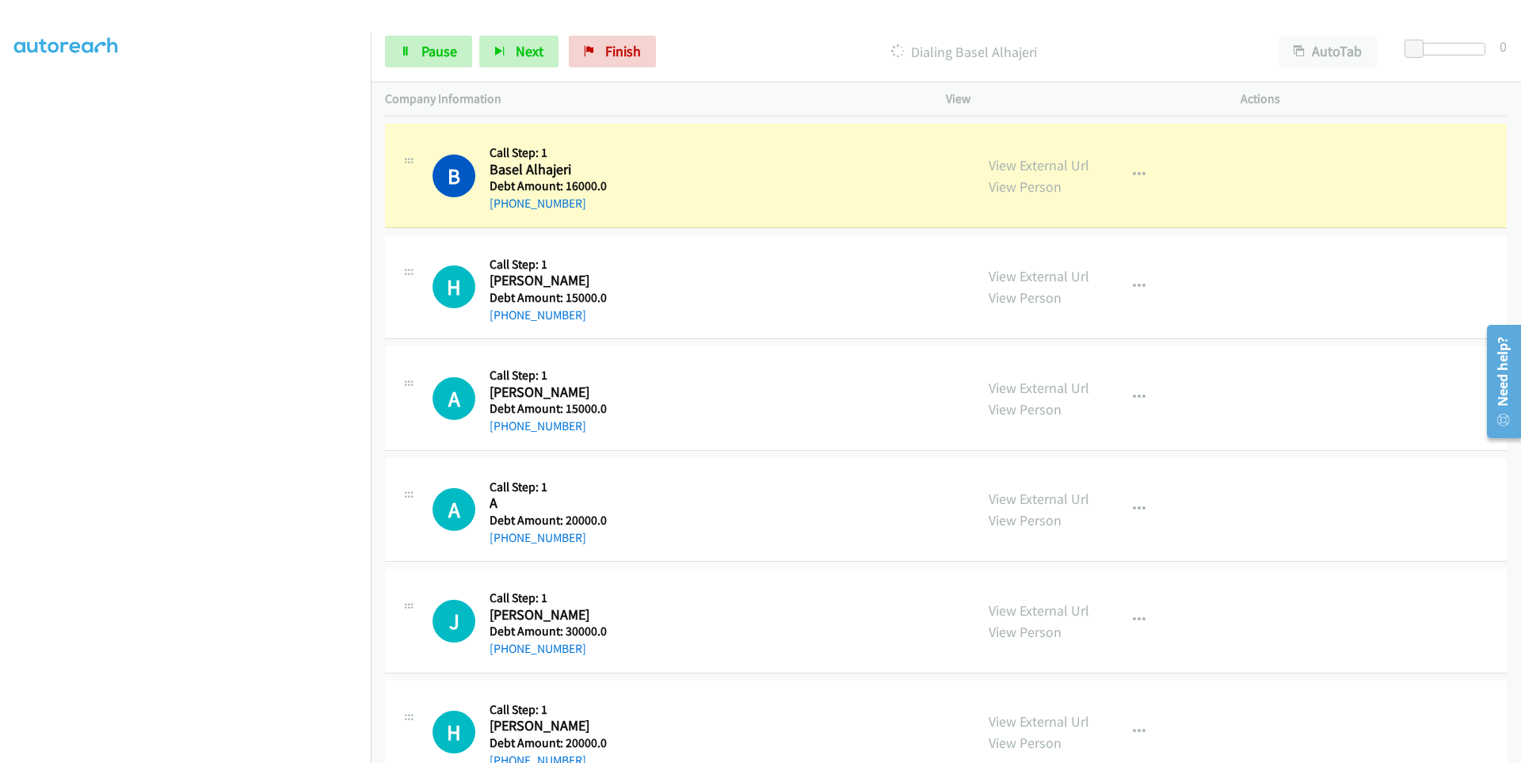
scroll to position [6893, 0]
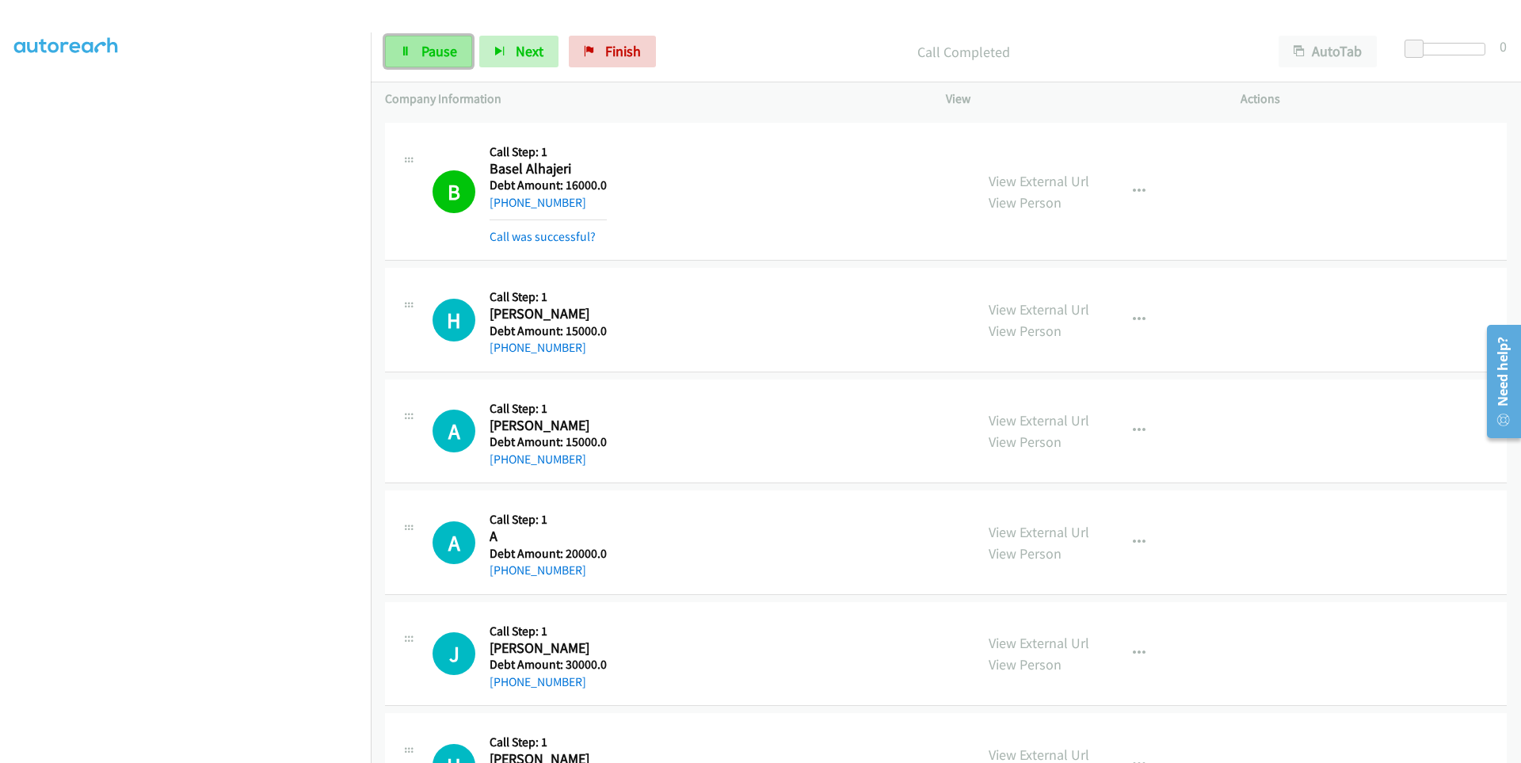
click at [413, 47] on link "Pause" at bounding box center [428, 52] width 87 height 32
click at [410, 55] on icon at bounding box center [405, 52] width 11 height 11
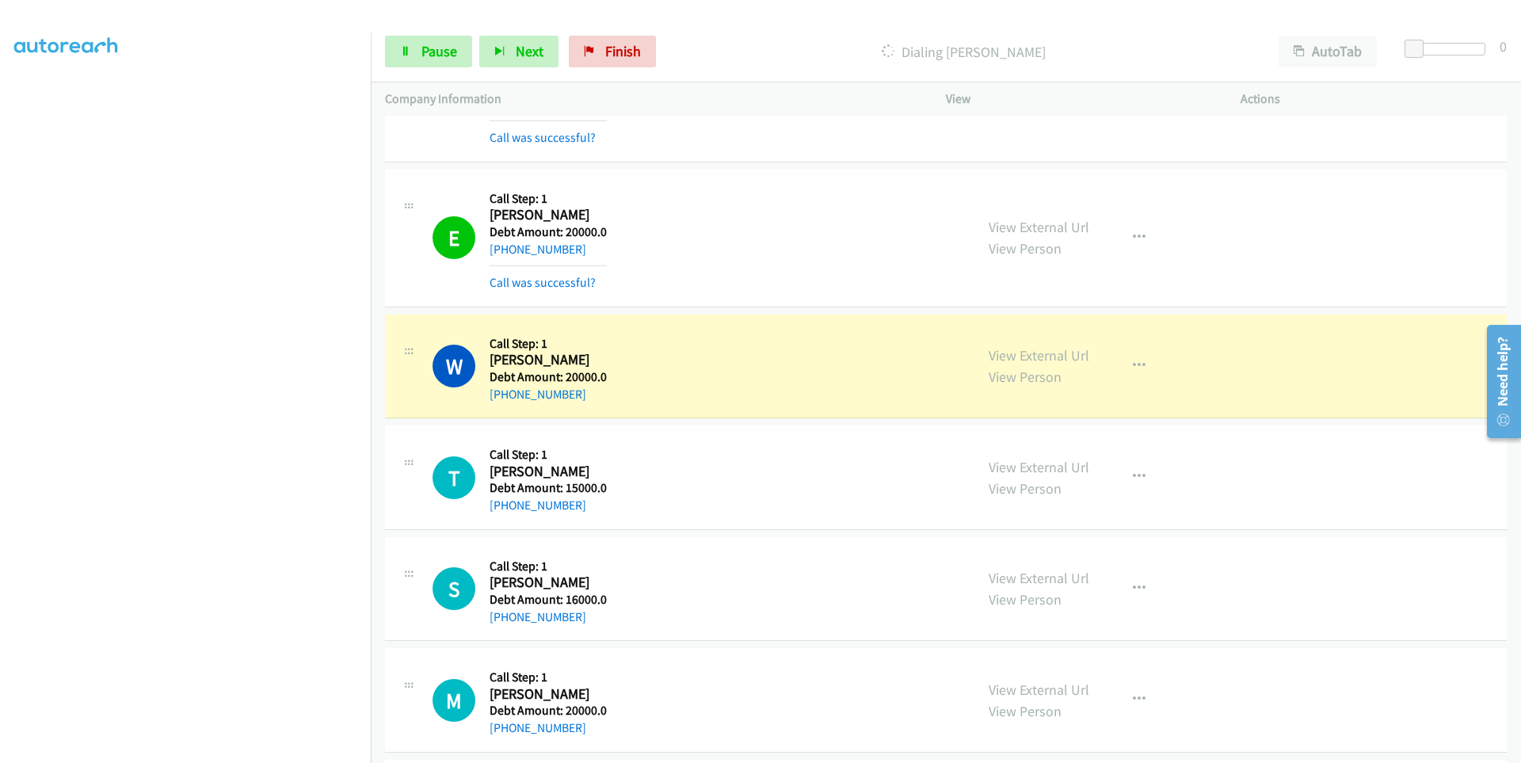
scroll to position [11490, 0]
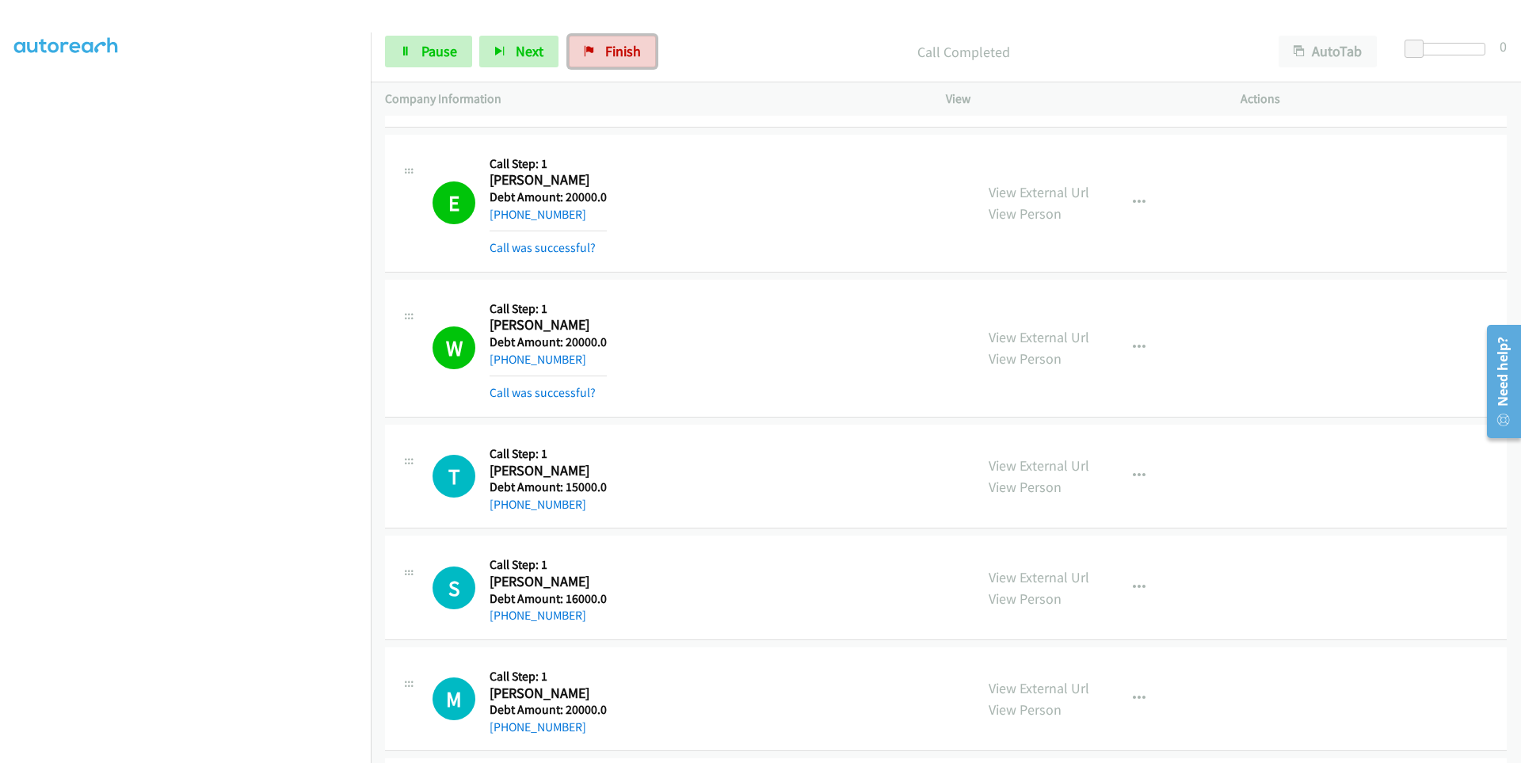
drag, startPoint x: 599, startPoint y: 48, endPoint x: 852, endPoint y: 78, distance: 255.2
click at [600, 48] on link "Finish" at bounding box center [612, 52] width 87 height 32
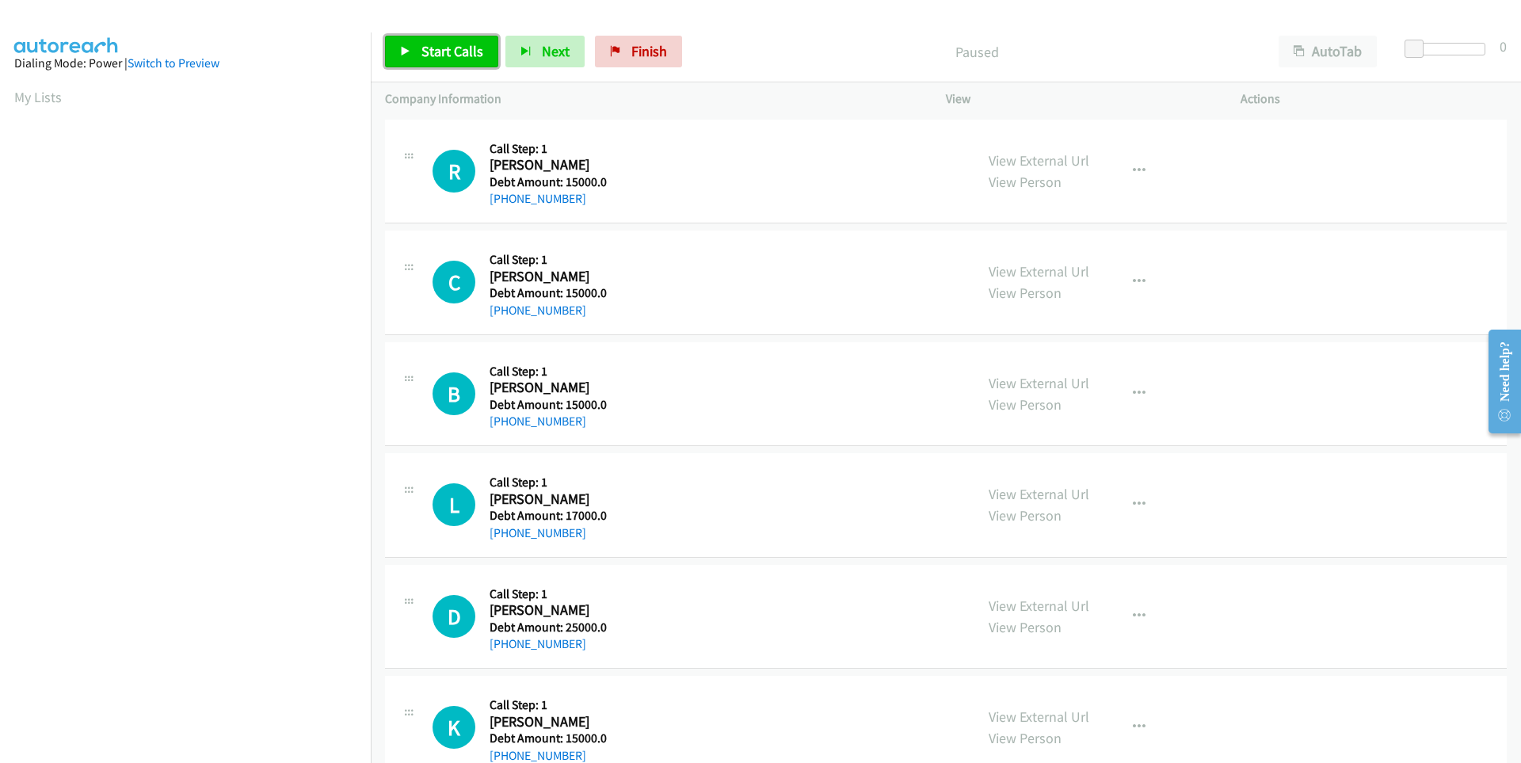
click at [414, 52] on link "Start Calls" at bounding box center [441, 52] width 113 height 32
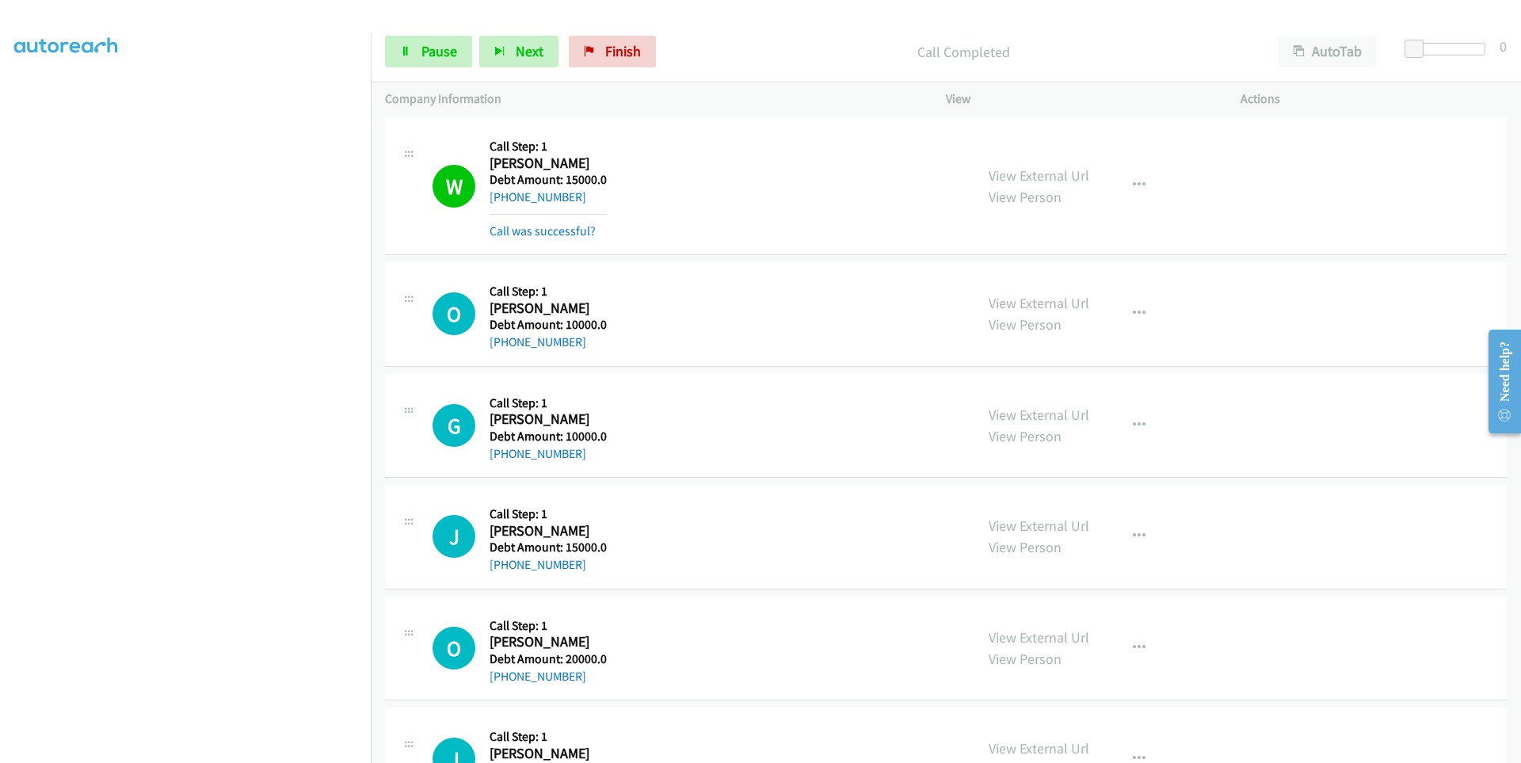
scroll to position [125, 0]
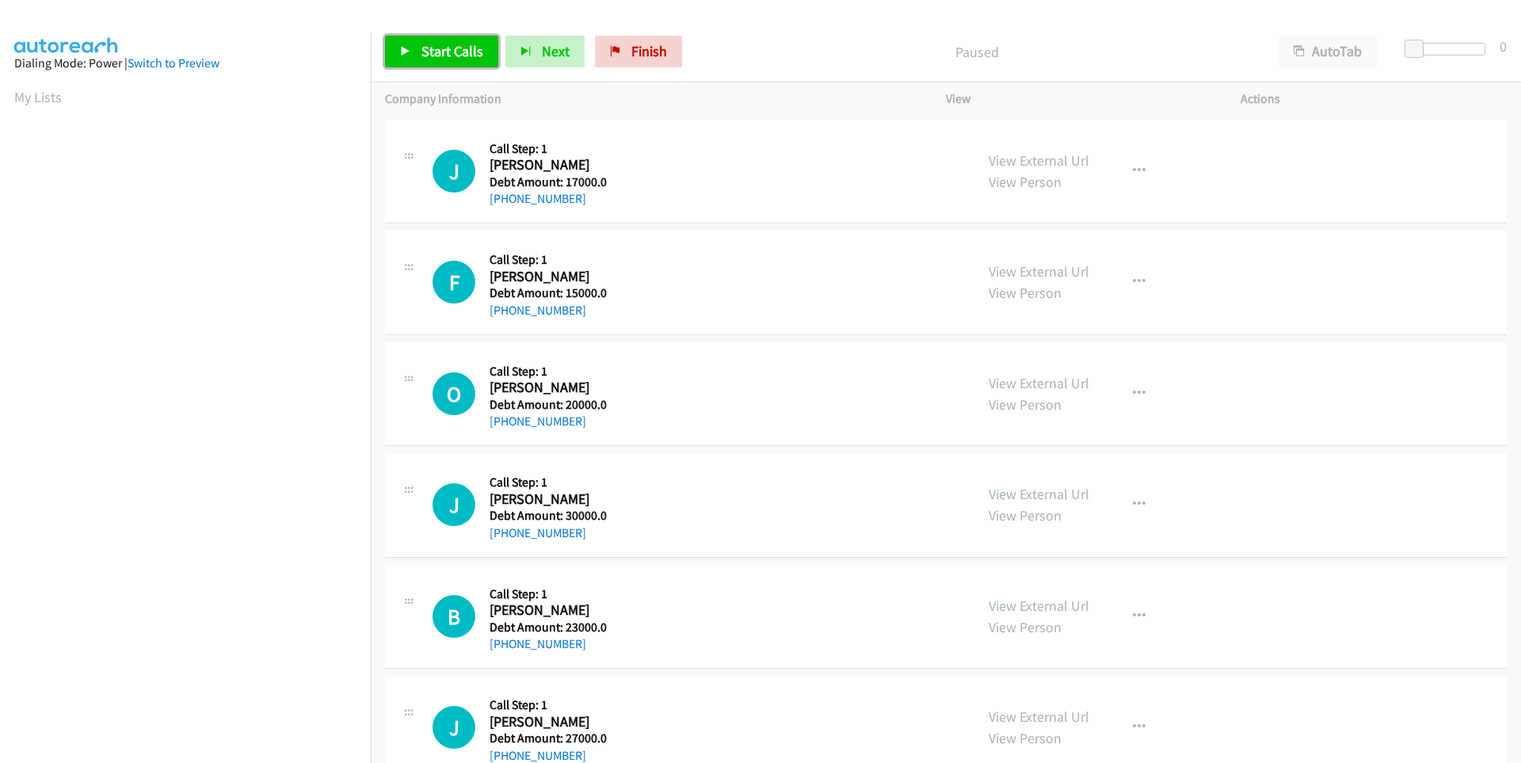
click at [416, 49] on link "Start Calls" at bounding box center [441, 52] width 113 height 32
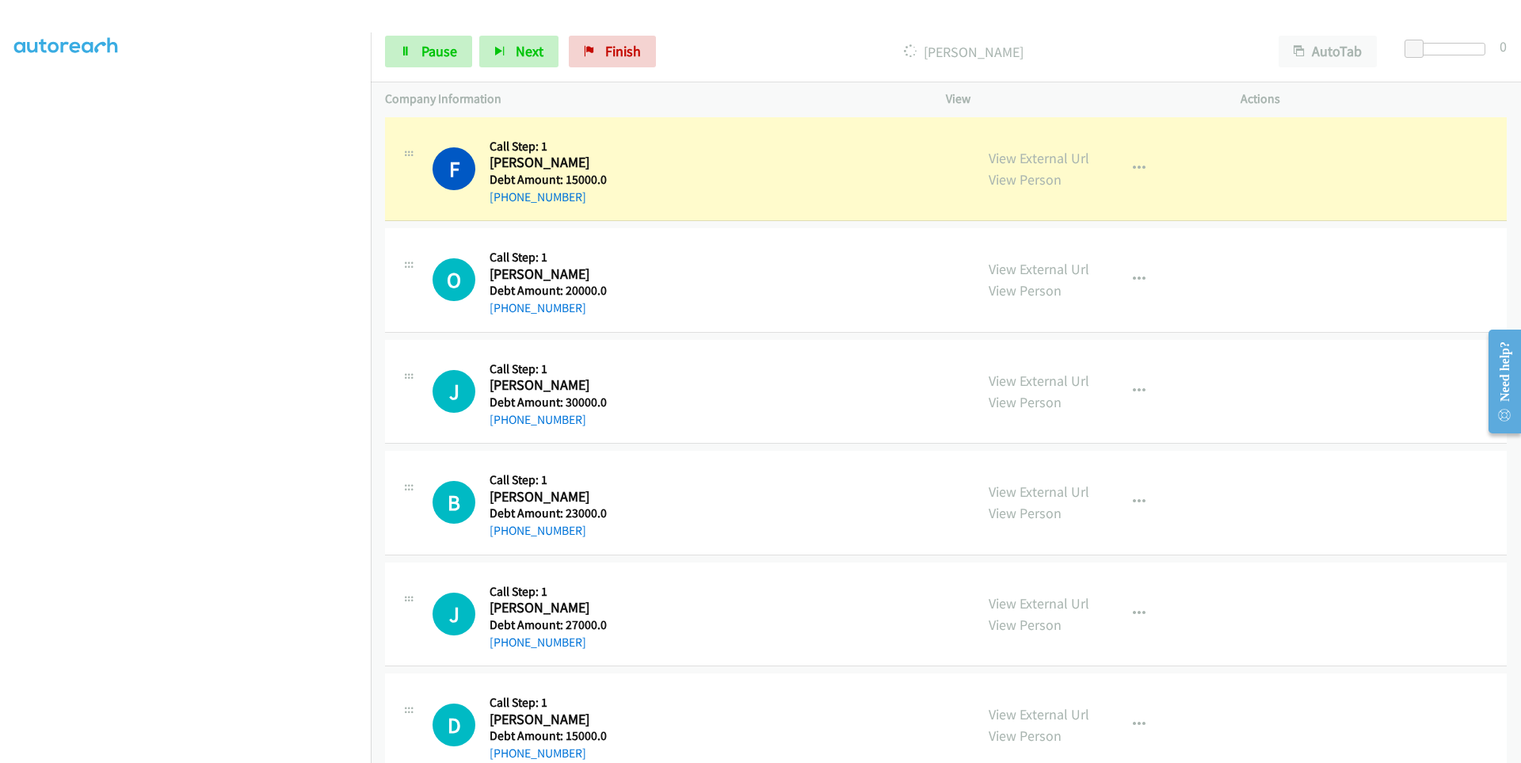
scroll to position [158, 0]
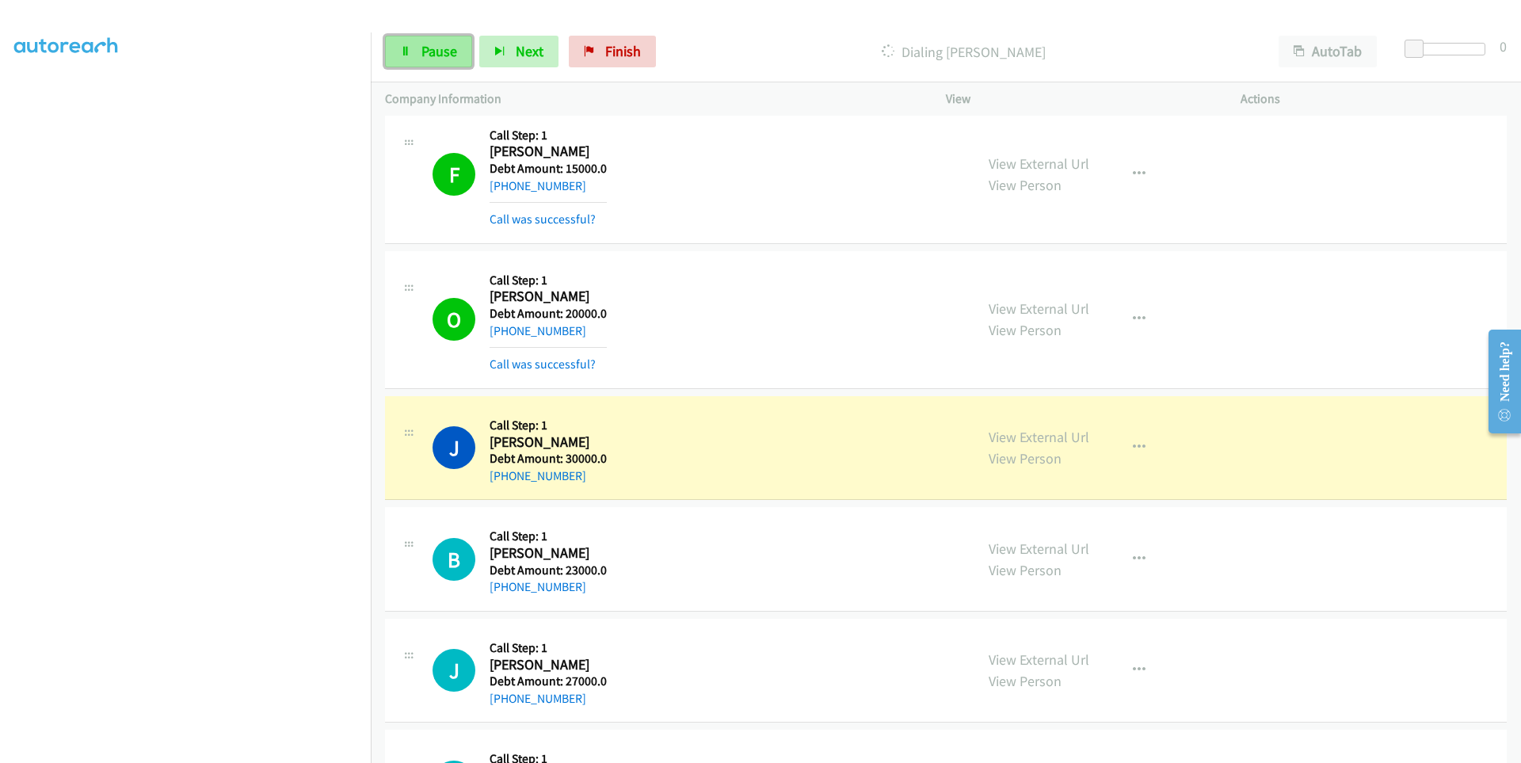
click at [436, 51] on span "Pause" at bounding box center [439, 51] width 36 height 18
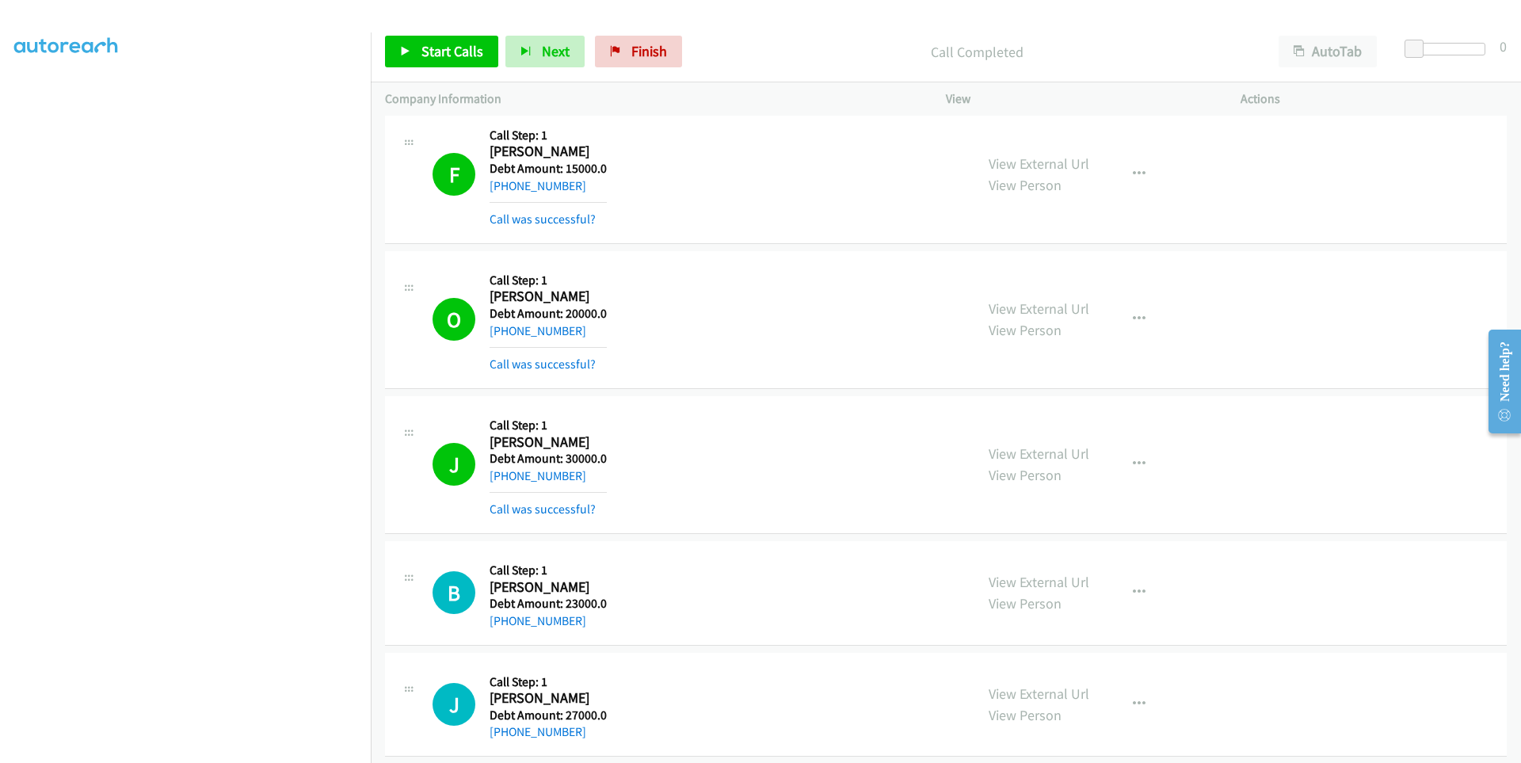
scroll to position [0, 0]
